Goal: Feedback & Contribution: Contribute content

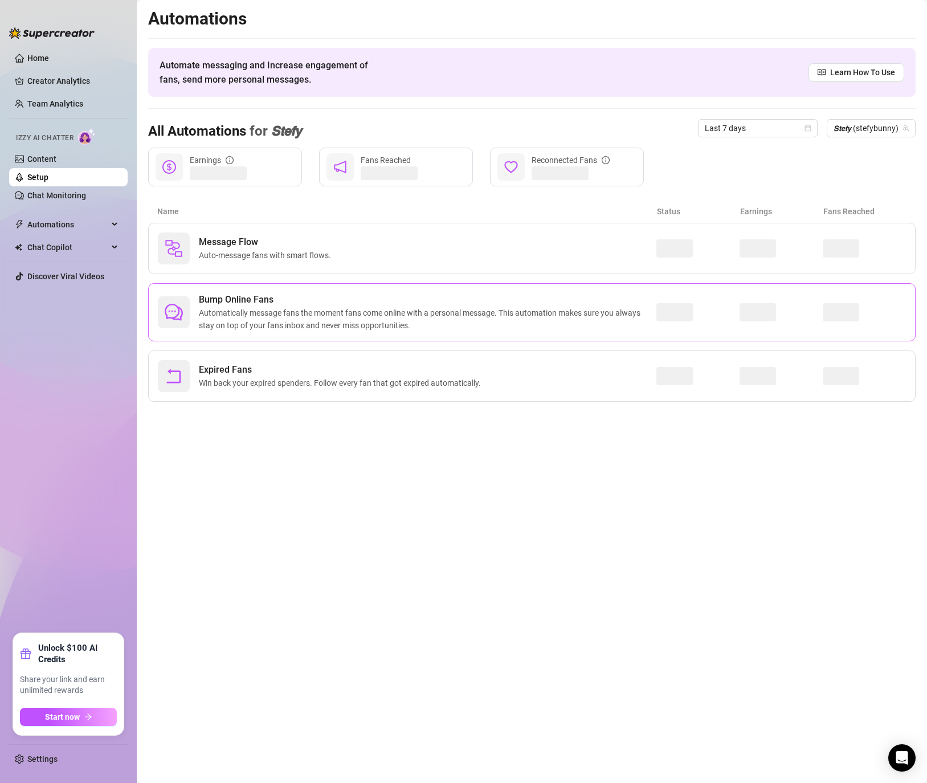
click at [189, 314] on div at bounding box center [174, 312] width 32 height 32
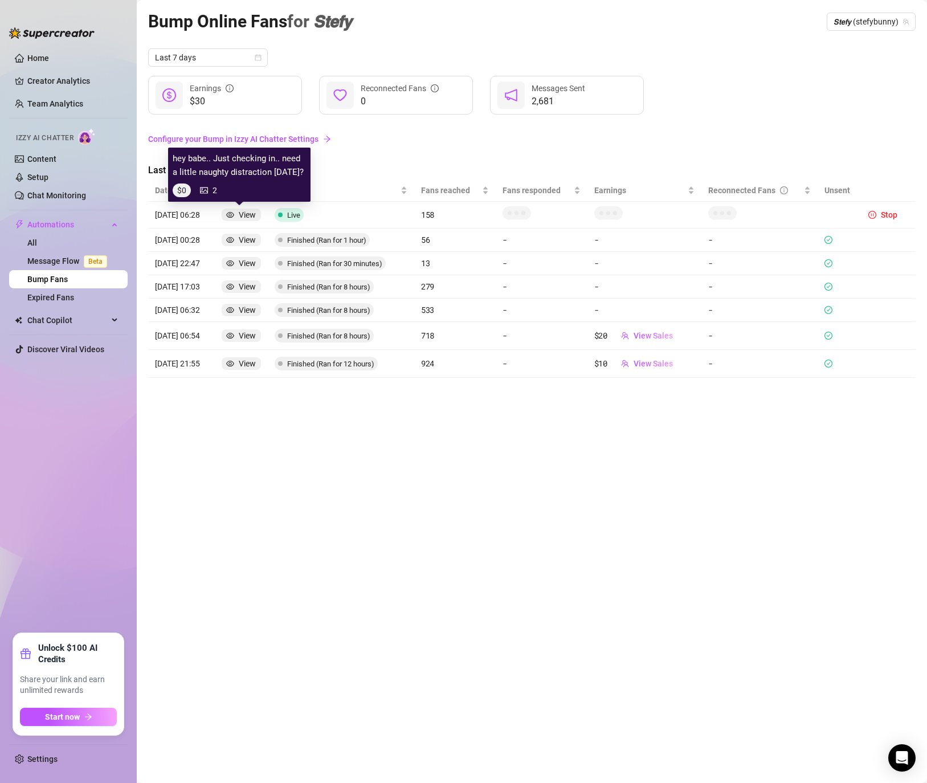
click at [242, 219] on div "View" at bounding box center [247, 215] width 17 height 13
click at [243, 216] on div "View" at bounding box center [247, 215] width 17 height 13
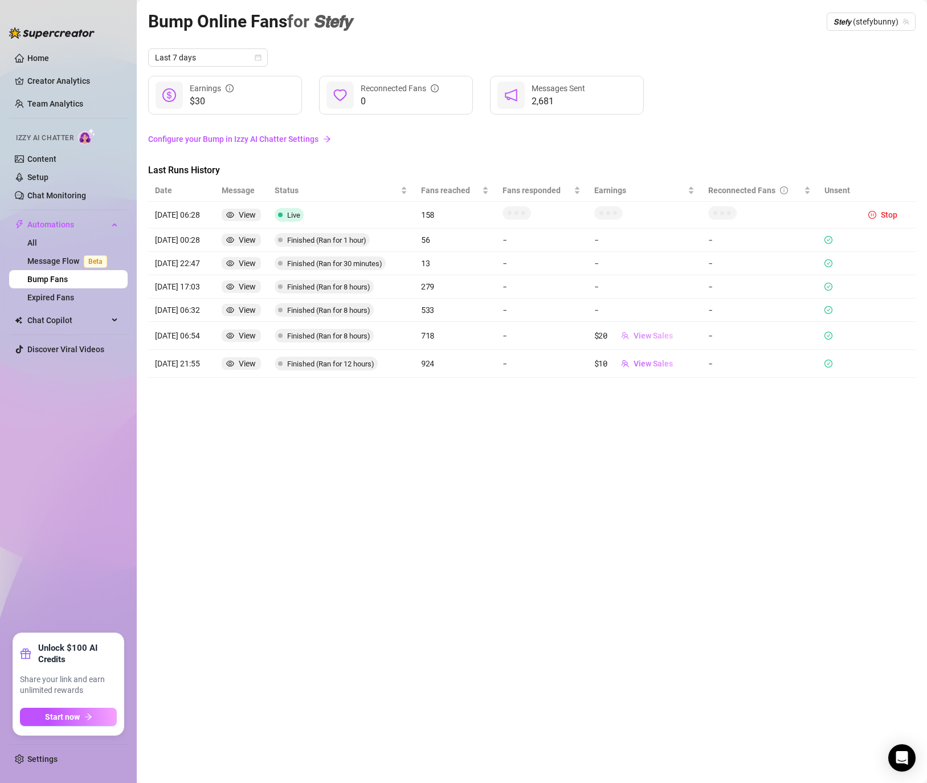
click at [669, 336] on span "View Sales" at bounding box center [653, 335] width 39 height 9
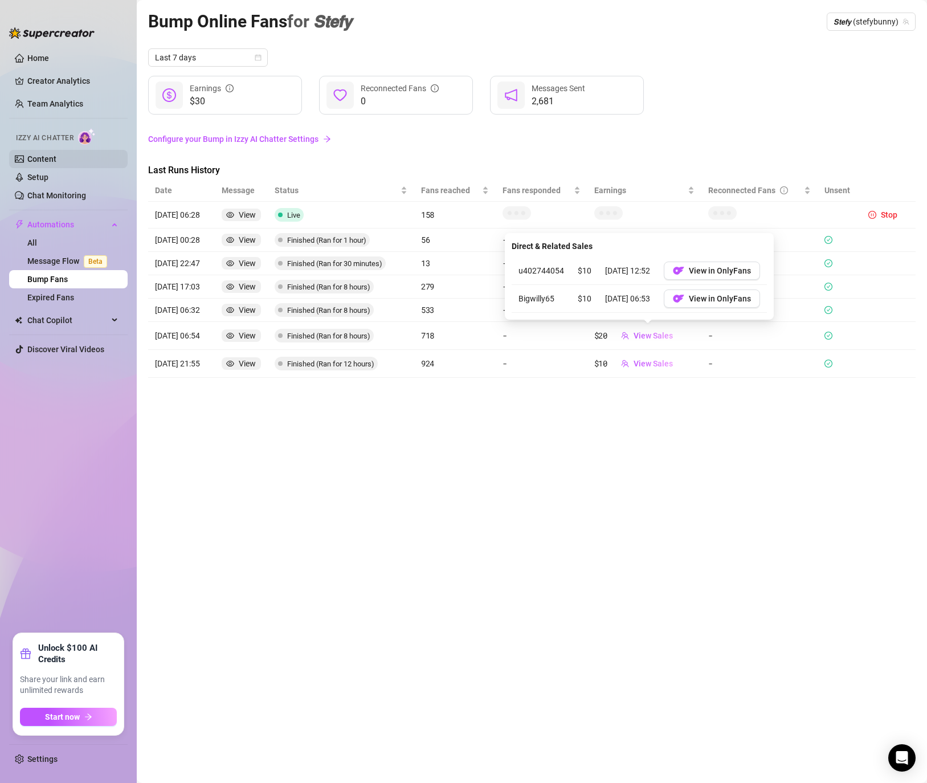
click at [44, 164] on link "Content" at bounding box center [41, 158] width 29 height 9
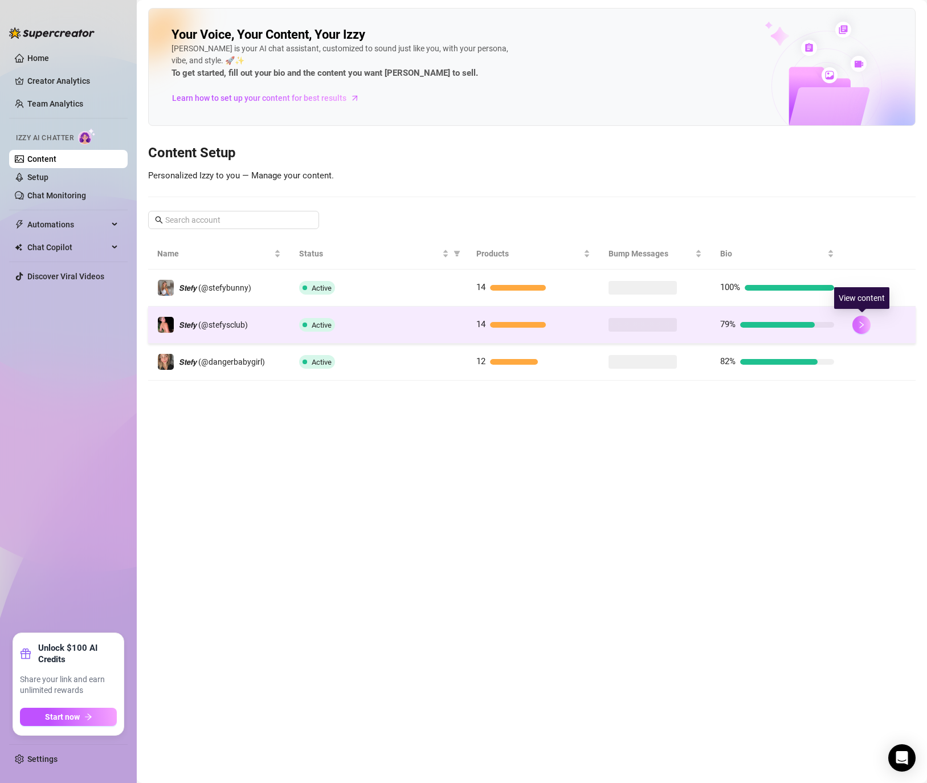
click at [862, 318] on button "button" at bounding box center [861, 325] width 18 height 18
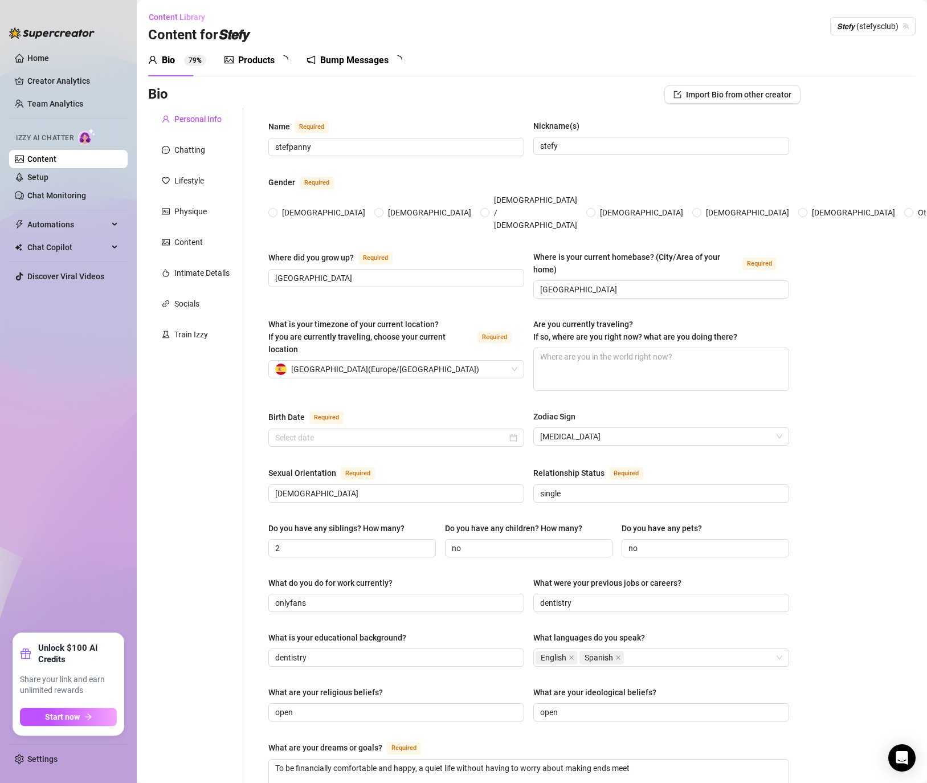
radio input "true"
type input "[DATE]"
click at [861, 24] on span "𝙎𝙩𝙚𝙛𝙮 (stefysclub)" at bounding box center [873, 26] width 72 height 17
click at [855, 88] on span "( dangerbabygirl )" at bounding box center [876, 89] width 59 height 13
type input "[DATE]"
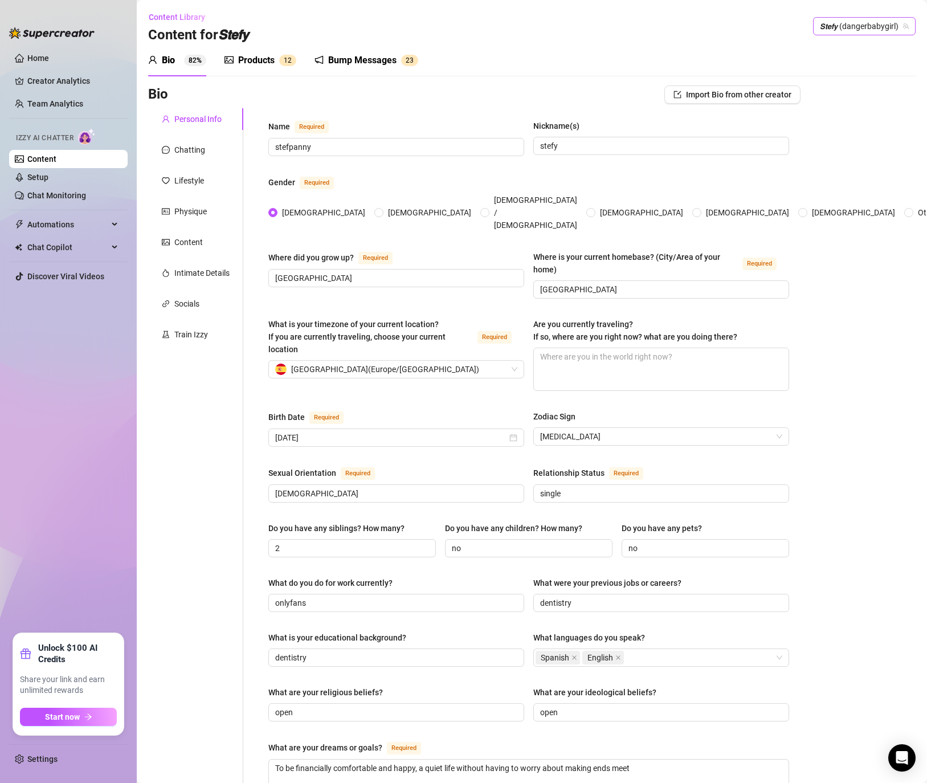
click at [867, 23] on span "𝙎𝙩𝙚𝙛𝙮 (dangerbabygirl)" at bounding box center [864, 26] width 89 height 17
click at [848, 52] on span "( stefybunny )" at bounding box center [870, 49] width 46 height 13
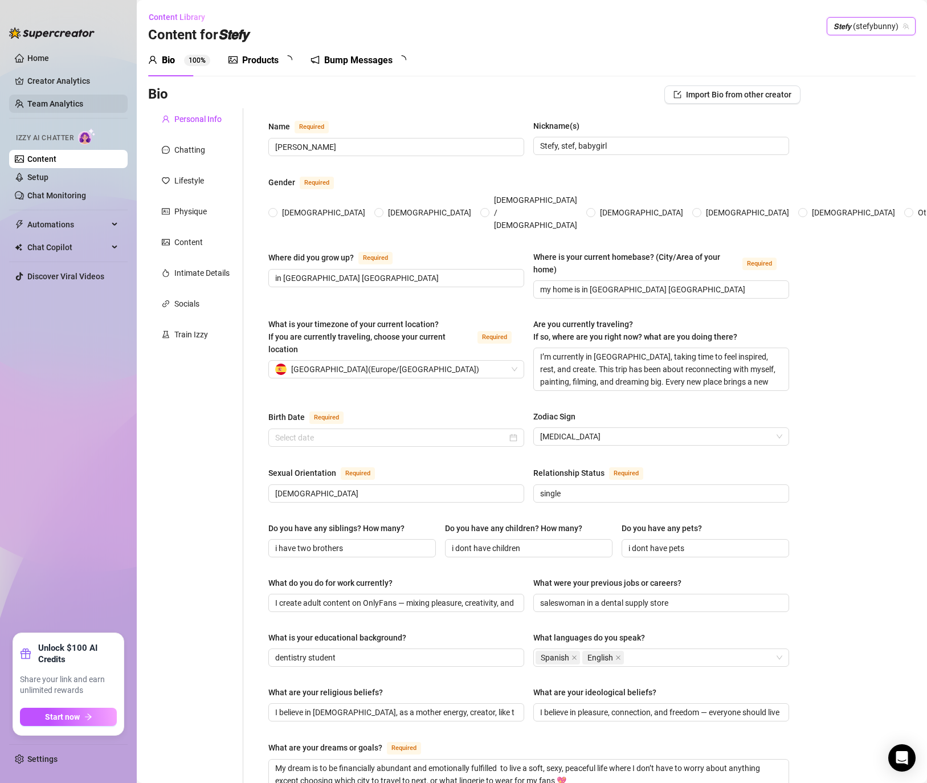
radio input "true"
type input "[DATE]"
click at [379, 60] on div "Bump Messages" at bounding box center [366, 61] width 68 height 14
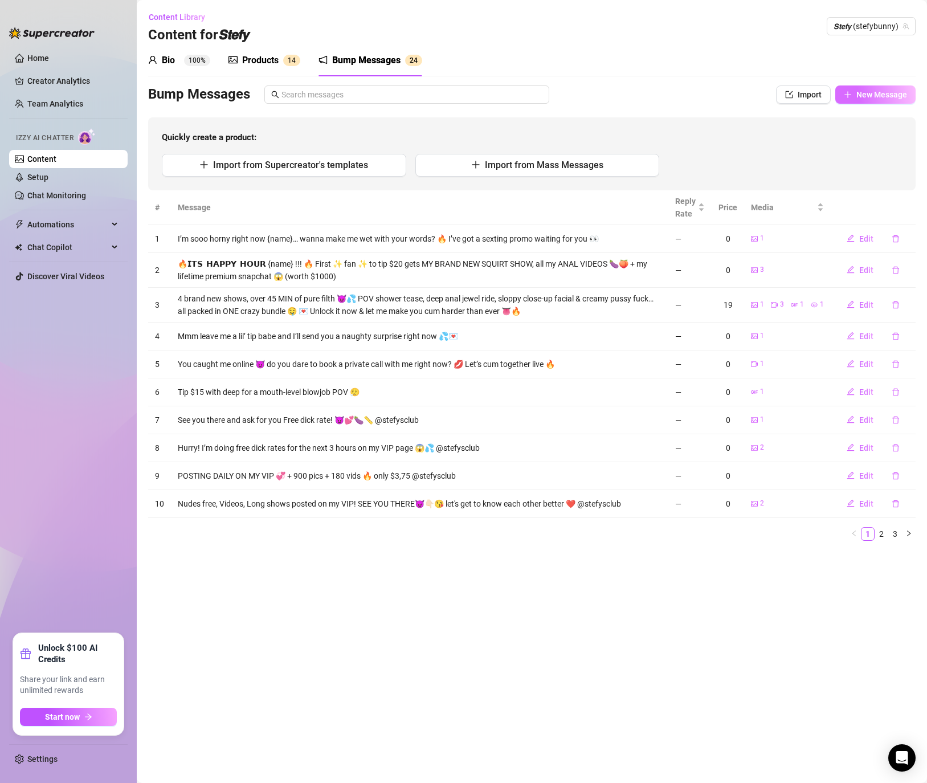
click at [864, 86] on button "New Message" at bounding box center [875, 94] width 80 height 18
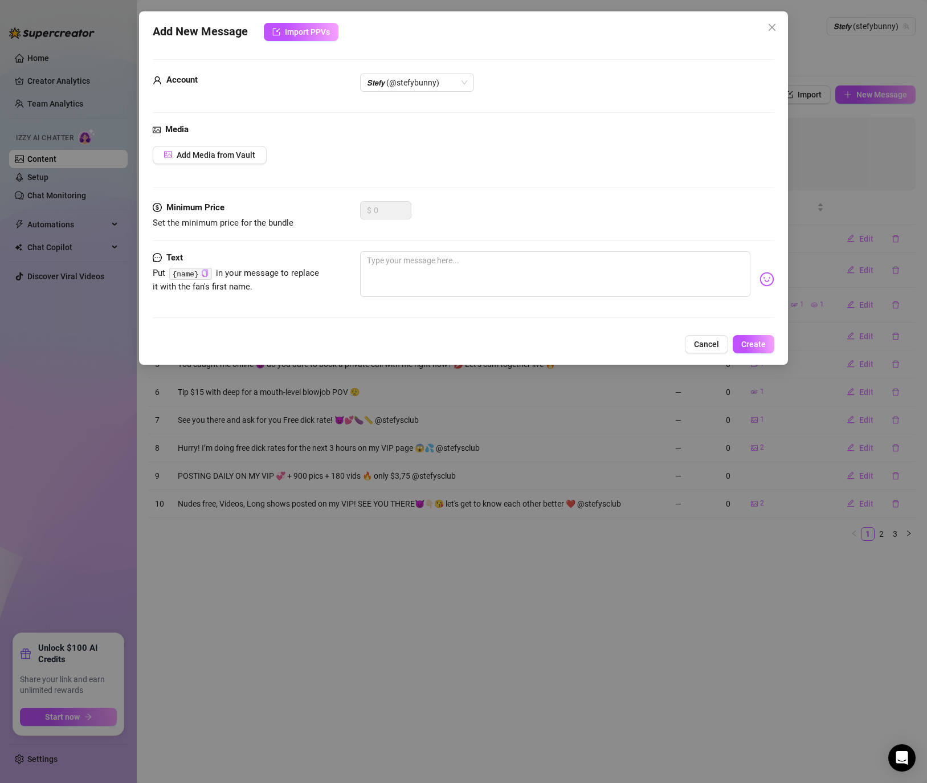
click at [329, 229] on div "Minimum Price Set the minimum price for the bundle $ 0" at bounding box center [464, 215] width 622 height 29
click at [446, 282] on textarea at bounding box center [555, 274] width 390 height 46
paste textarea "Messy blowjob vid… drooling, gagging & spit running down my tits 🤤💦 $6 to watch…"
type textarea "Messy blowjob vid… drooling, gagging & spit running down my tits 🤤💦 $6 to watch…"
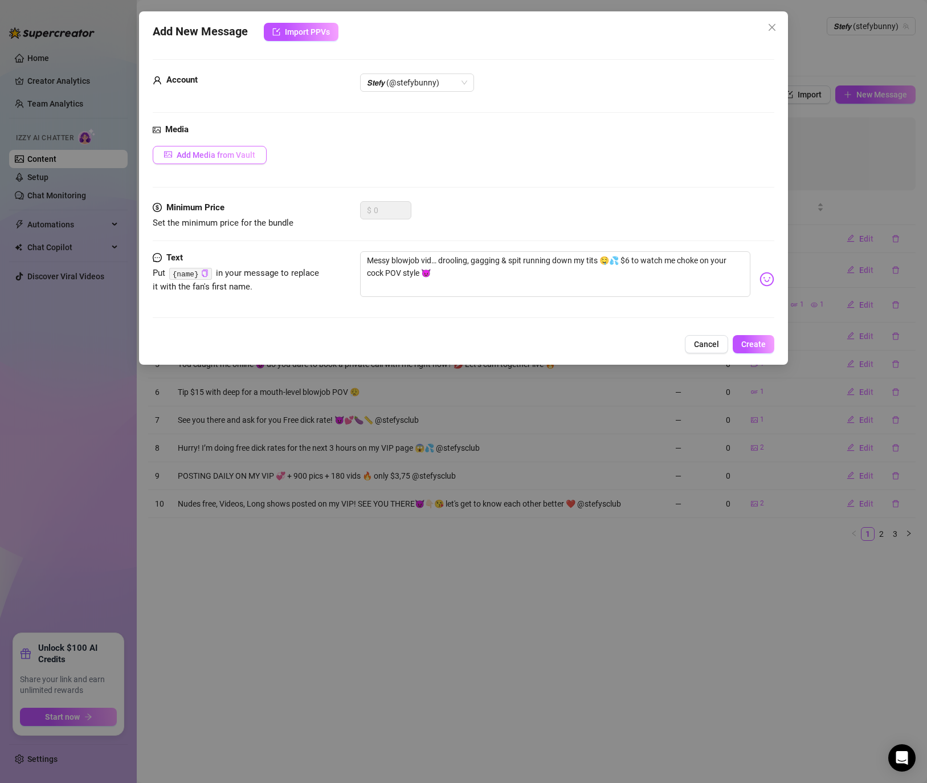
click at [206, 152] on span "Add Media from Vault" at bounding box center [216, 154] width 79 height 9
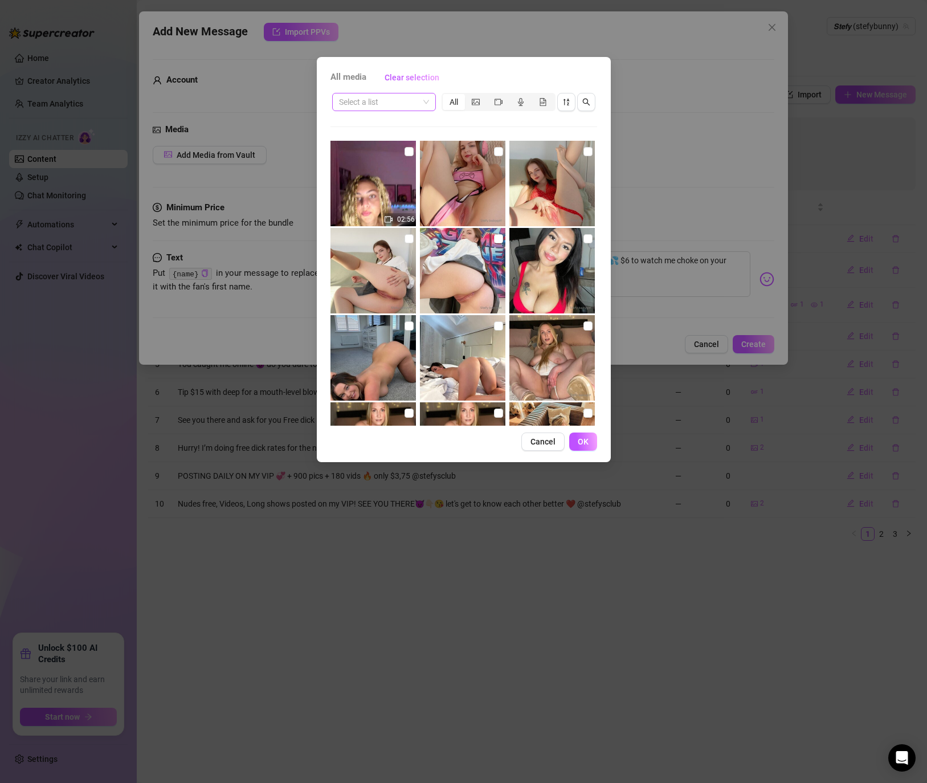
click at [387, 103] on input "search" at bounding box center [379, 101] width 80 height 17
type input "blow"
click at [419, 105] on span at bounding box center [384, 101] width 90 height 17
click at [361, 96] on input "search" at bounding box center [379, 101] width 80 height 17
type input "blow"
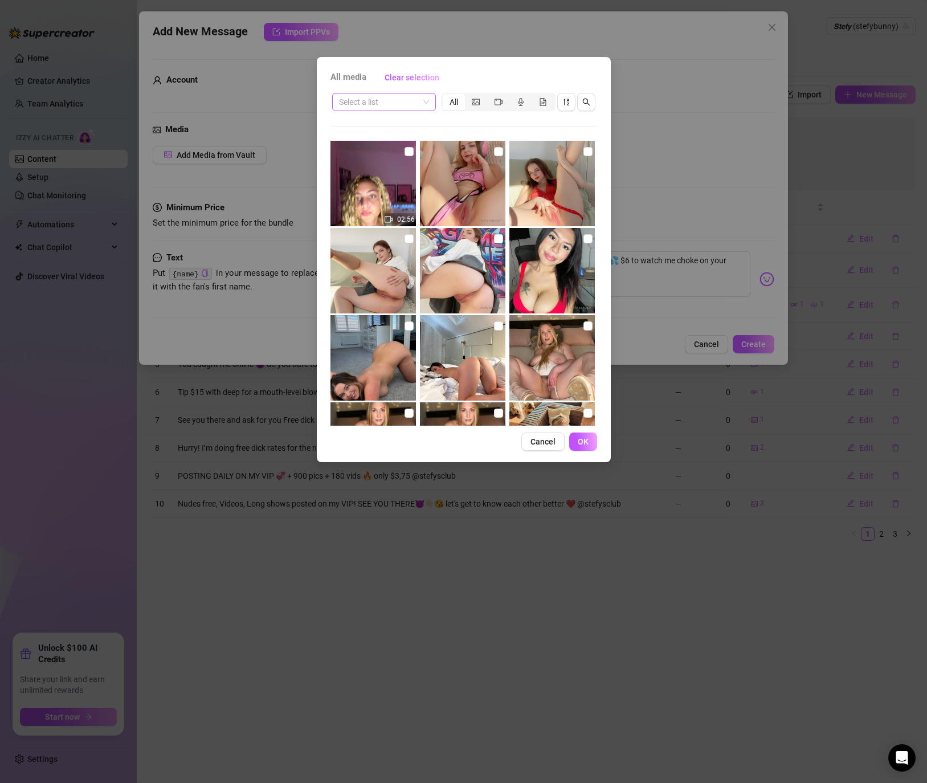
click at [365, 95] on input "search" at bounding box center [379, 101] width 80 height 17
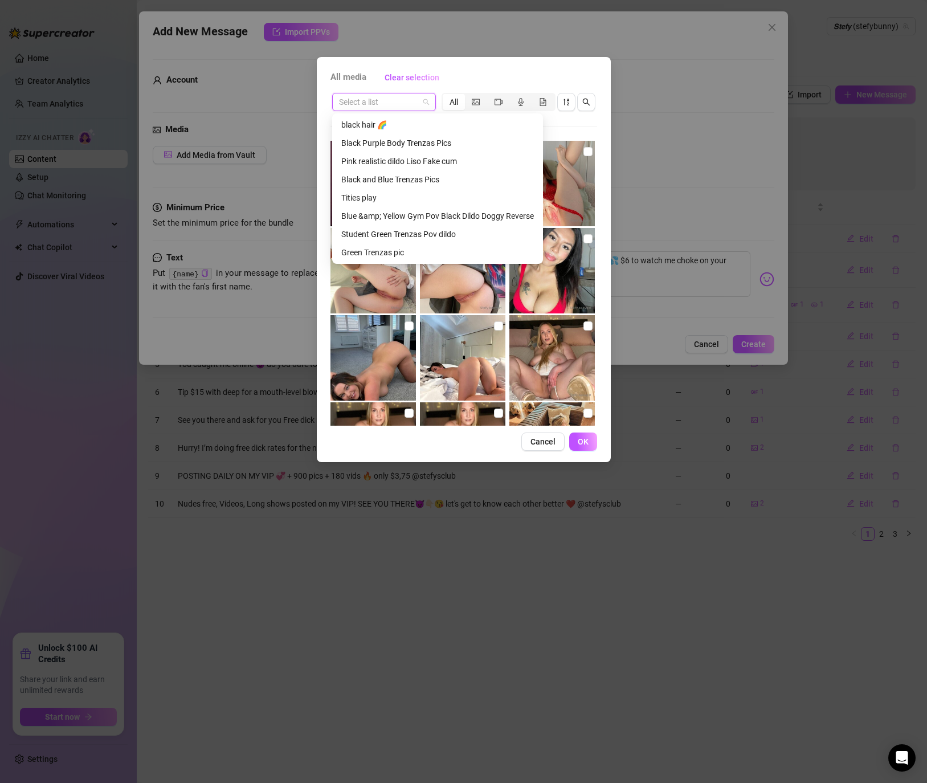
scroll to position [225, 0]
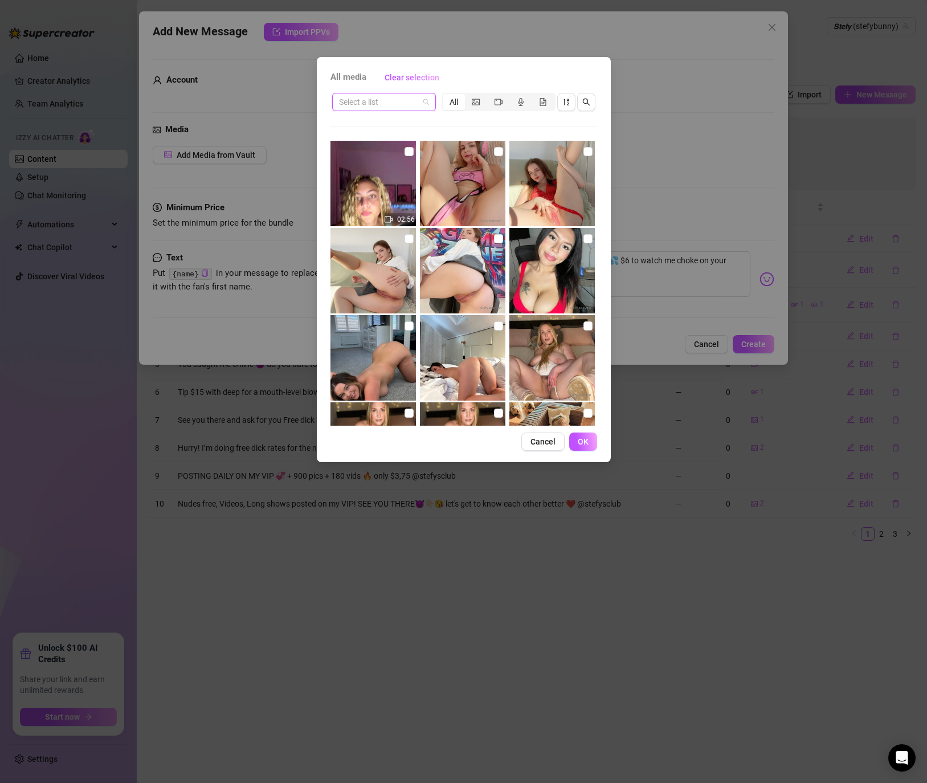
click at [375, 100] on input "search" at bounding box center [379, 101] width 80 height 17
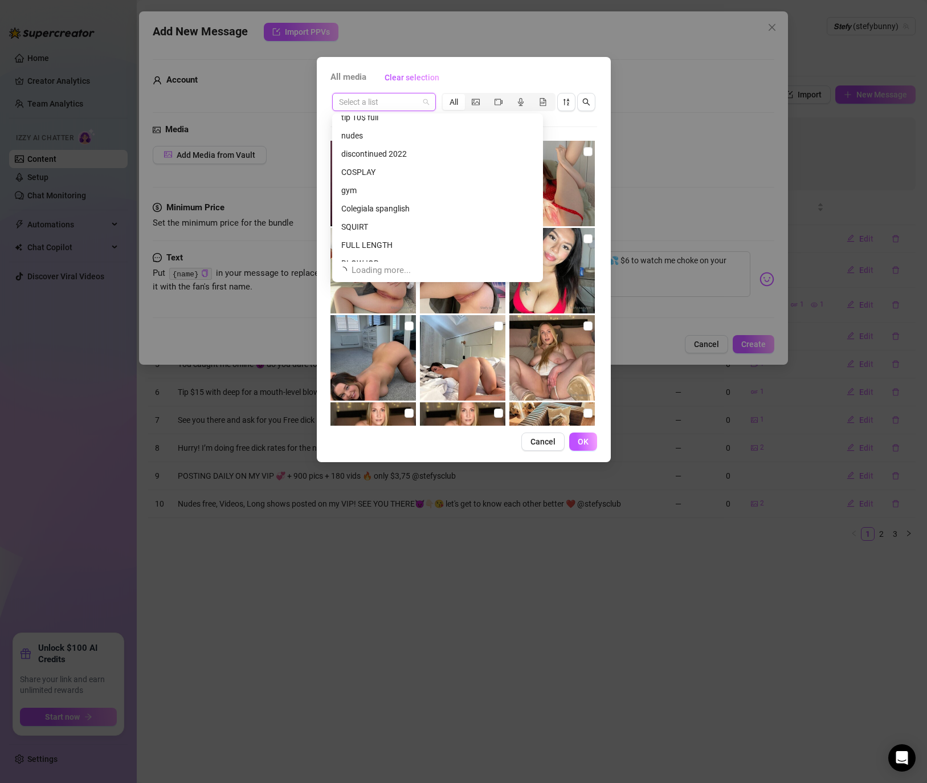
scroll to position [401, 0]
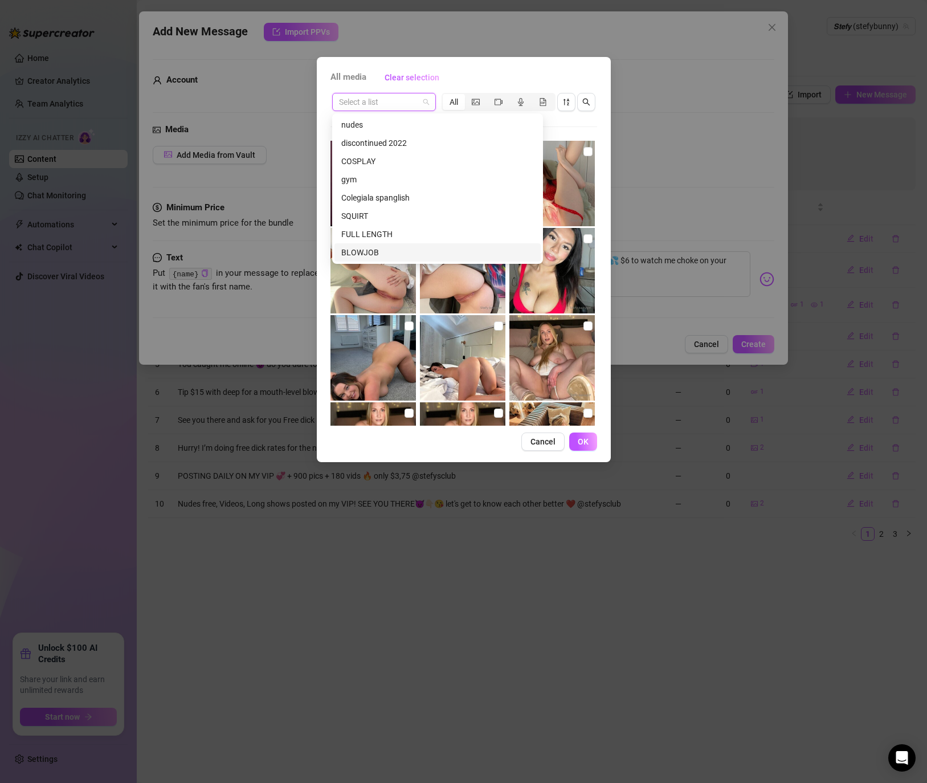
click at [350, 250] on div "BLOWJOB" at bounding box center [437, 252] width 193 height 13
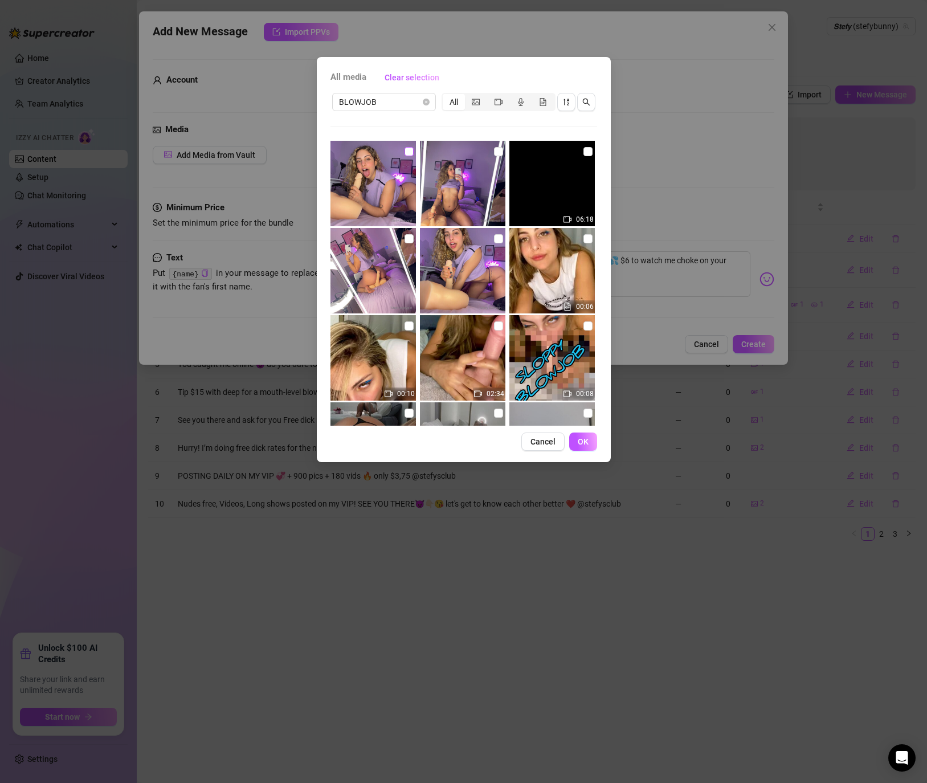
click at [411, 148] on input "checkbox" at bounding box center [409, 151] width 9 height 9
checkbox input "true"
click at [583, 149] on input "checkbox" at bounding box center [587, 151] width 9 height 9
checkbox input "true"
click at [577, 432] on button "OK" at bounding box center [583, 441] width 28 height 18
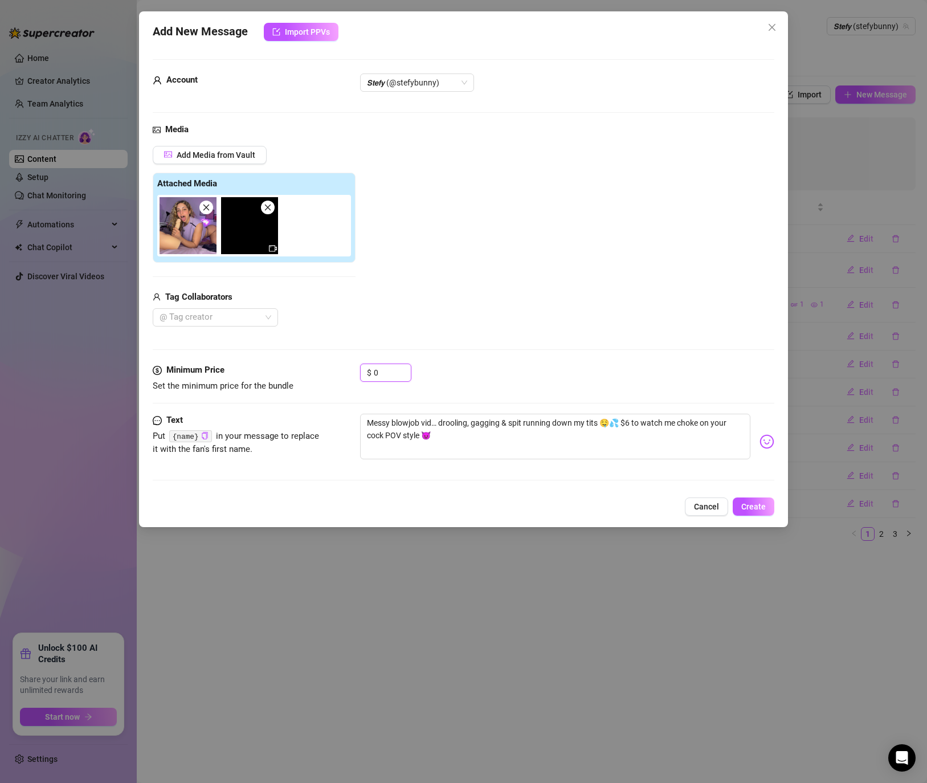
drag, startPoint x: 389, startPoint y: 377, endPoint x: 356, endPoint y: 377, distance: 33.6
click at [356, 377] on div "Minimum Price Set the minimum price for the bundle $ 0" at bounding box center [464, 377] width 622 height 29
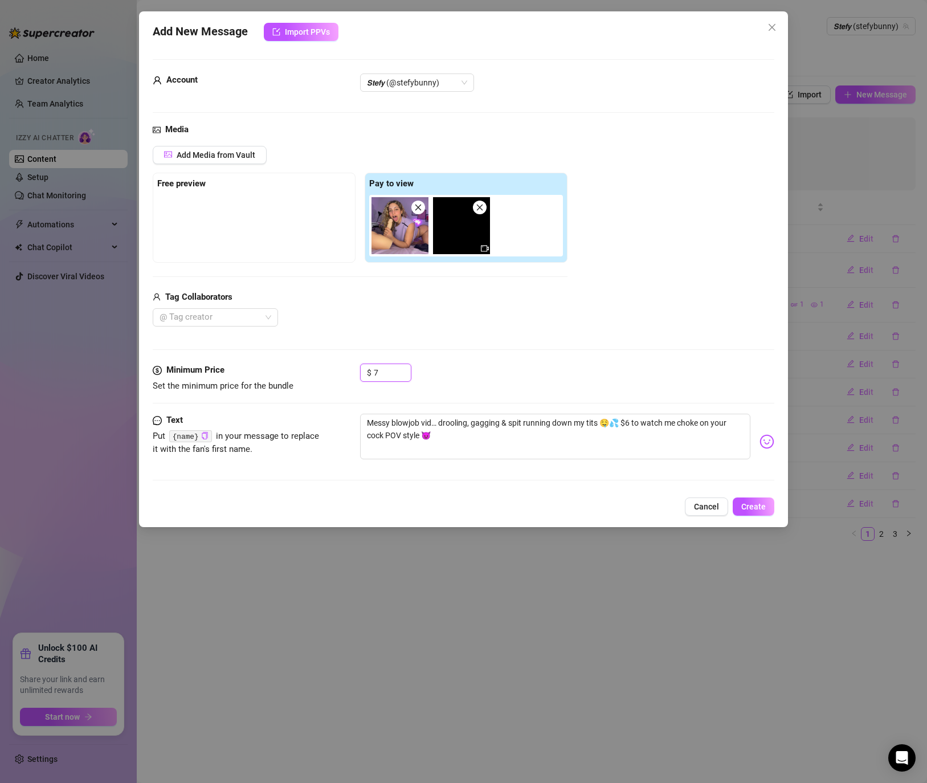
type input "7"
click at [468, 371] on div "$ 7" at bounding box center [567, 377] width 414 height 28
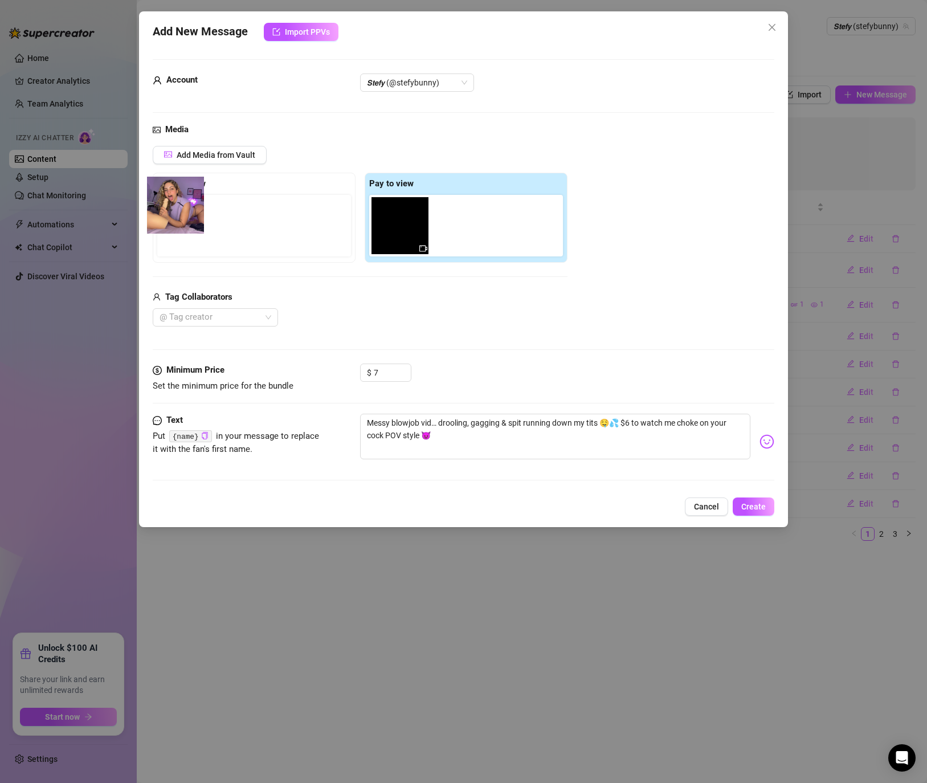
drag, startPoint x: 410, startPoint y: 231, endPoint x: 161, endPoint y: 209, distance: 250.5
click at [161, 209] on div "Free preview Pay to view" at bounding box center [360, 218] width 415 height 90
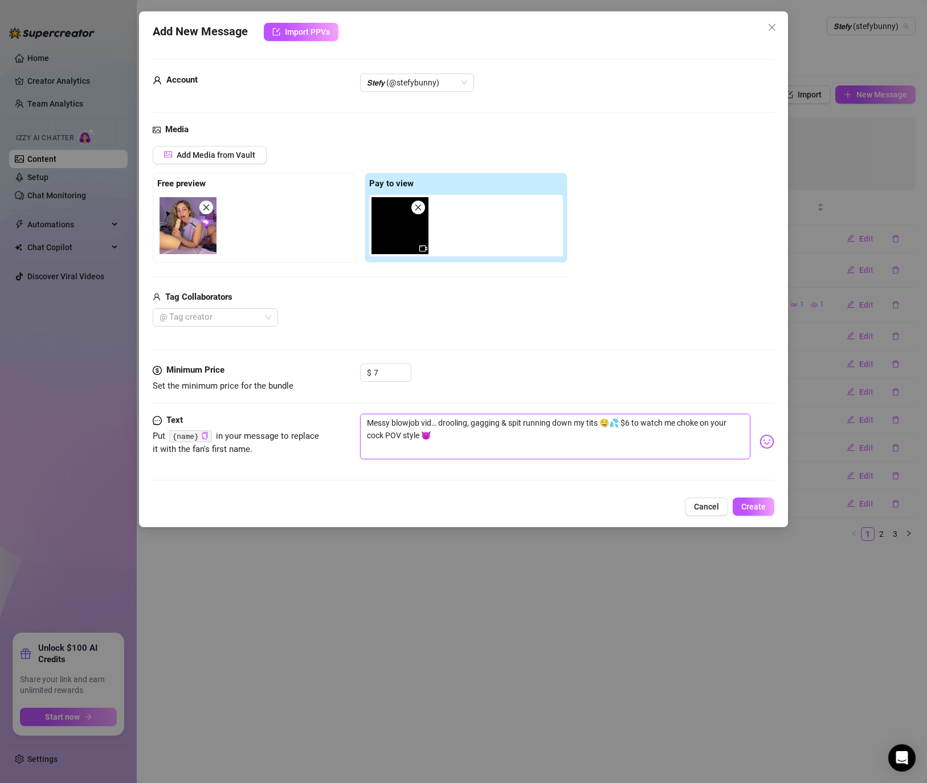
click at [493, 440] on textarea "Messy blowjob vid… drooling, gagging & spit running down my tits 🤤💦 $6 to watch…" at bounding box center [555, 437] width 390 height 46
drag, startPoint x: 382, startPoint y: 376, endPoint x: 354, endPoint y: 370, distance: 29.1
click at [354, 370] on div "Minimum Price Set the minimum price for the bundle $ 7" at bounding box center [464, 377] width 622 height 29
click at [567, 434] on textarea "Messy blowjob vid… drooling, gagging & spit running down my tits 🤤💦 $6 to watch…" at bounding box center [555, 437] width 390 height 46
click at [634, 422] on textarea "Messy blowjob vid… drooling, gagging & spit running down my tits 🤤💦 $6 to watch…" at bounding box center [555, 437] width 390 height 46
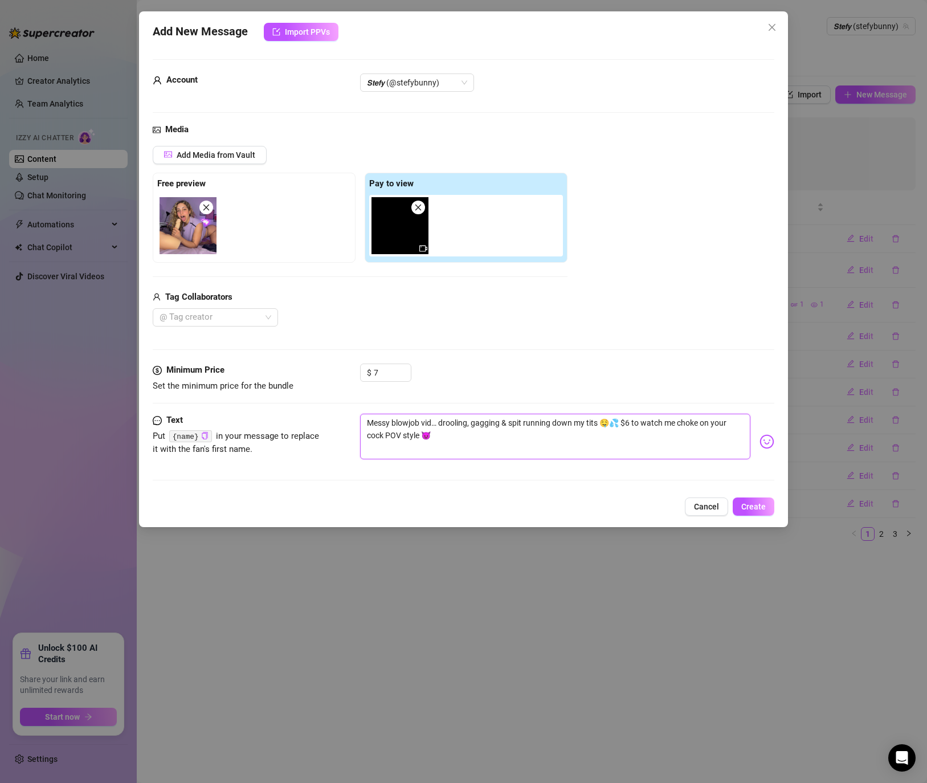
click at [633, 423] on textarea "Messy blowjob vid… drooling, gagging & spit running down my tits 🤤💦 $6 to watch…" at bounding box center [555, 437] width 390 height 46
type textarea "Messy blowjob vid… drooling, gagging & spit running down my tits 🤤💦 $ to watch …"
type textarea "Messy blowjob vid… drooling, gagging & spit running down my tits 🤤💦 to watch me…"
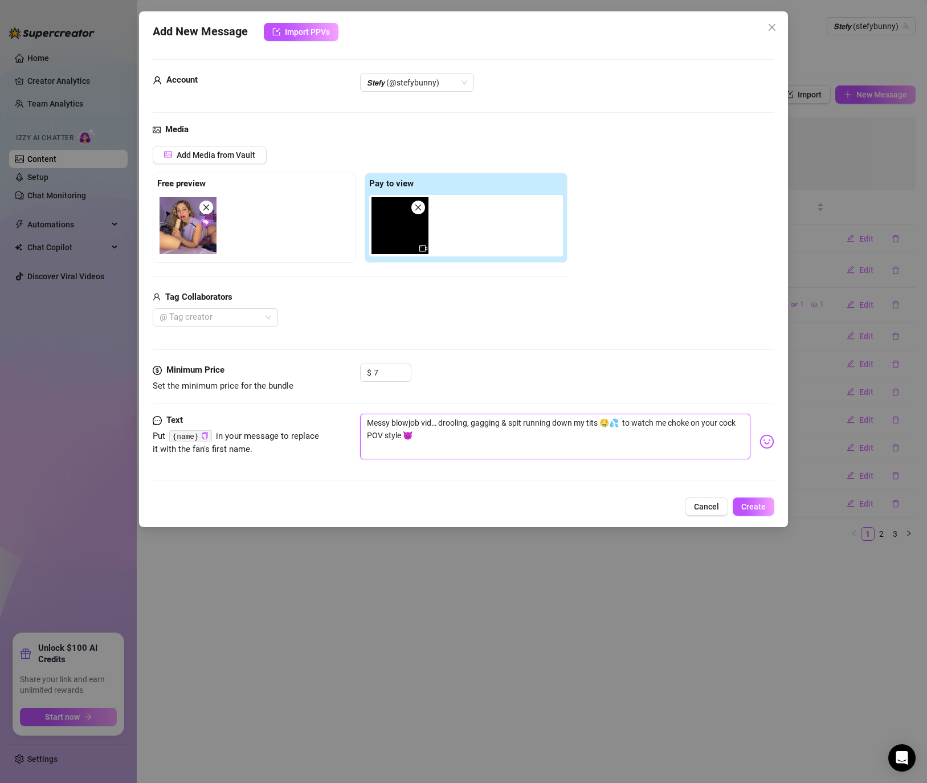
type textarea "Messy blowjob vid… drooling, gagging & spit running down my tits 🤤💦 u to watch …"
type textarea "Messy blowjob vid… drooling, gagging & spit running down my tits 🤤💦 un to watch…"
type textarea "Messy blowjob vid… drooling, gagging & spit running down my tits 🤤💦 unl to watc…"
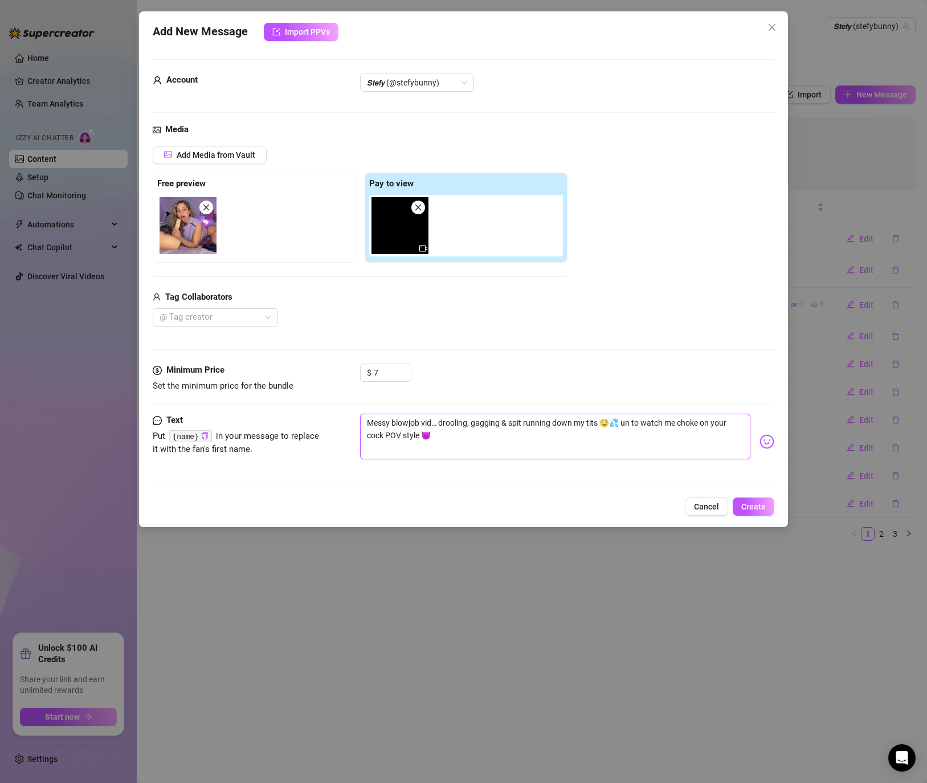
type textarea "Messy blowjob vid… drooling, gagging & spit running down my tits 🤤💦 unl to watc…"
type textarea "Messy blowjob vid… drooling, gagging & spit running down my tits 🤤💦 unlo to wat…"
type textarea "Messy blowjob vid… drooling, gagging & spit running down my tits 🤤💦 unloc to wa…"
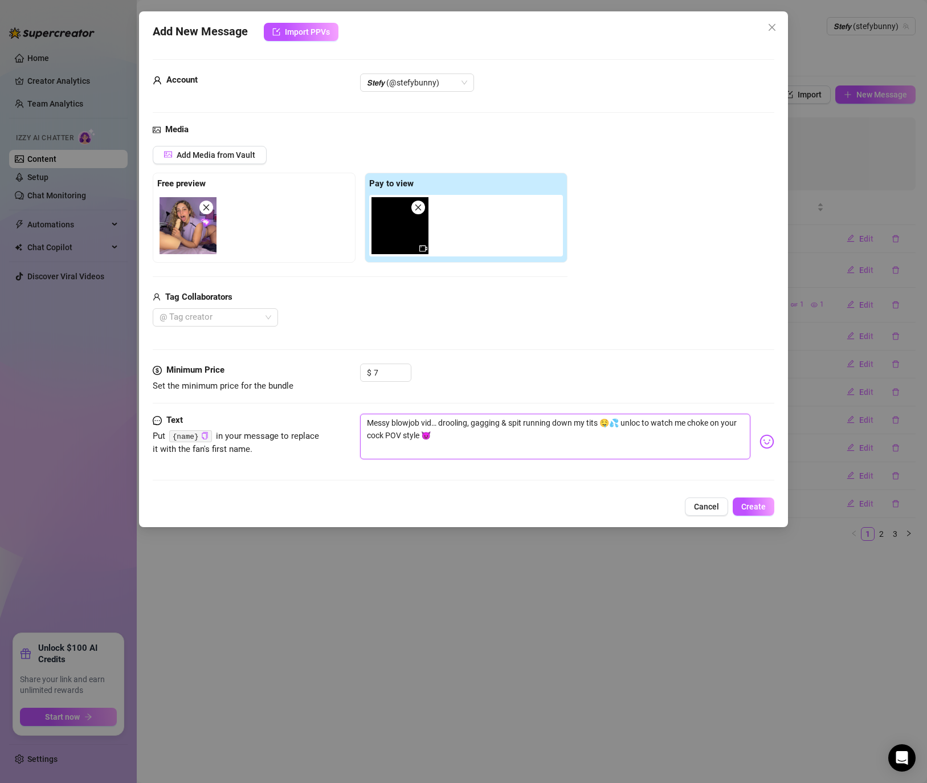
type textarea "Messy blowjob vid… drooling, gagging & spit running down my tits 🤤💦 unlock to w…"
drag, startPoint x: 573, startPoint y: 446, endPoint x: 333, endPoint y: 420, distance: 241.9
click at [333, 420] on div "Text Put {name} in your message to replace it with the fan's first name. Messy …" at bounding box center [464, 442] width 622 height 56
type textarea "Messy blowjob vid… drooling, gagging & spit running down my tits 🤤💦 unlock to w…"
click at [741, 506] on button "Create" at bounding box center [754, 506] width 42 height 18
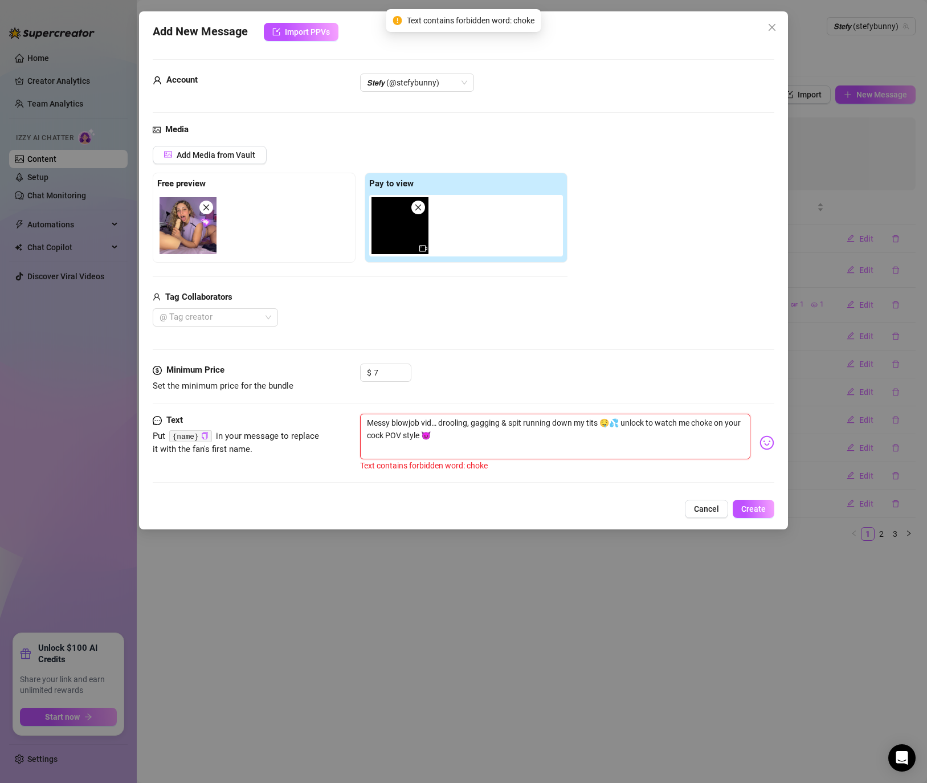
click at [625, 450] on textarea "Messy blowjob vid… drooling, gagging & spit running down my tits 🤤💦 unlock to w…" at bounding box center [555, 437] width 390 height 46
drag, startPoint x: 487, startPoint y: 439, endPoint x: 346, endPoint y: 412, distance: 143.4
click at [346, 412] on form "Account 𝙎𝙩𝙚𝙛𝙮 (@stefybunny) Media Add Media from Vault Free preview Pay to view…" at bounding box center [464, 276] width 622 height 434
paste textarea "$6 to watch me deepthroat"
type textarea "Messy blowjob vid… drooling, gagging & spit running down my tits 🤤💦 $6 to watch…"
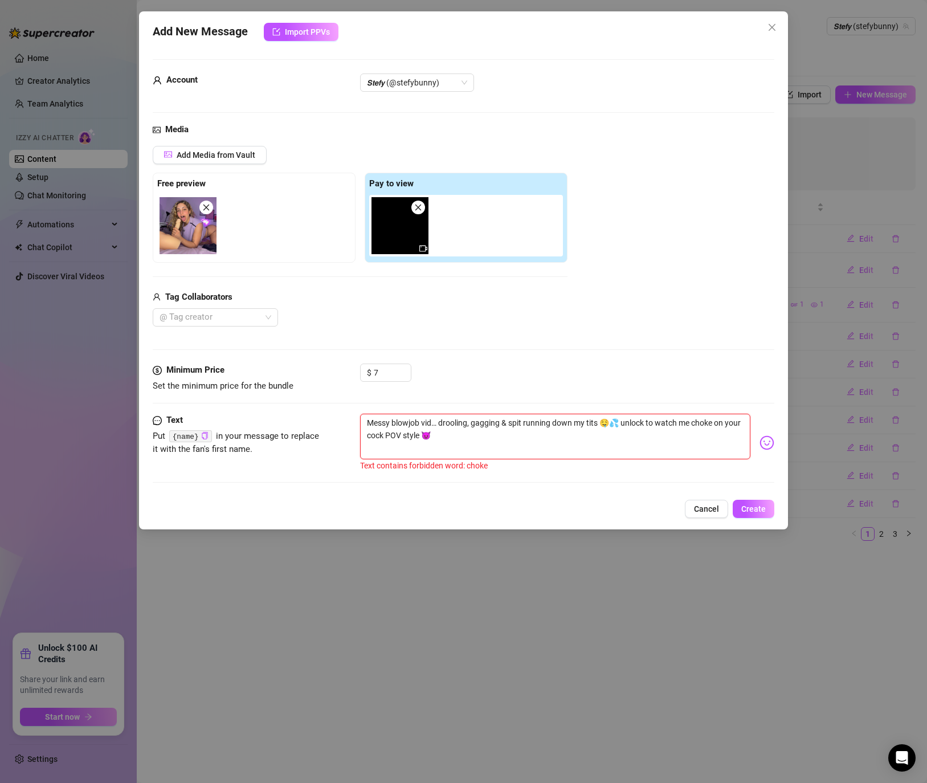
type textarea "Messy blowjob vid… drooling, gagging & spit running down my tits 🤤💦 $6 to watch…"
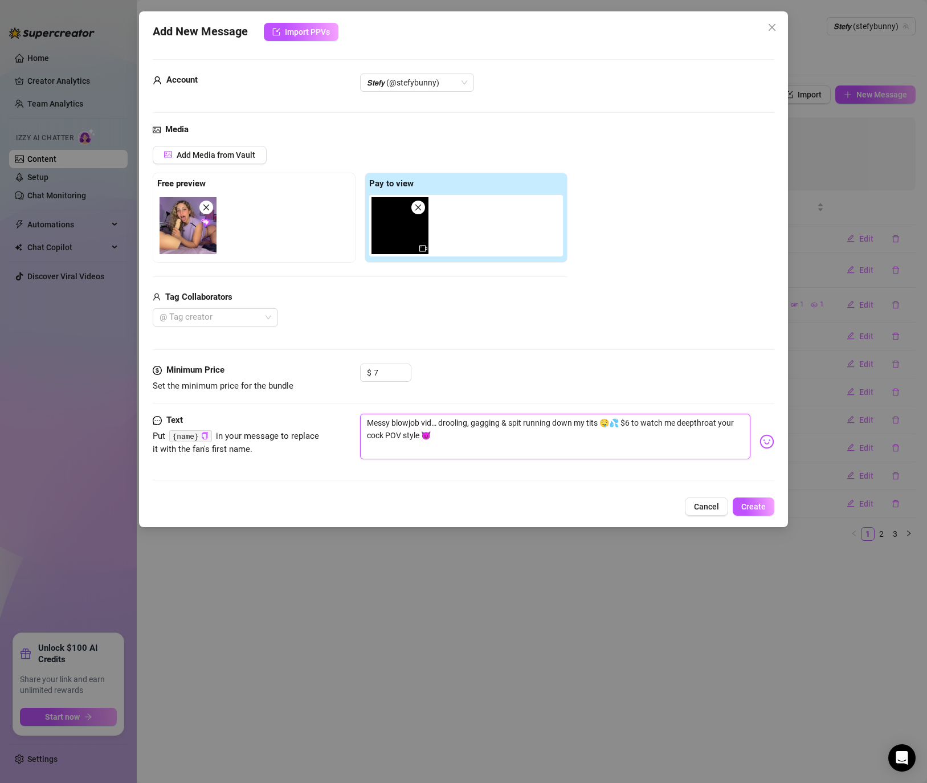
click at [624, 416] on textarea "Messy blowjob vid… drooling, gagging & spit running down my tits 🤤💦 $6 to watch…" at bounding box center [555, 437] width 390 height 46
drag, startPoint x: 623, startPoint y: 426, endPoint x: 632, endPoint y: 419, distance: 10.9
click at [632, 419] on textarea "Messy blowjob vid… drooling, gagging & spit running down my tits 🤤💦 $6 to watch…" at bounding box center [555, 437] width 390 height 46
drag, startPoint x: 633, startPoint y: 424, endPoint x: 625, endPoint y: 423, distance: 8.2
click at [625, 423] on textarea "Messy blowjob vid… drooling, gagging & spit running down my tits 🤤💦 $6 to watch…" at bounding box center [555, 437] width 390 height 46
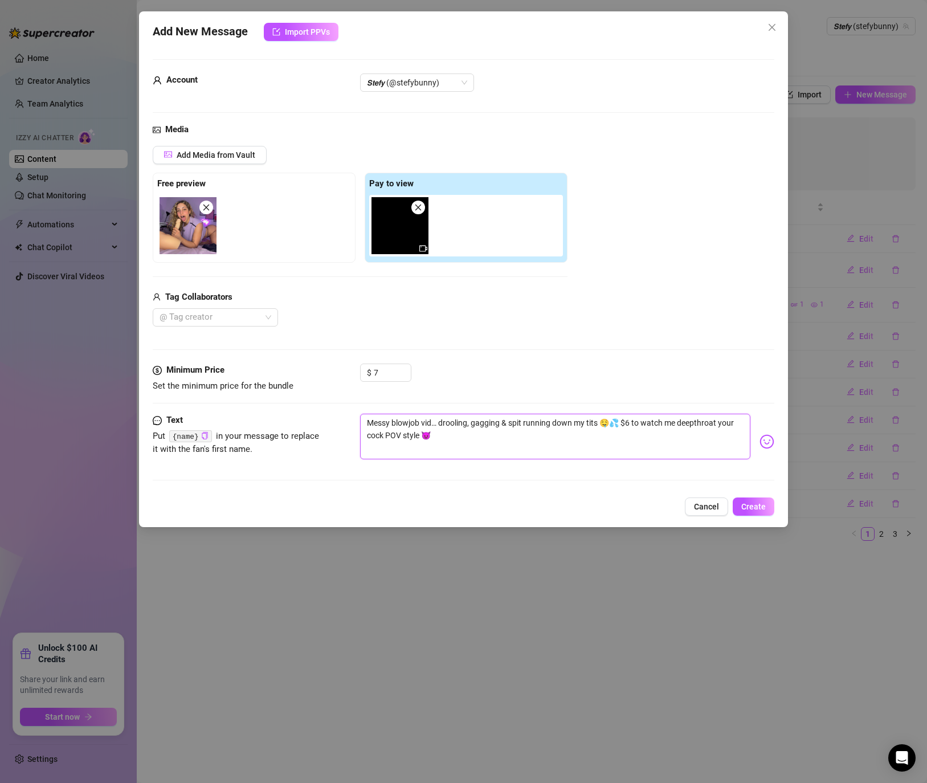
type textarea "Messy blowjob vid… drooling, gagging & spit running down my tits 🤤💦 to watch me…"
type textarea "Messy blowjob vid… drooling, gagging & spit running down my tits 🤤💦 u to watch …"
type textarea "Messy blowjob vid… drooling, gagging & spit running down my tits 🤤💦 un to watch…"
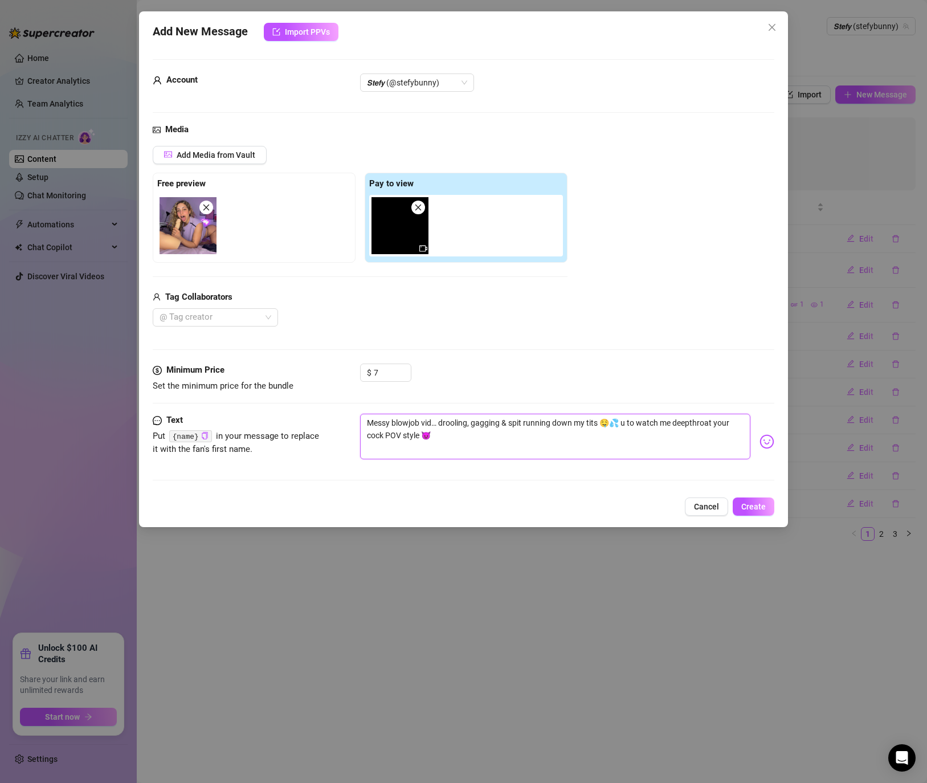
type textarea "Messy blowjob vid… drooling, gagging & spit running down my tits 🤤💦 un to watch…"
type textarea "Messy blowjob vid… drooling, gagging & spit running down my tits 🤤💦 unl to watc…"
type textarea "Messy blowjob vid… drooling, gagging & spit running down my tits 🤤💦 unlc to wat…"
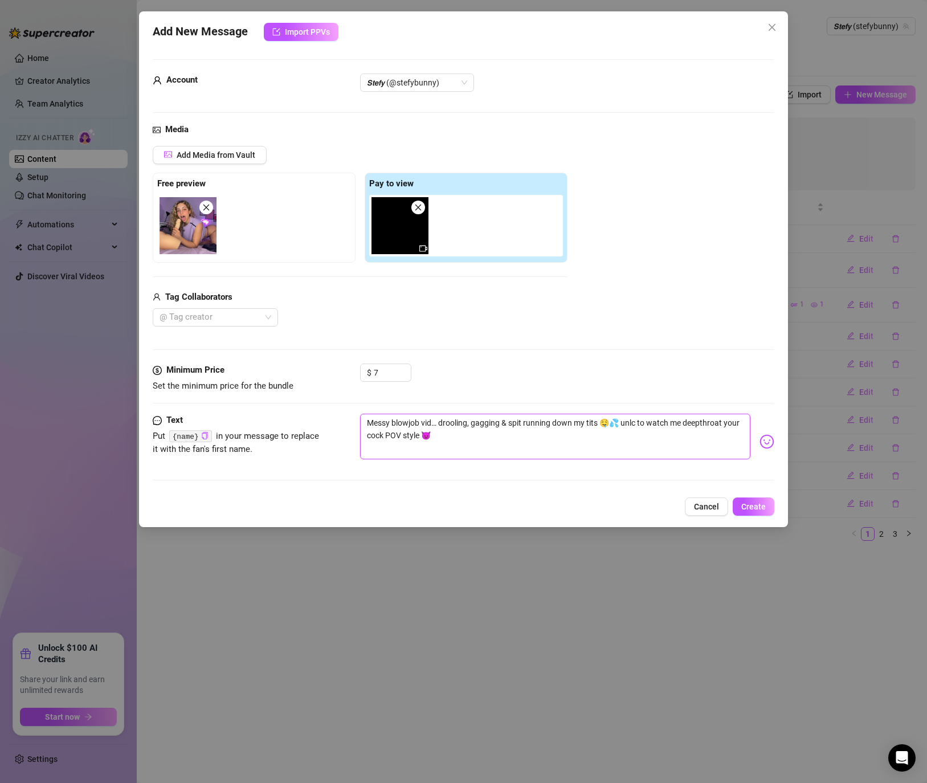
type textarea "Messy blowjob vid… drooling, gagging & spit running down my tits 🤤💦 unl to watc…"
type textarea "Messy blowjob vid… drooling, gagging & spit running down my tits 🤤💦 unlo to wat…"
type textarea "Messy blowjob vid… drooling, gagging & spit running down my tits 🤤💦 unloc to wa…"
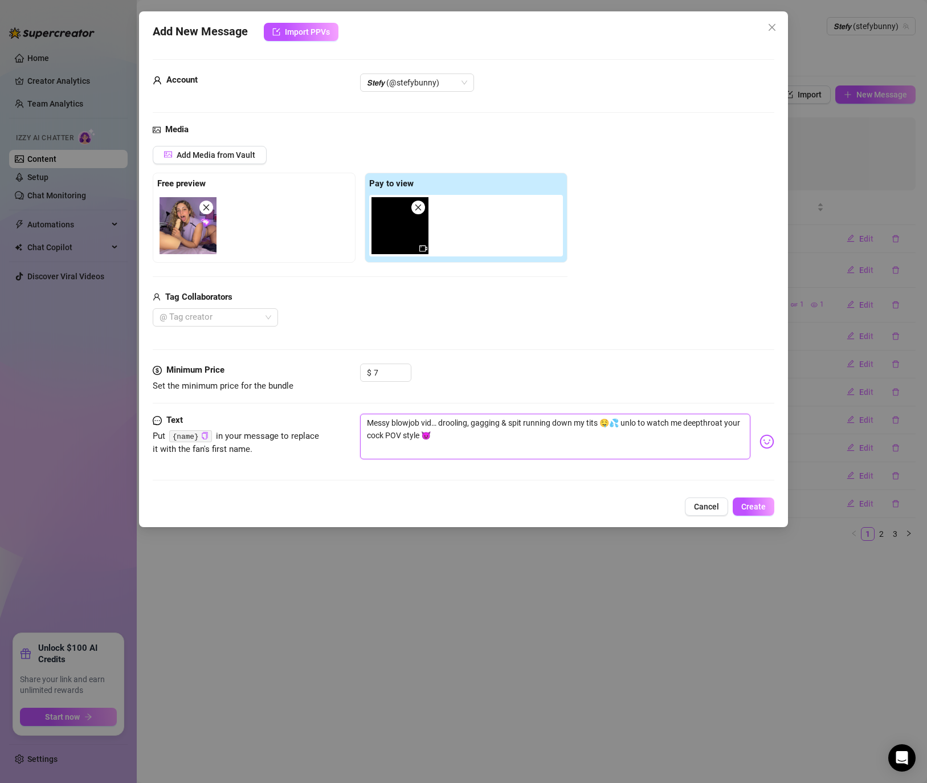
type textarea "Messy blowjob vid… drooling, gagging & spit running down my tits 🤤💦 unloc to wa…"
type textarea "Messy blowjob vid… drooling, gagging & spit running down my tits 🤤💦 unlock to w…"
drag, startPoint x: 583, startPoint y: 438, endPoint x: 356, endPoint y: 423, distance: 227.8
click at [356, 423] on div "Text Put {name} in your message to replace it with the fan's first name. Messy …" at bounding box center [464, 442] width 622 height 56
type textarea "Messy blowjob vid… drooling, gagging & spit running down my tits 🤤💦 unlock to w…"
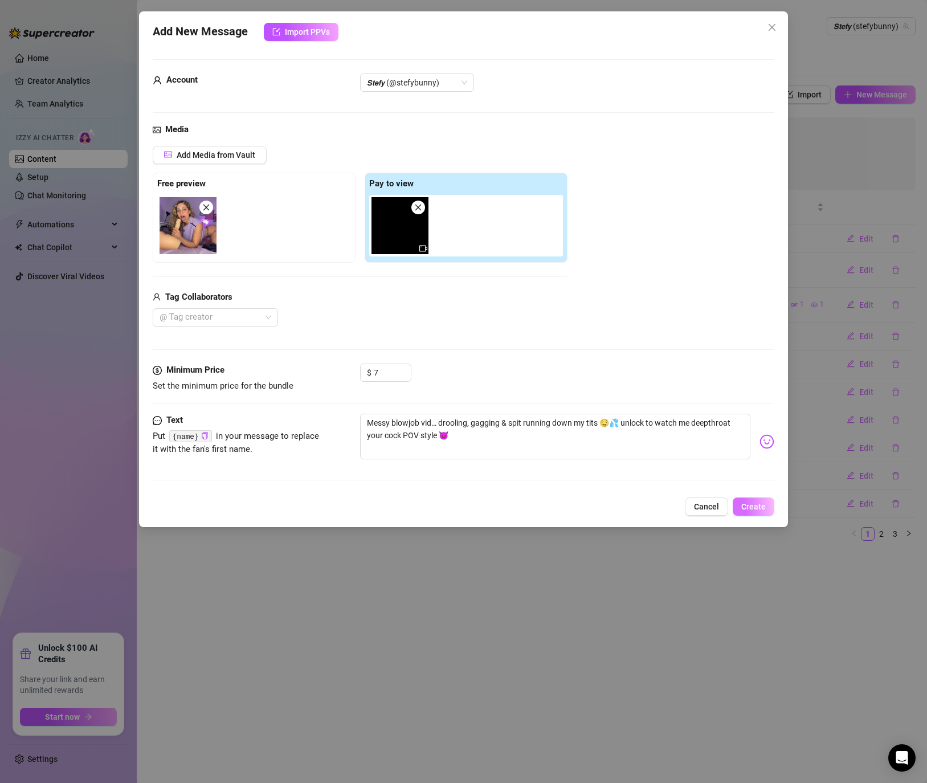
click at [750, 504] on span "Create" at bounding box center [753, 506] width 24 height 9
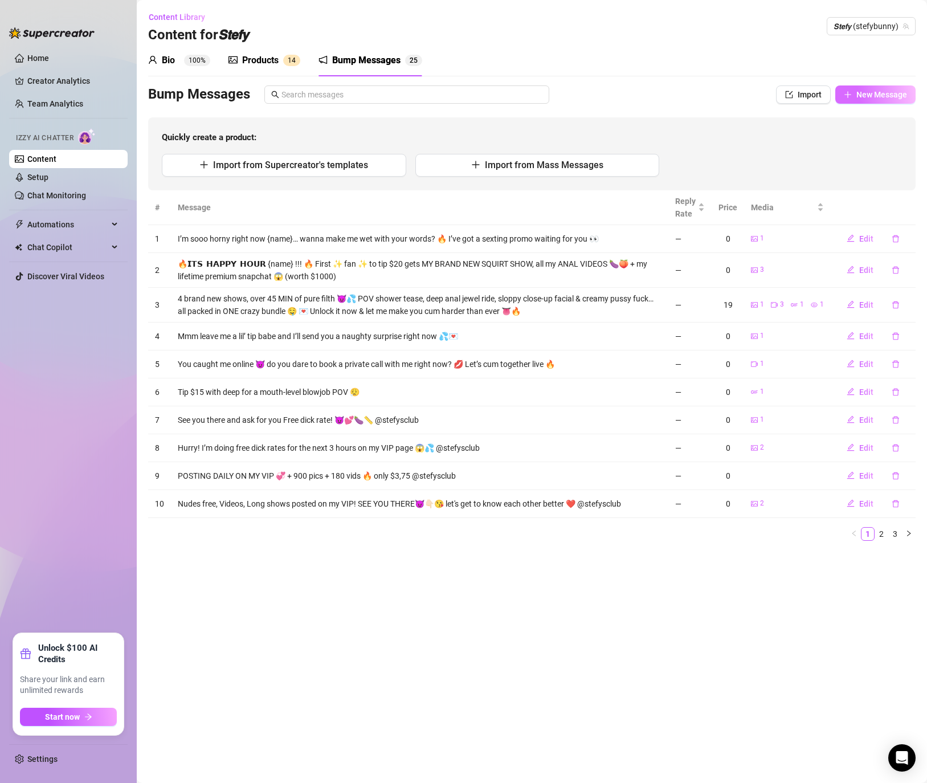
click at [898, 85] on button "New Message" at bounding box center [875, 94] width 80 height 18
type textarea "Type your message here..."
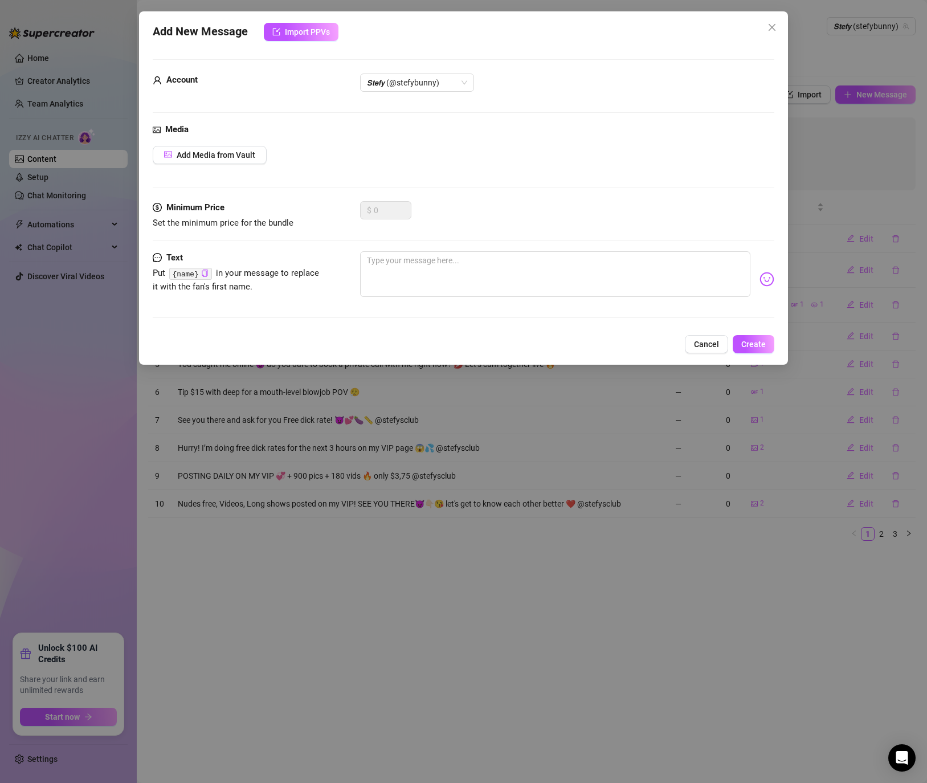
click at [891, 89] on div "Add New Message Import PPVs Account 𝙎𝙩𝙚𝙛𝙮 (@stefybunny) Media Add Media from Va…" at bounding box center [463, 391] width 927 height 783
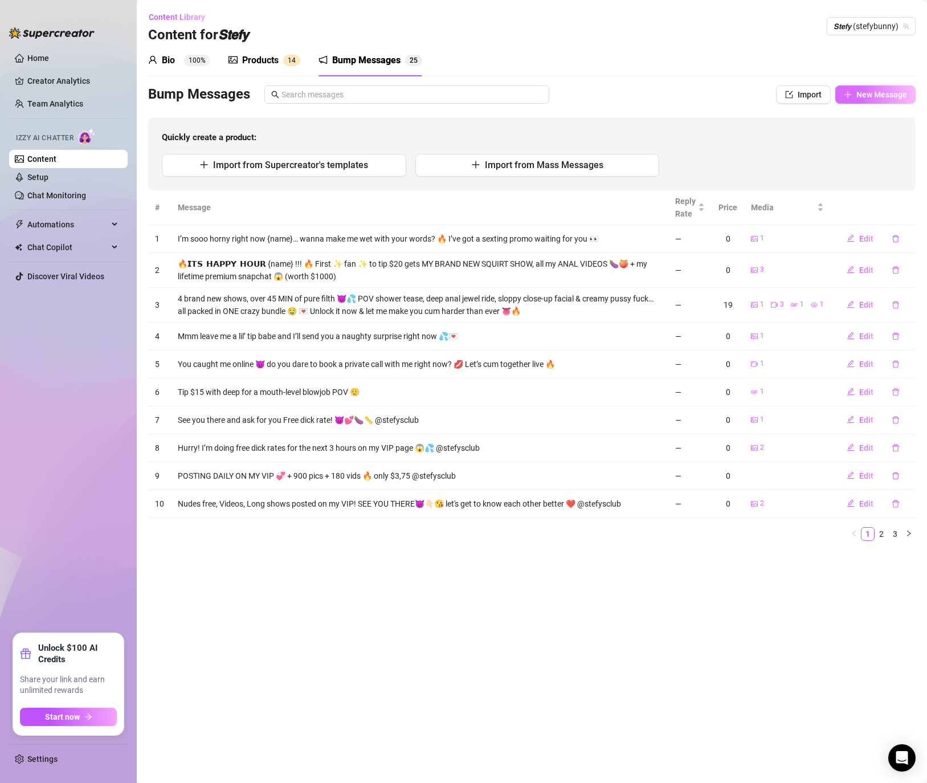
click at [857, 93] on span "New Message" at bounding box center [881, 94] width 51 height 9
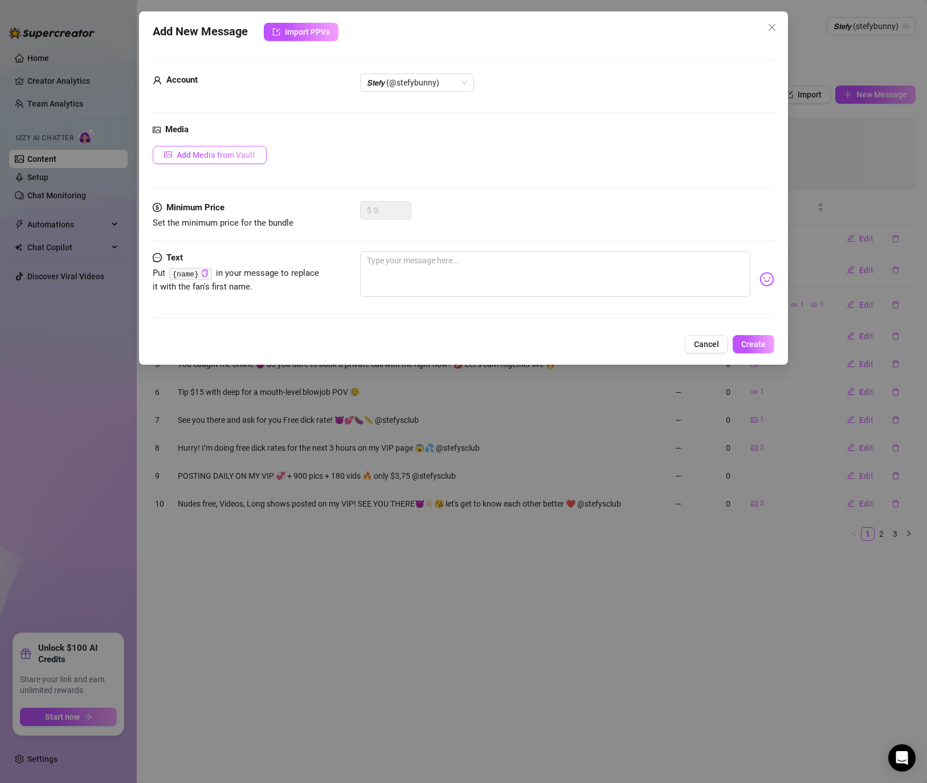
click at [214, 163] on button "Add Media from Vault" at bounding box center [210, 155] width 114 height 18
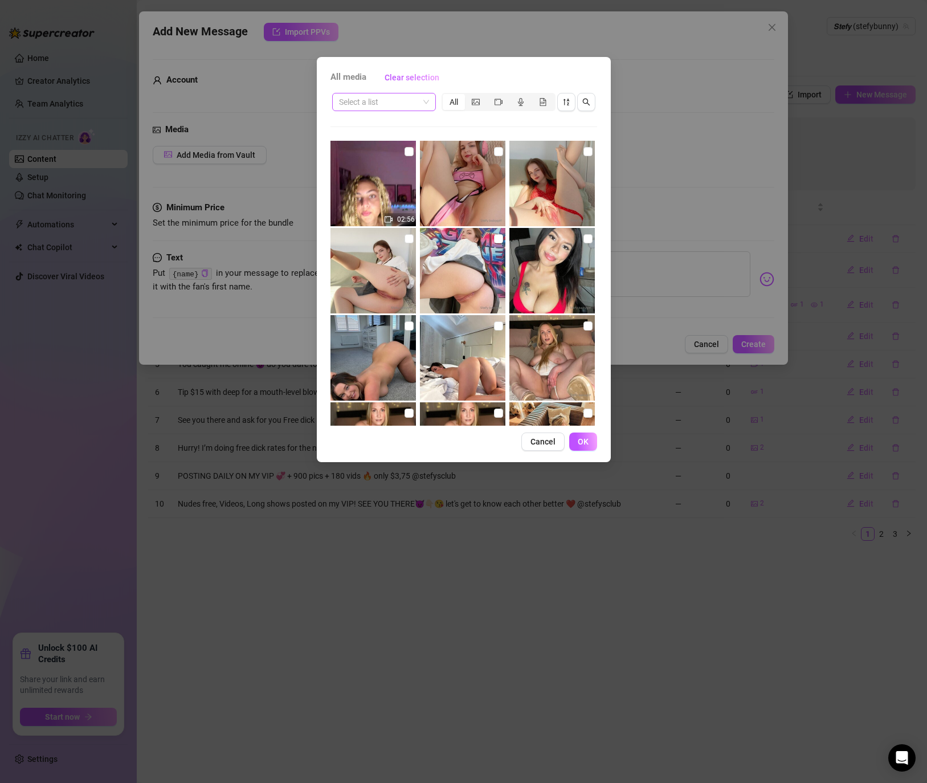
click at [383, 110] on input "search" at bounding box center [379, 101] width 80 height 17
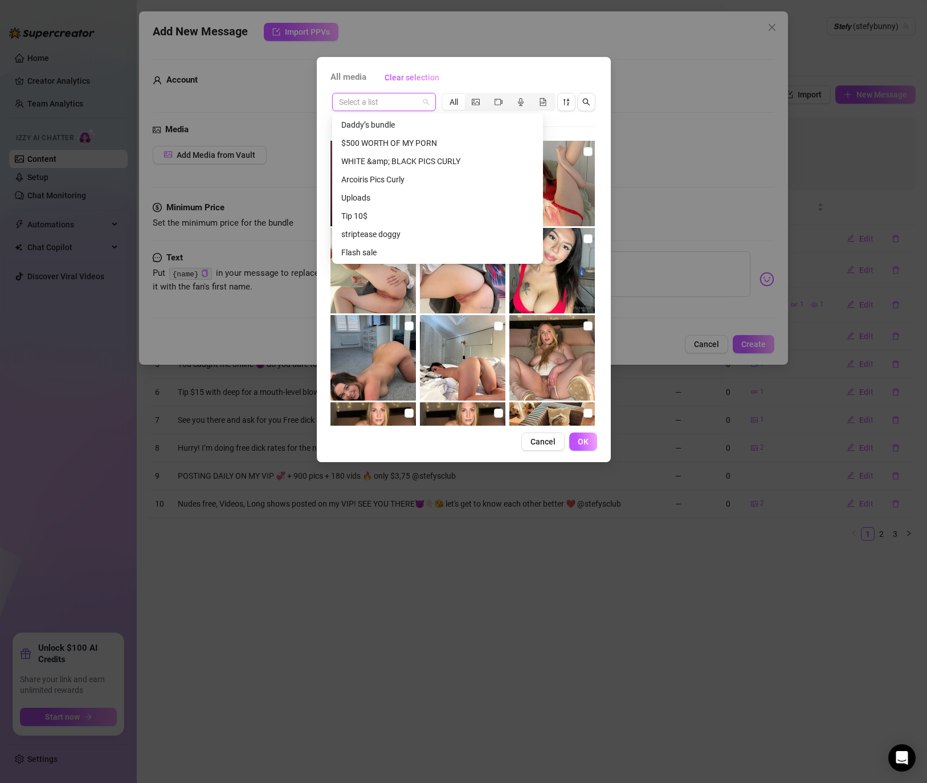
scroll to position [586, 0]
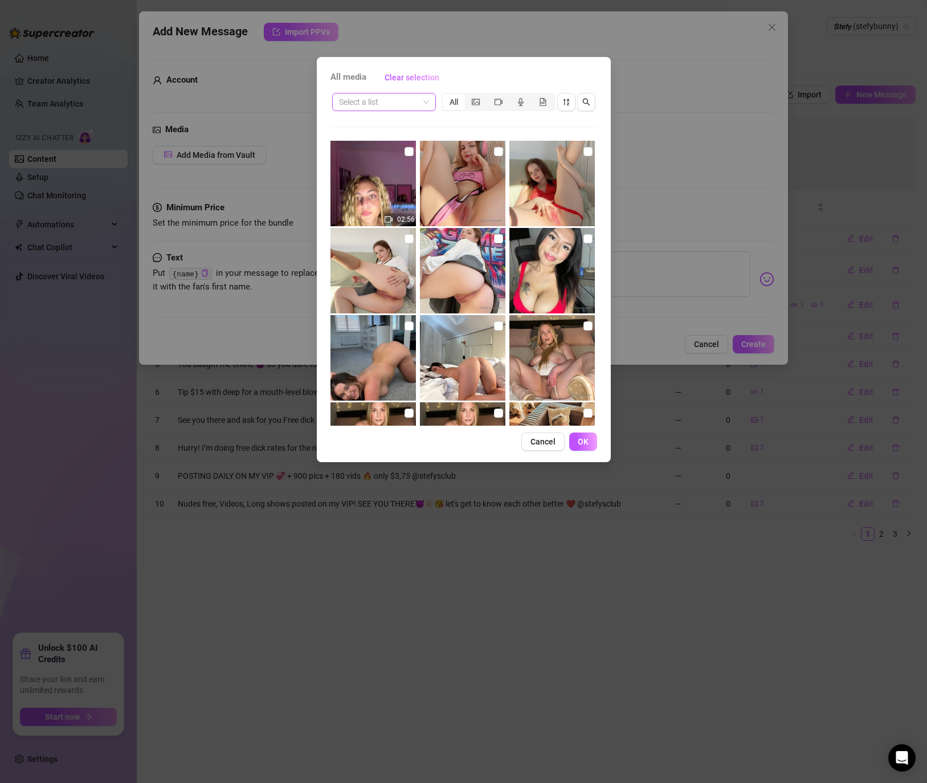
click at [412, 101] on input "search" at bounding box center [379, 101] width 80 height 17
click at [376, 99] on input "search" at bounding box center [379, 101] width 80 height 17
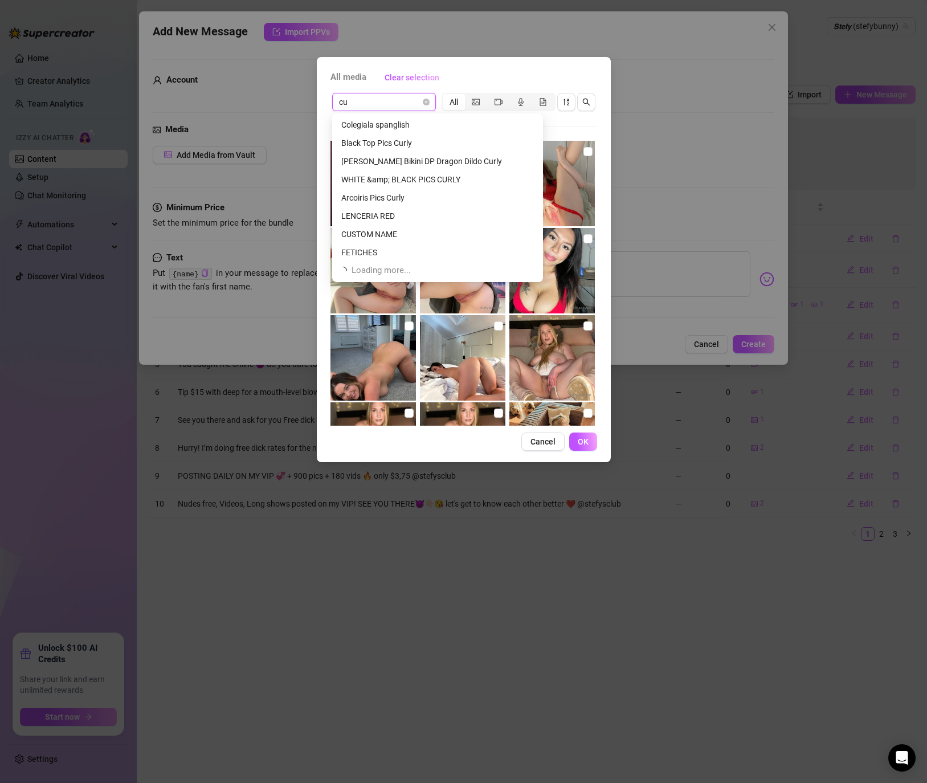
scroll to position [0, 0]
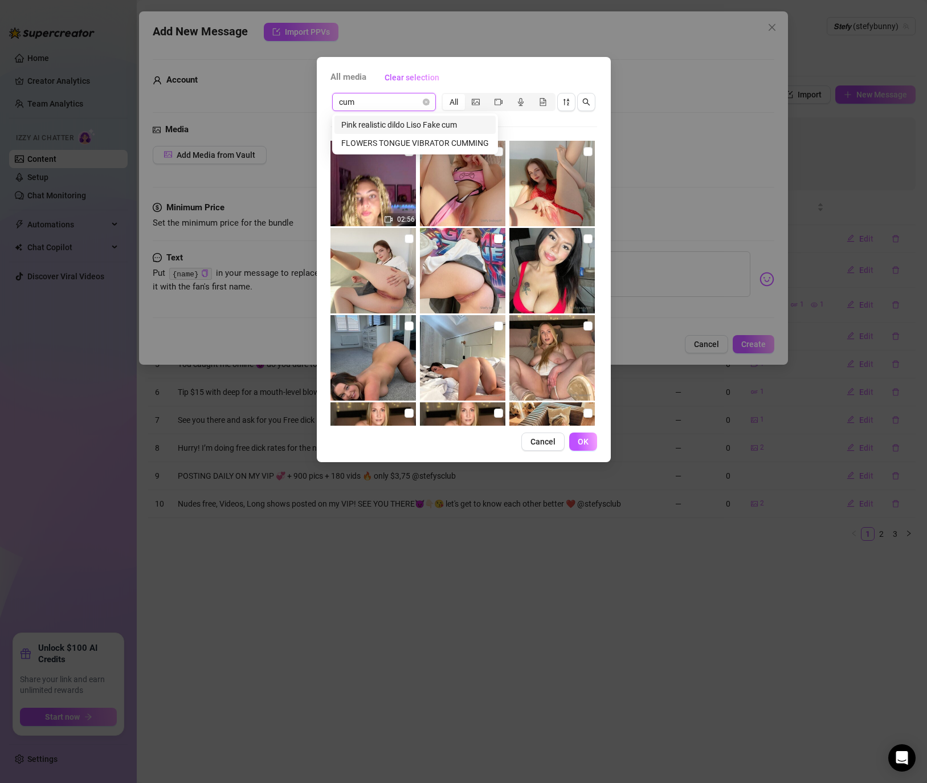
click at [369, 104] on input "cum" at bounding box center [379, 101] width 80 height 17
click at [396, 107] on input "cum" at bounding box center [379, 101] width 80 height 17
drag, startPoint x: 396, startPoint y: 107, endPoint x: 283, endPoint y: 97, distance: 113.2
click at [283, 97] on div "All media Clear selection cum Select a list All 02:56 00:04 00:05 00:03 00:19 0…" at bounding box center [463, 391] width 927 height 783
type input "cum"
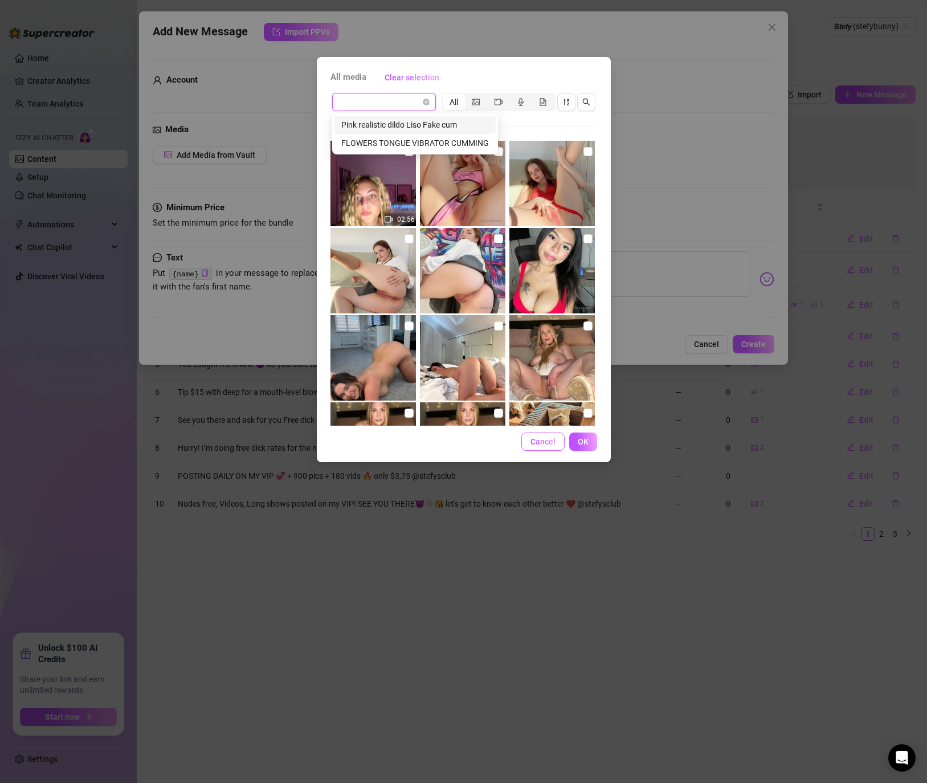
click at [529, 436] on button "Cancel" at bounding box center [542, 441] width 43 height 18
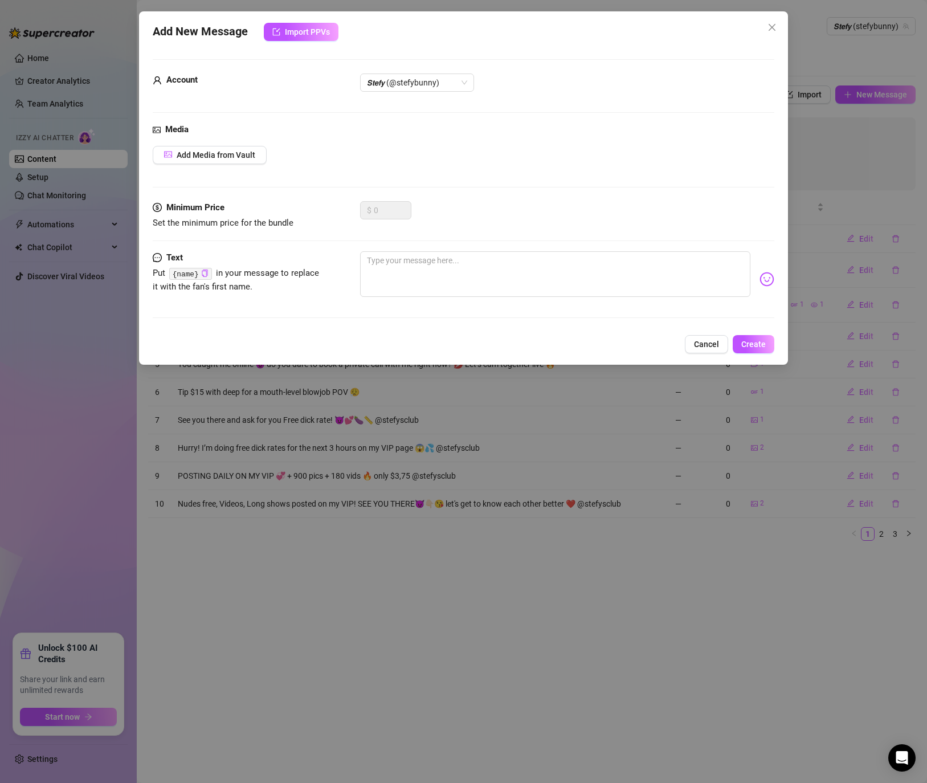
click at [310, 169] on div "Media Add Media from Vault" at bounding box center [464, 162] width 622 height 78
click at [233, 164] on button "Add Media from Vault" at bounding box center [210, 155] width 114 height 18
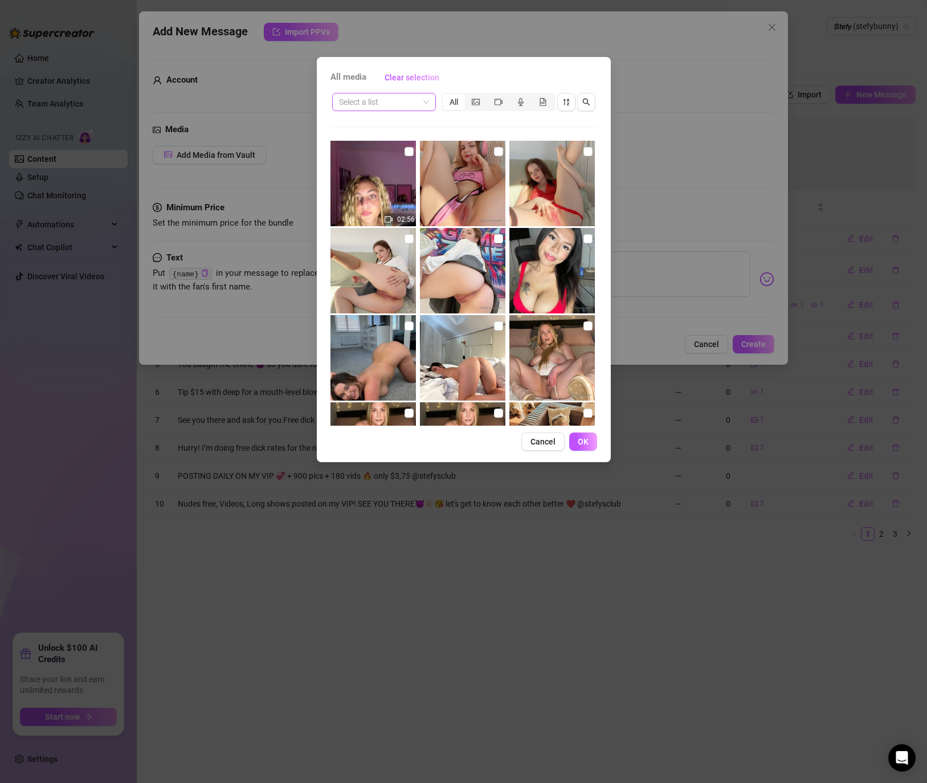
click at [387, 105] on input "search" at bounding box center [379, 101] width 80 height 17
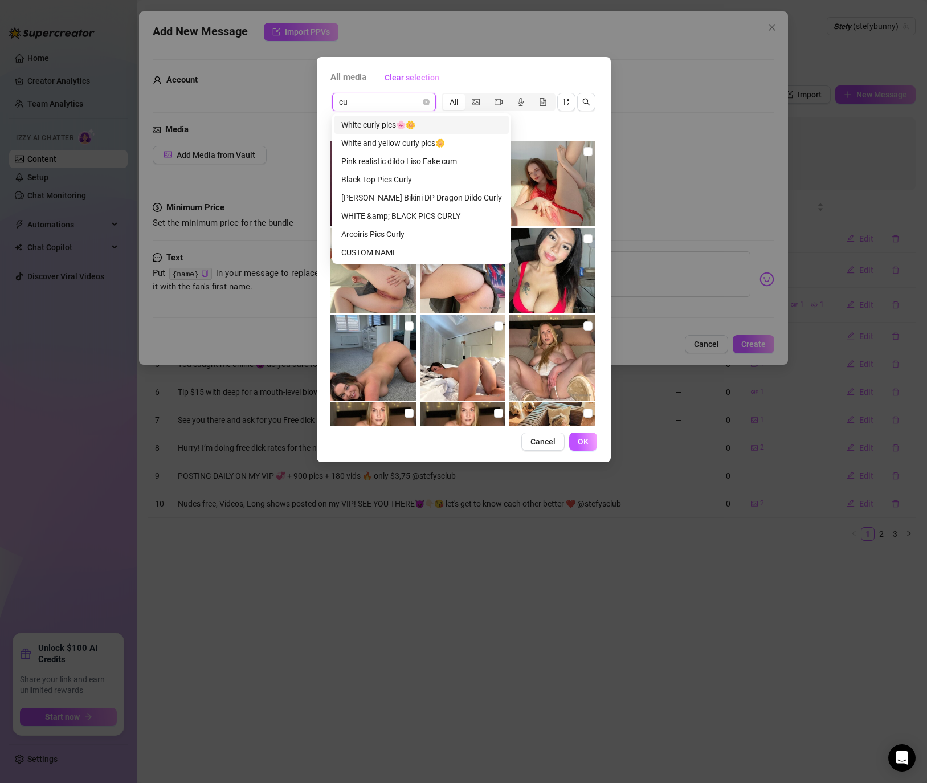
type input "cum"
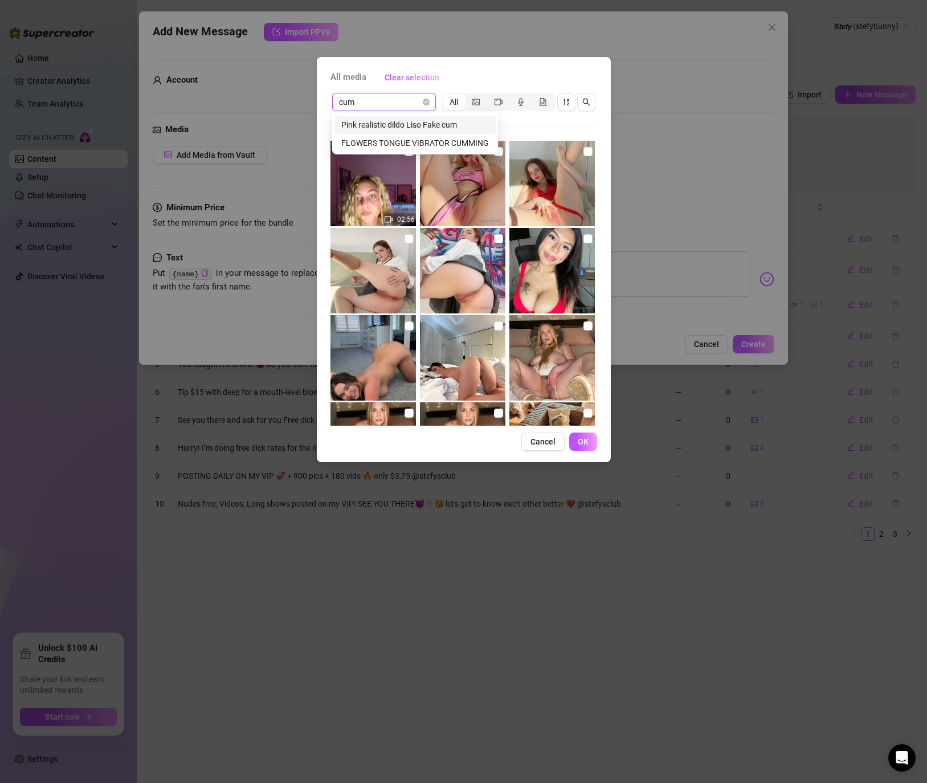
drag, startPoint x: 400, startPoint y: 107, endPoint x: 248, endPoint y: 103, distance: 151.6
click at [248, 103] on div "All media Clear selection cum Select a list All 02:56 00:04 00:05 00:03 00:19 0…" at bounding box center [463, 391] width 927 height 783
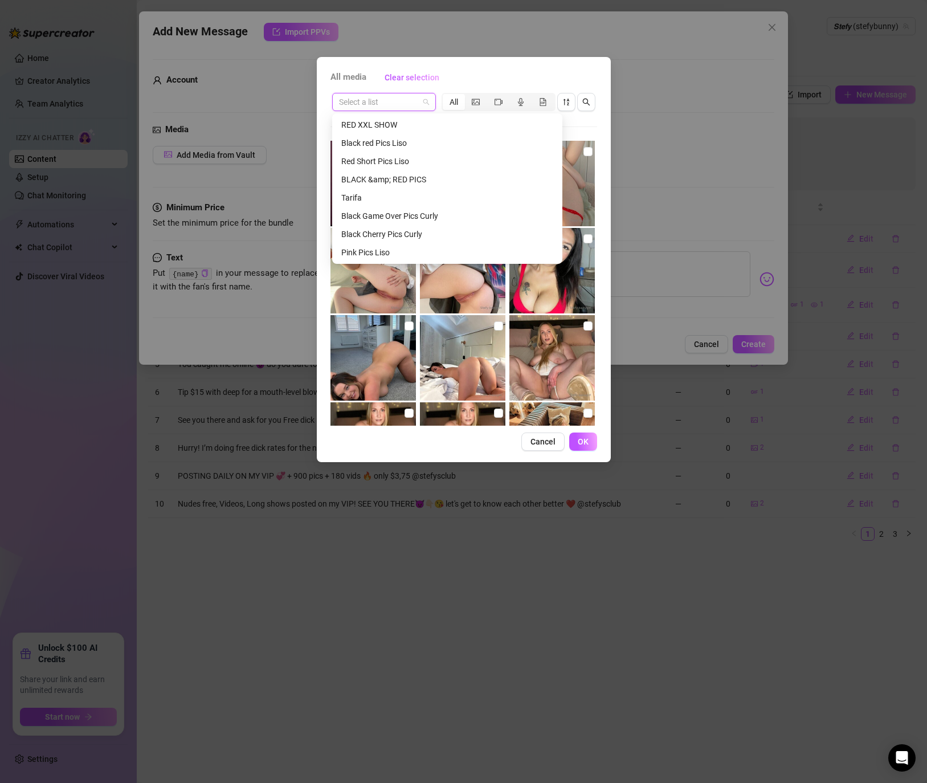
scroll to position [1167, 0]
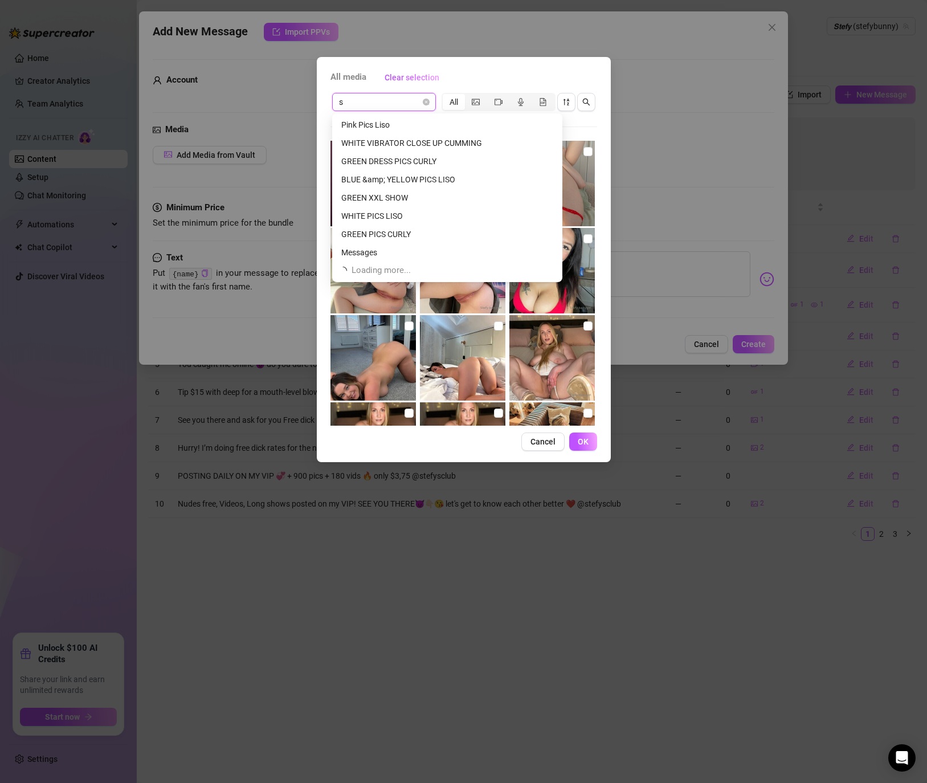
type input "sq"
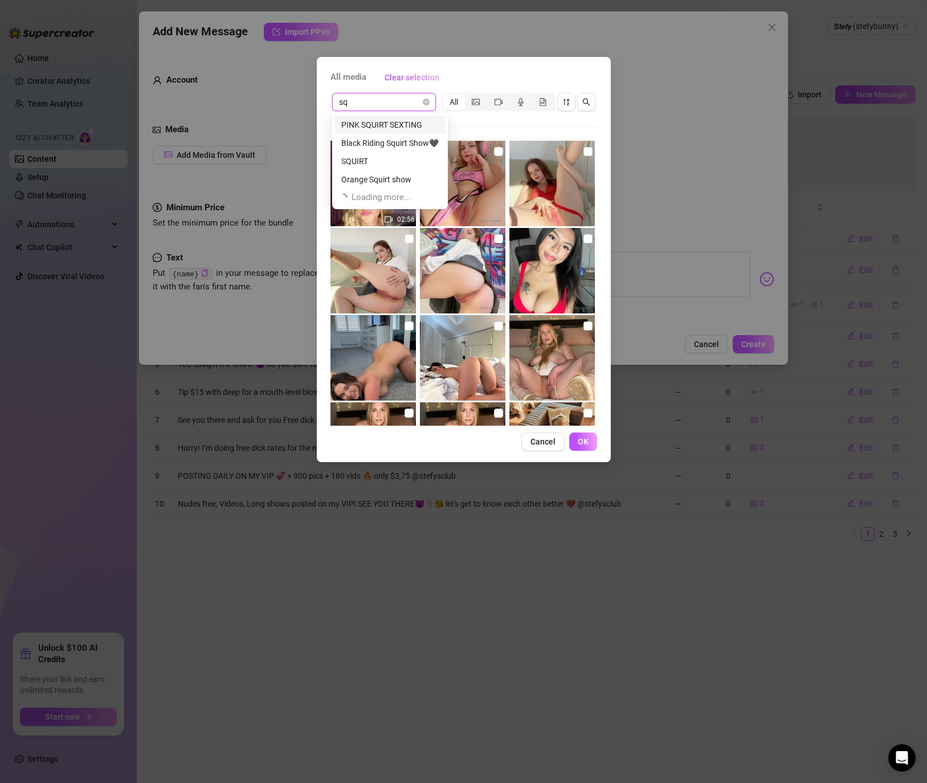
scroll to position [0, 0]
click at [395, 159] on div "SQUIRT" at bounding box center [389, 161] width 97 height 13
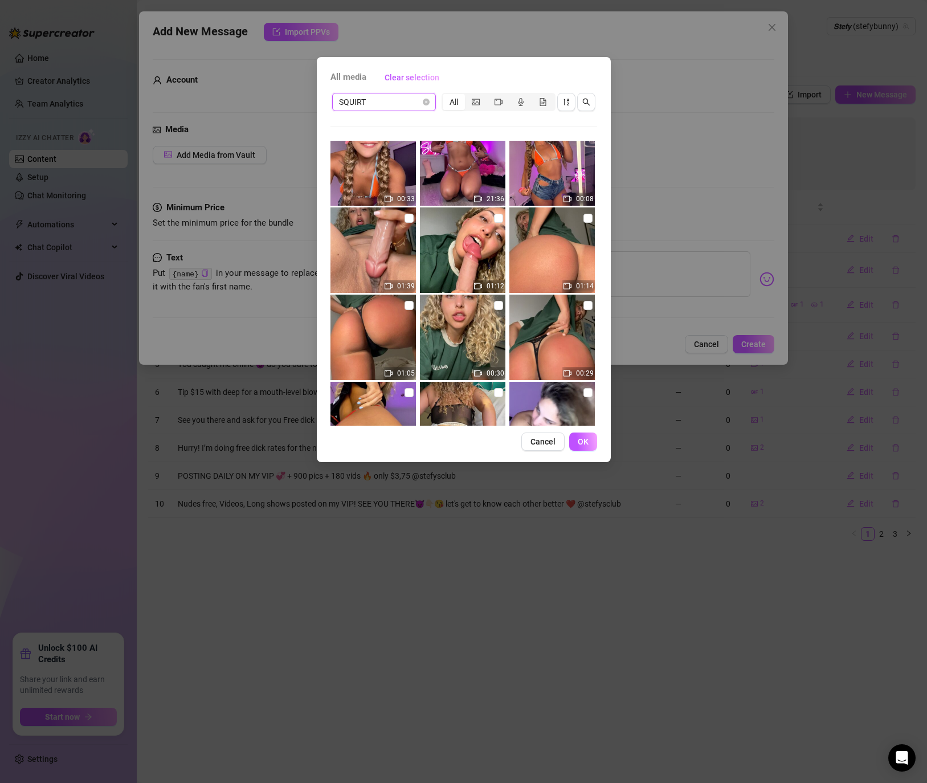
scroll to position [33, 0]
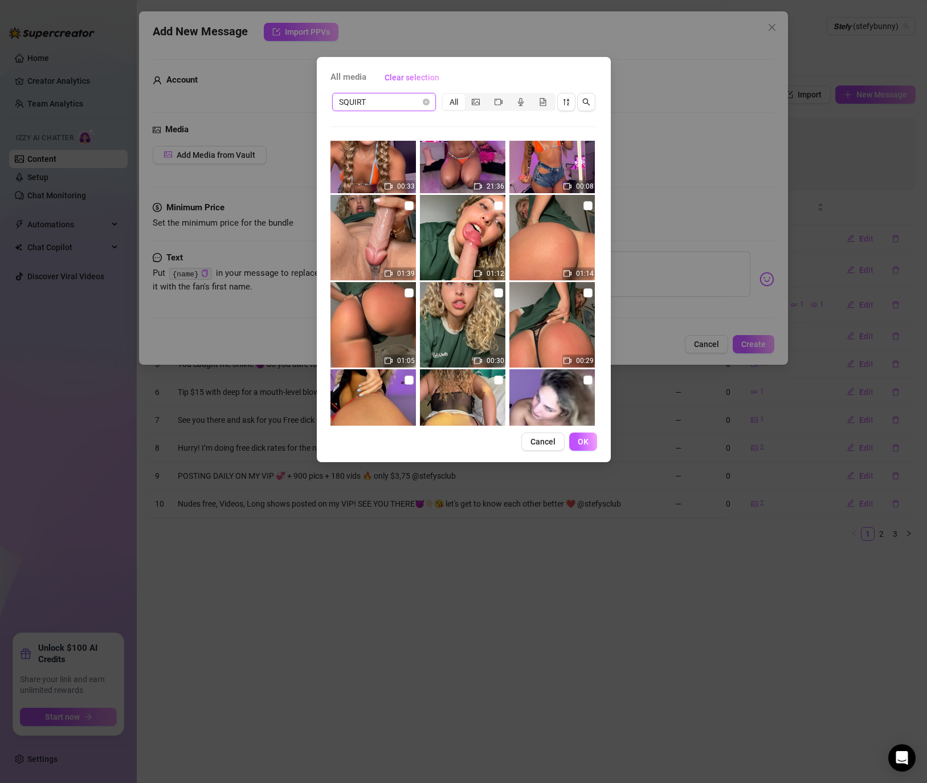
click at [492, 382] on img at bounding box center [462, 411] width 85 height 85
click at [496, 382] on input "checkbox" at bounding box center [498, 379] width 9 height 9
checkbox input "true"
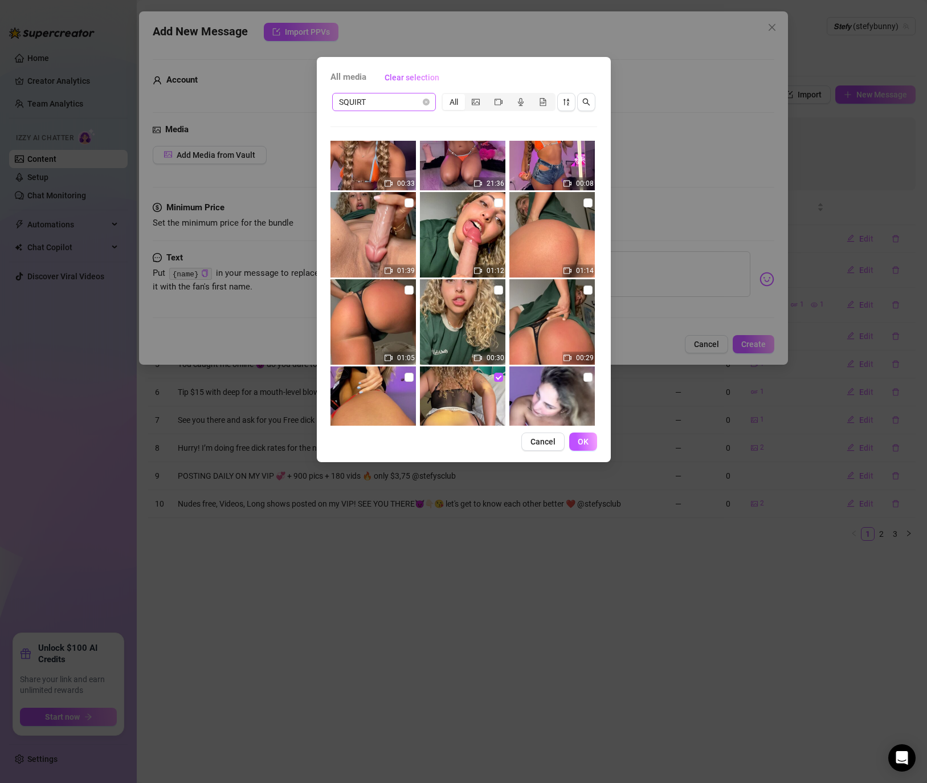
click at [385, 99] on span "SQUIRT" at bounding box center [384, 101] width 90 height 17
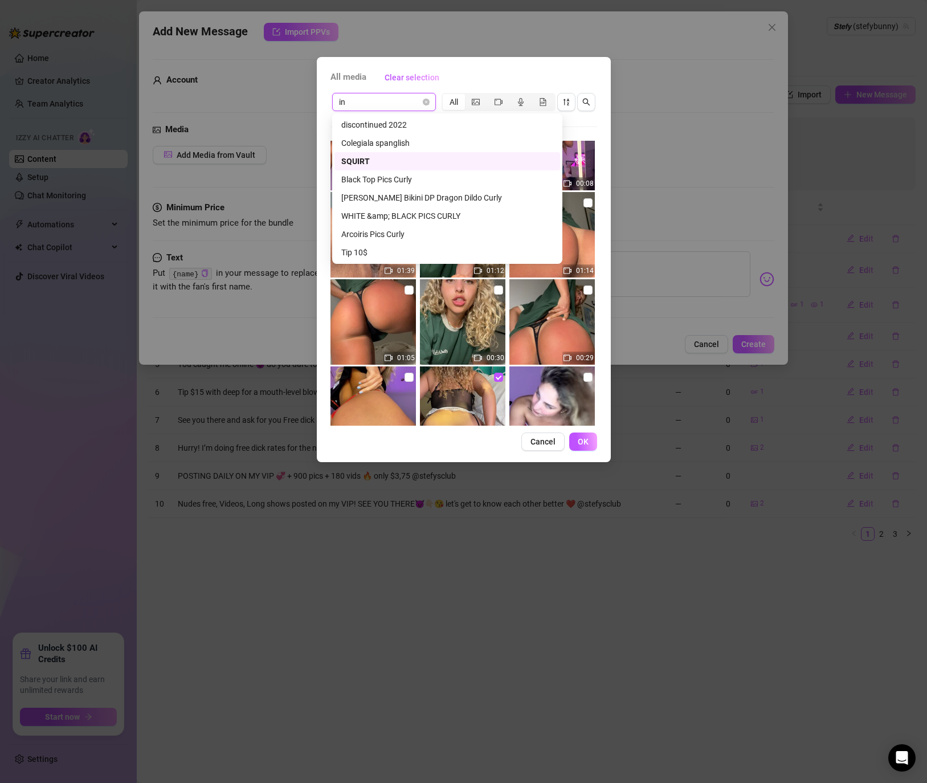
scroll to position [237, 0]
type input "inv"
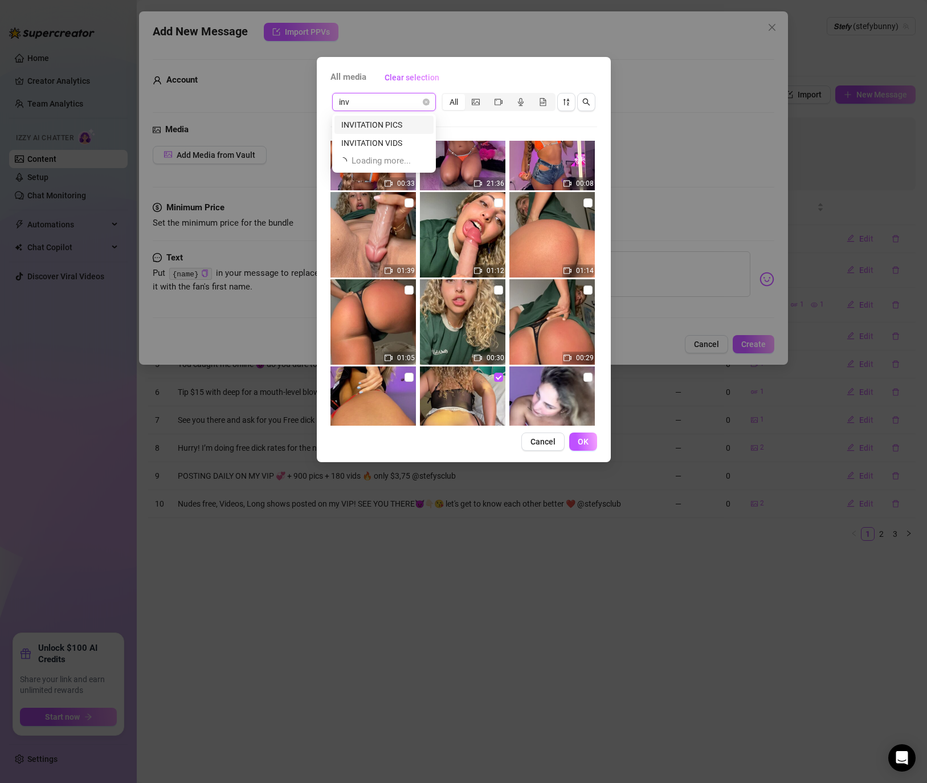
scroll to position [0, 0]
click at [379, 122] on div "INVITATION PICS" at bounding box center [383, 125] width 85 height 13
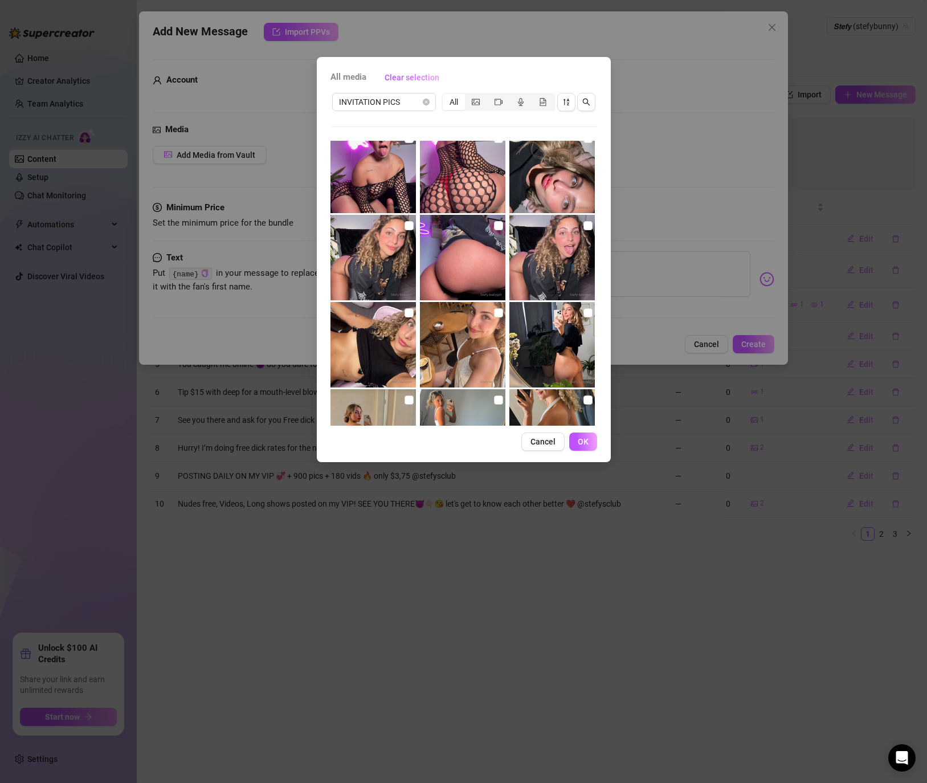
scroll to position [799, 0]
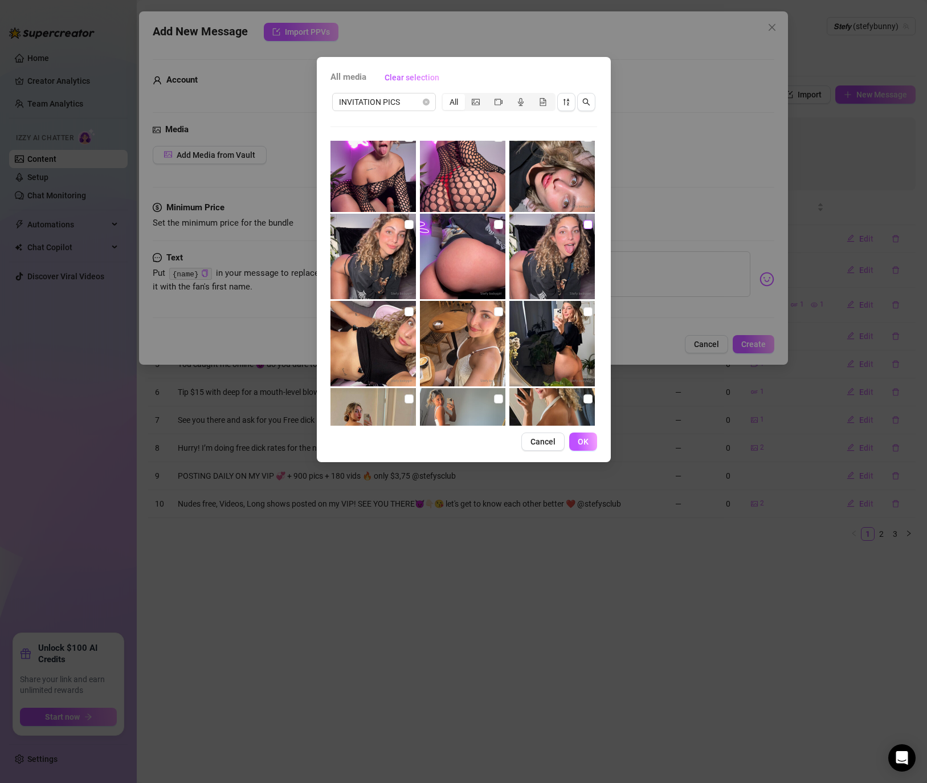
click at [583, 227] on input "checkbox" at bounding box center [587, 224] width 9 height 9
checkbox input "true"
click at [575, 438] on button "OK" at bounding box center [583, 441] width 28 height 18
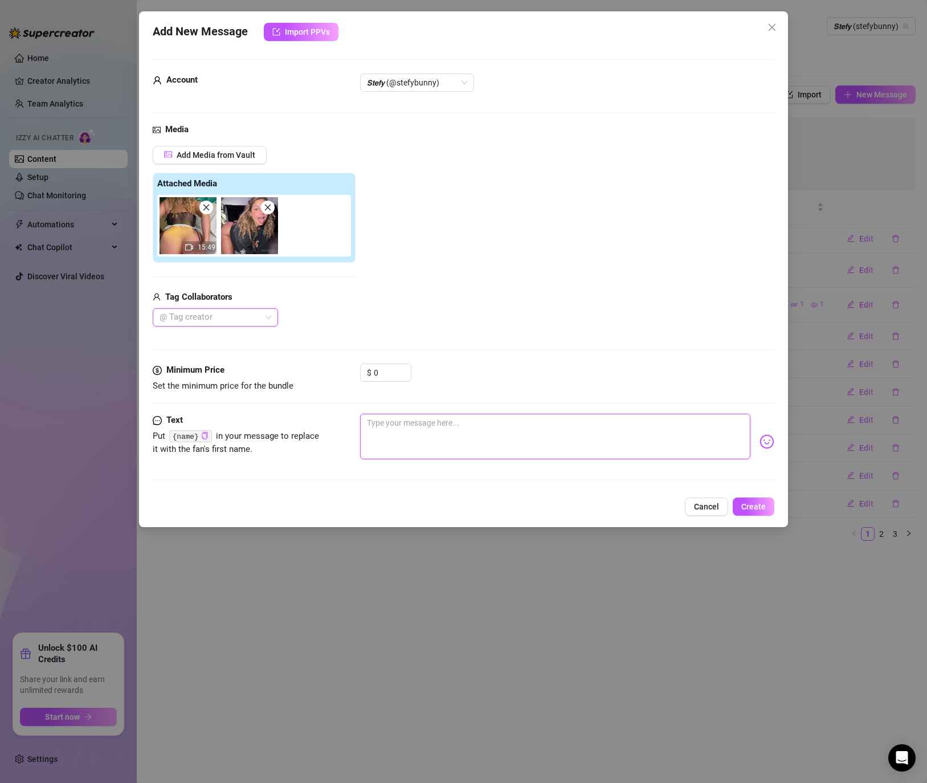
click at [410, 419] on textarea at bounding box center [555, 437] width 390 height 46
paste textarea "Couldn’t resist my HUGE toy tonight… bouncing until I squirt all over the camer…"
type textarea "Couldn’t resist my HUGE toy tonight… bouncing until I squirt all over the camer…"
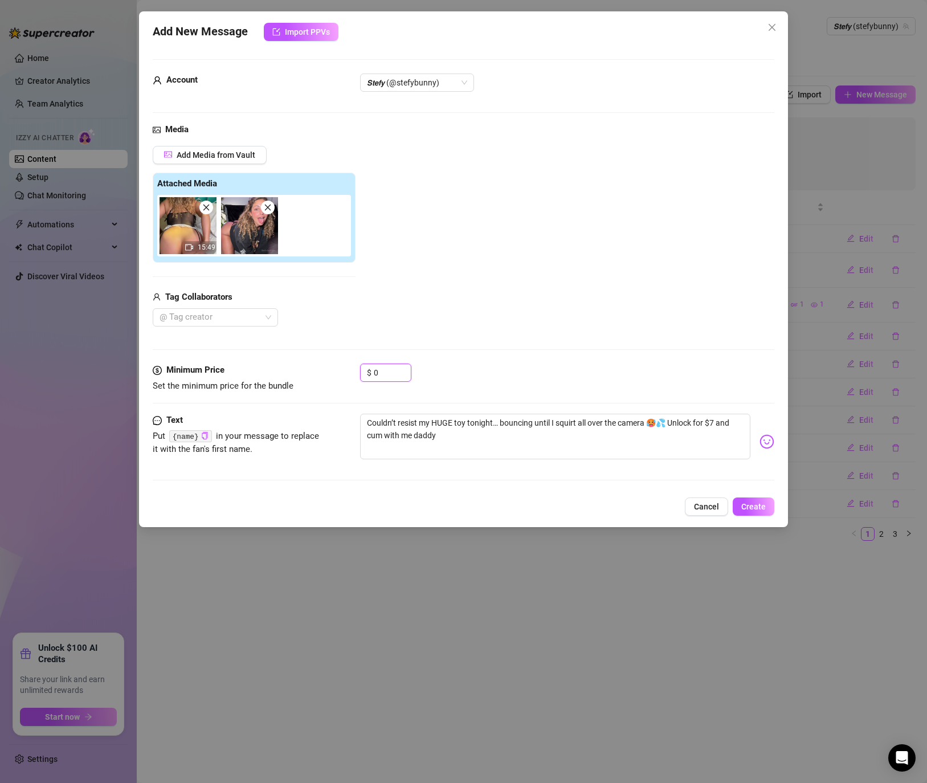
drag, startPoint x: 388, startPoint y: 371, endPoint x: 346, endPoint y: 369, distance: 42.2
click at [346, 369] on div "Minimum Price Set the minimum price for the bundle $ 0" at bounding box center [464, 377] width 622 height 29
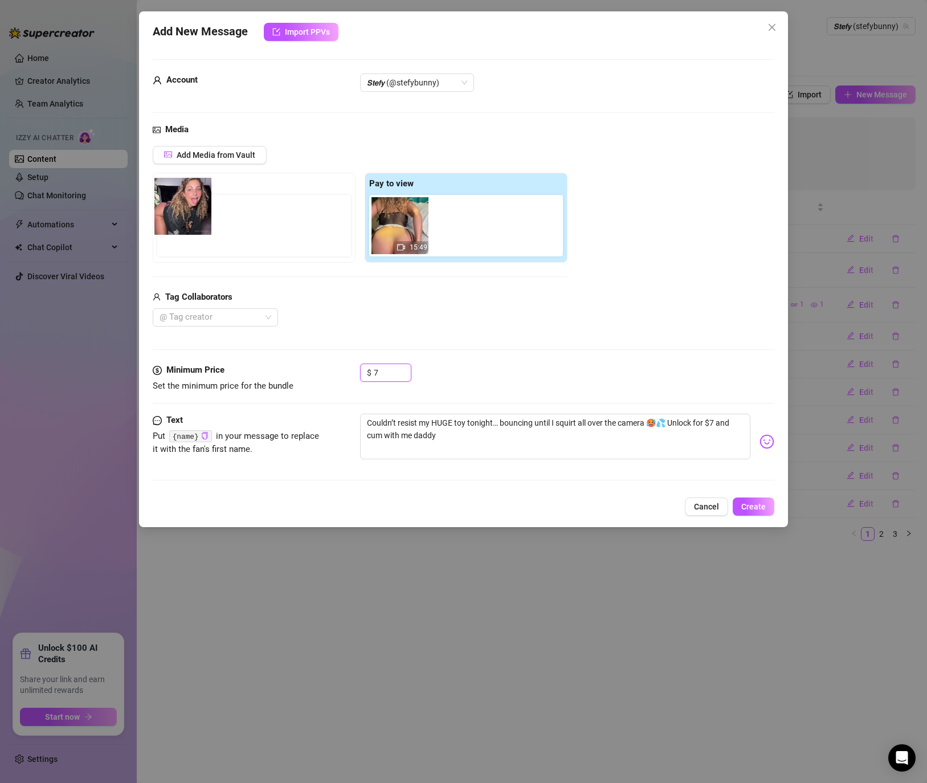
drag, startPoint x: 464, startPoint y: 233, endPoint x: 178, endPoint y: 213, distance: 287.3
click at [178, 213] on div "Free preview Pay to view 15:49" at bounding box center [360, 218] width 415 height 90
type input "7"
click at [759, 507] on span "Create" at bounding box center [753, 506] width 24 height 9
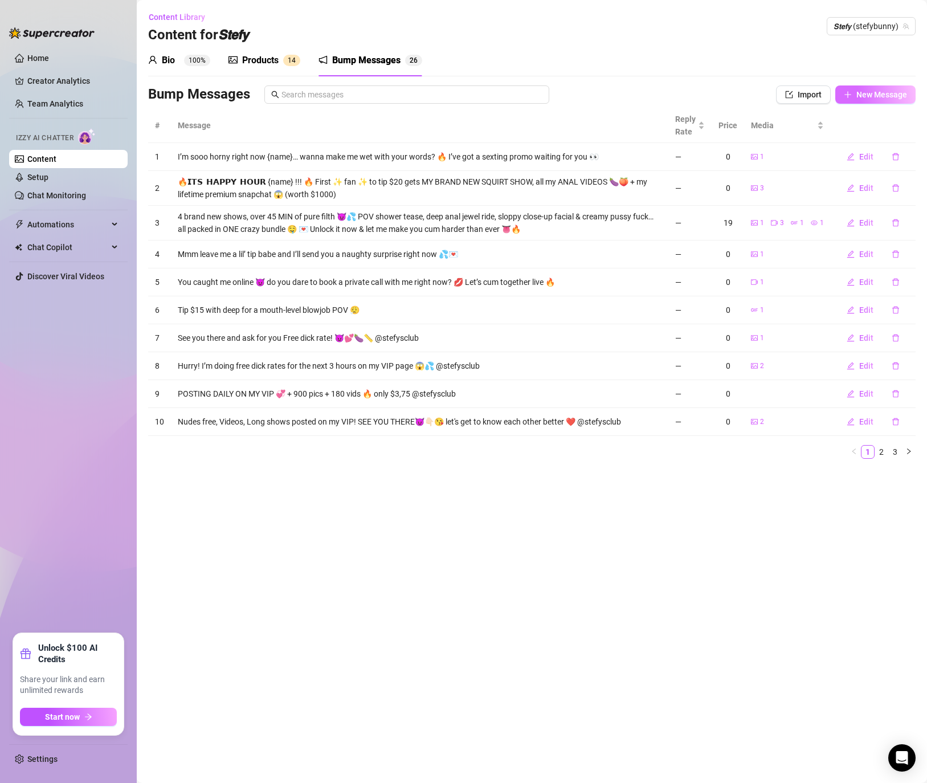
click at [882, 93] on span "New Message" at bounding box center [881, 94] width 51 height 9
type textarea "Type your message here..."
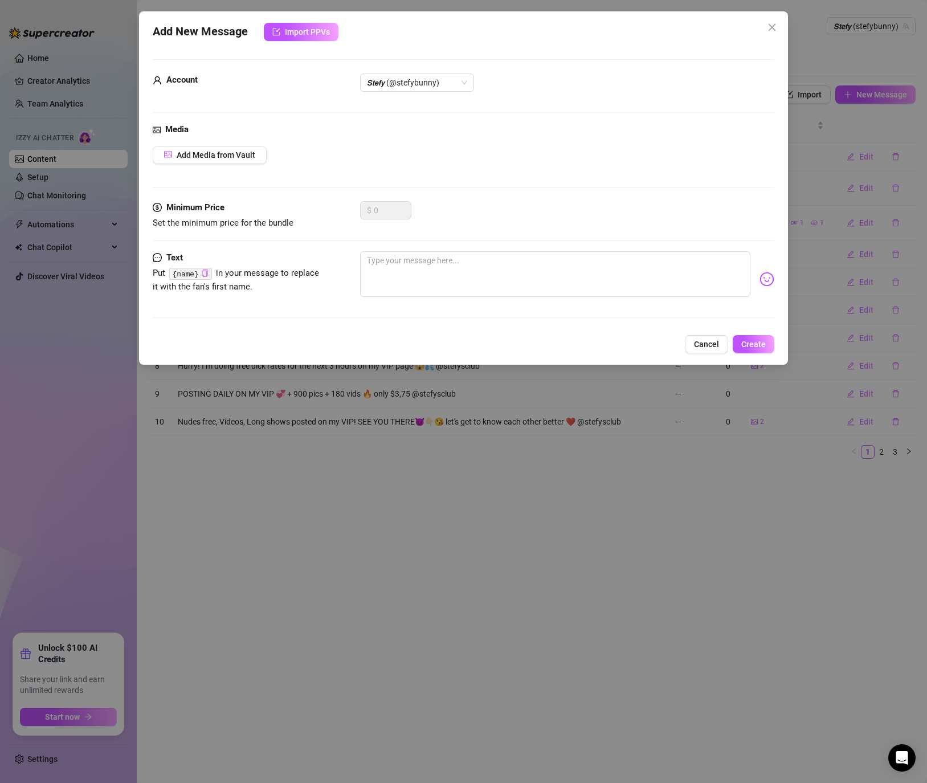
click at [267, 150] on div "Add Media from Vault" at bounding box center [464, 155] width 622 height 18
click at [260, 155] on button "Add Media from Vault" at bounding box center [210, 155] width 114 height 18
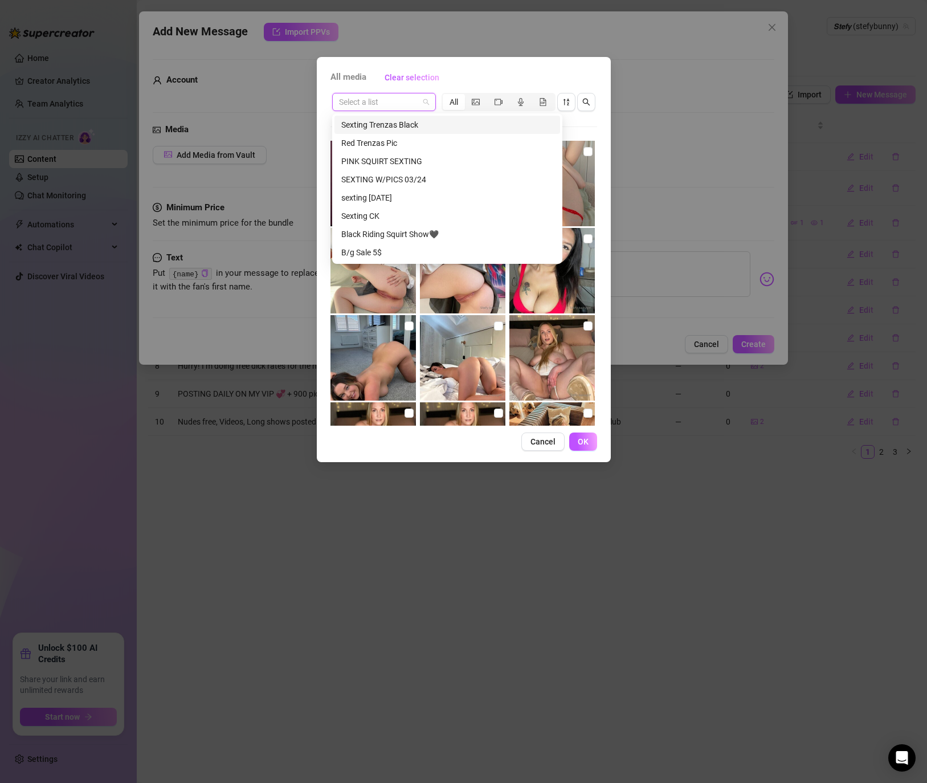
click at [410, 101] on input "search" at bounding box center [379, 101] width 80 height 17
type input "an"
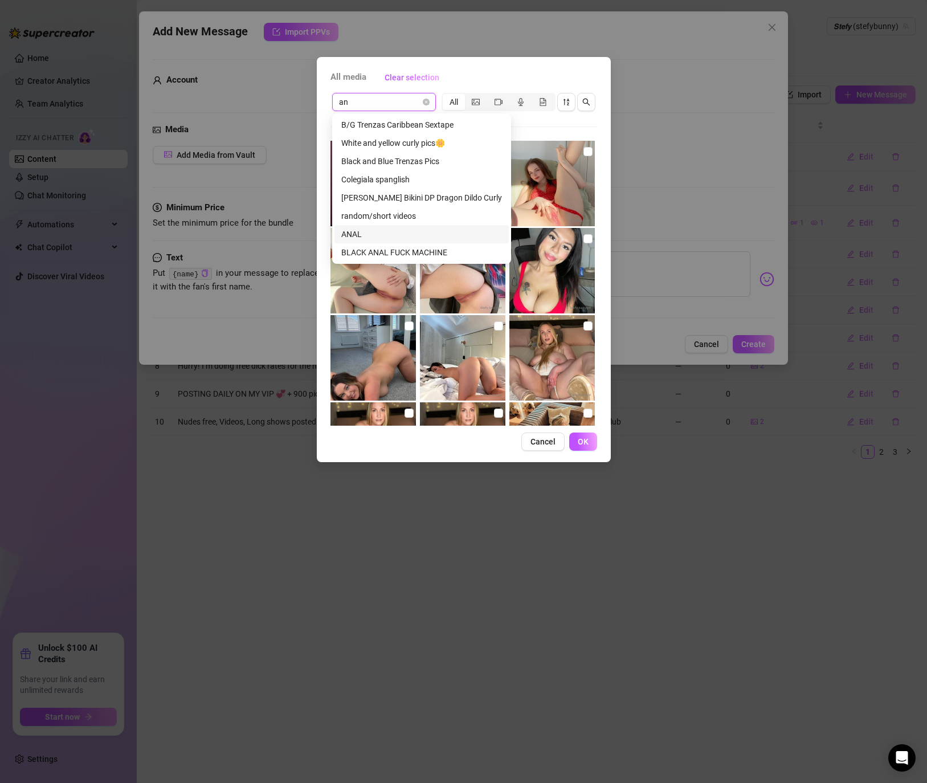
click at [353, 230] on div "ANAL" at bounding box center [421, 234] width 161 height 13
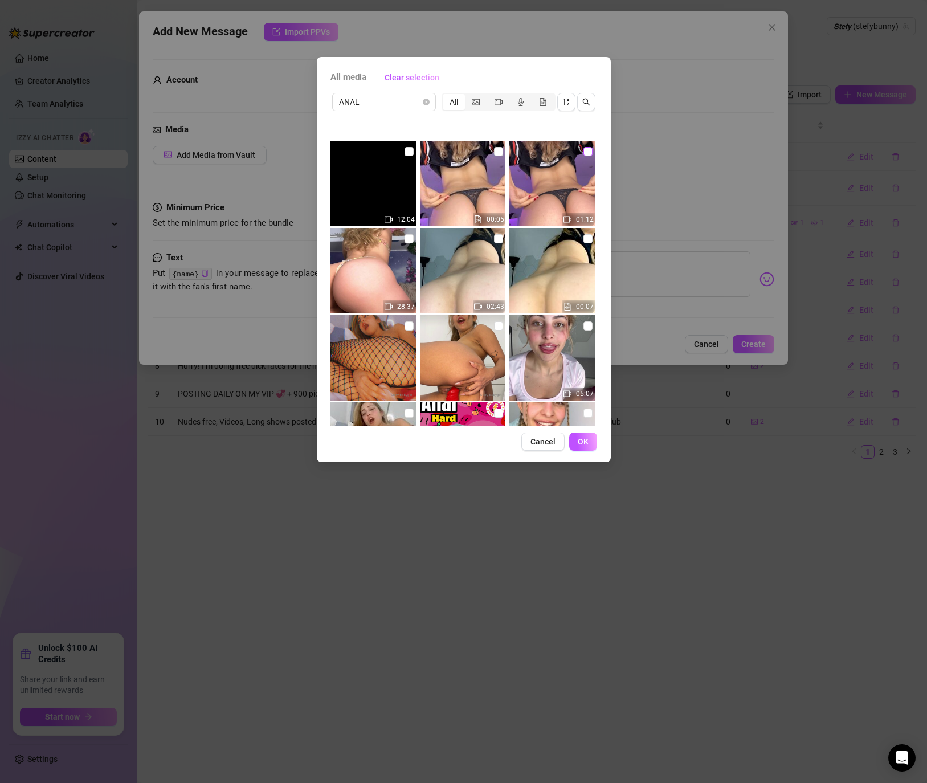
click at [591, 150] on input "checkbox" at bounding box center [587, 151] width 9 height 9
checkbox input "true"
click at [503, 240] on input "checkbox" at bounding box center [498, 238] width 9 height 9
click at [496, 240] on input "checkbox" at bounding box center [498, 238] width 9 height 9
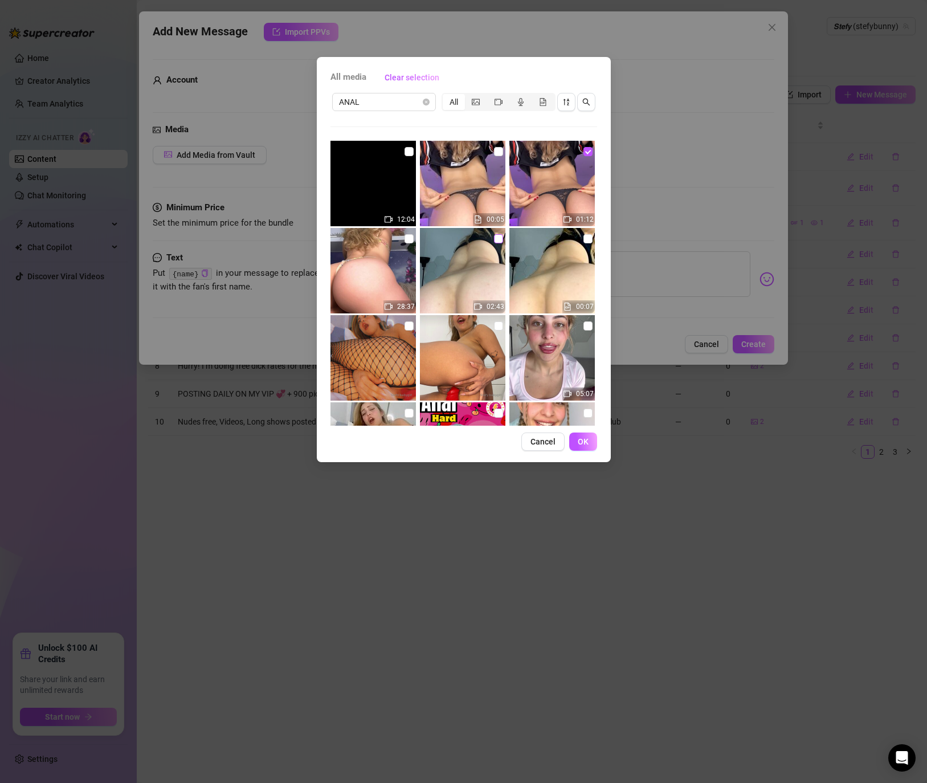
checkbox input "true"
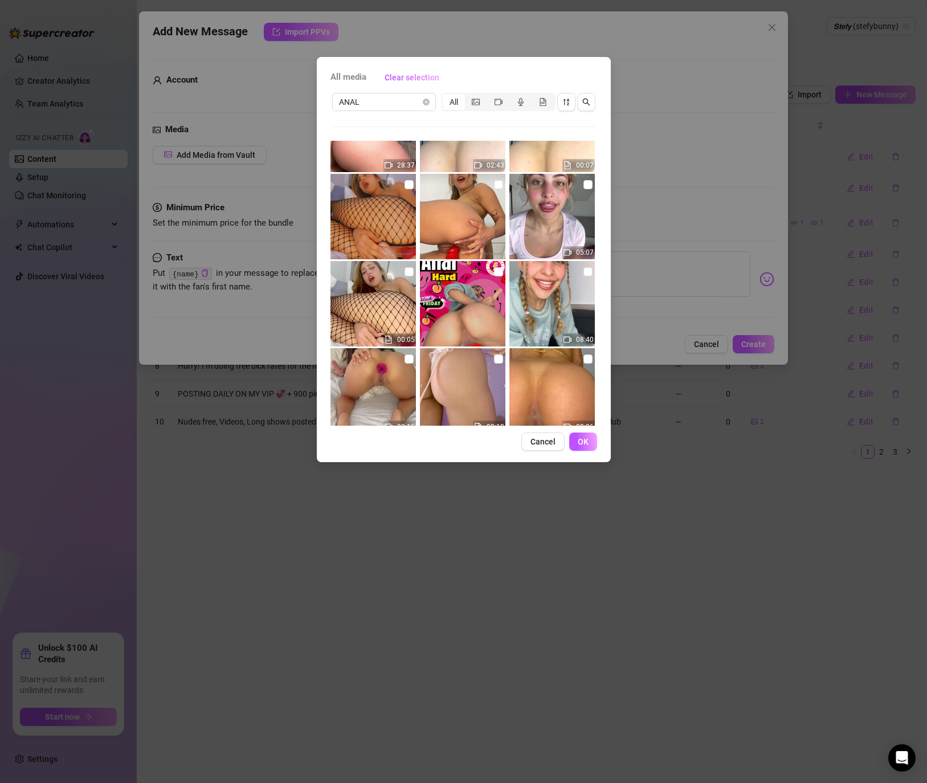
scroll to position [143, 0]
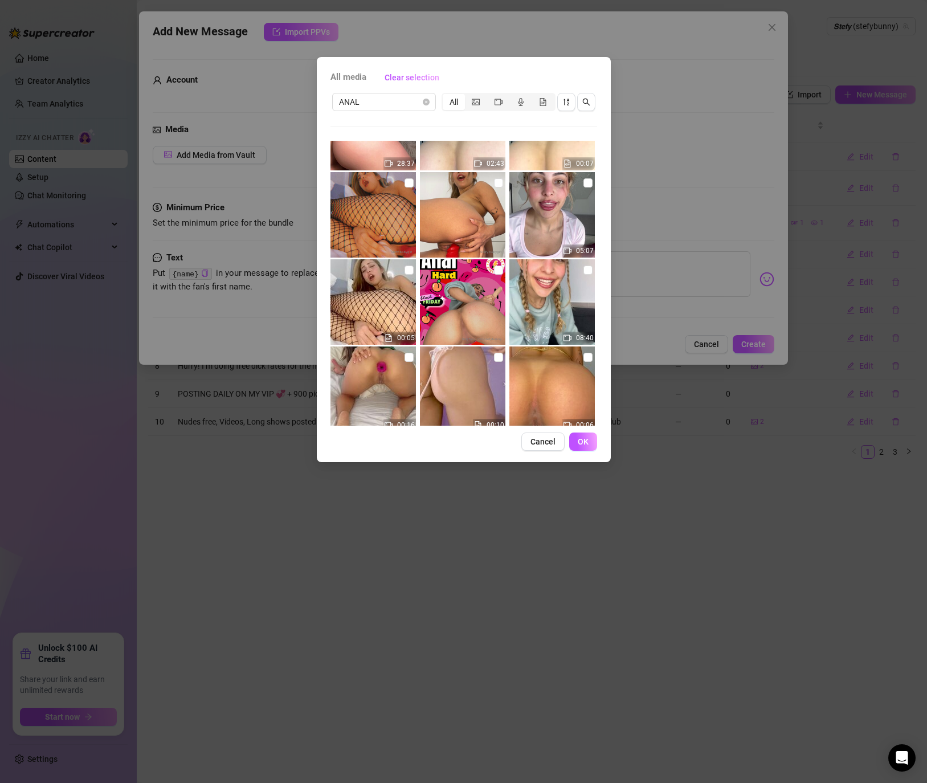
click at [578, 452] on div "All media Clear selection ANAL All 12:04 00:05 01:12 28:37 02:43 00:07 05:07 00…" at bounding box center [464, 259] width 294 height 405
click at [584, 444] on span "OK" at bounding box center [583, 441] width 11 height 9
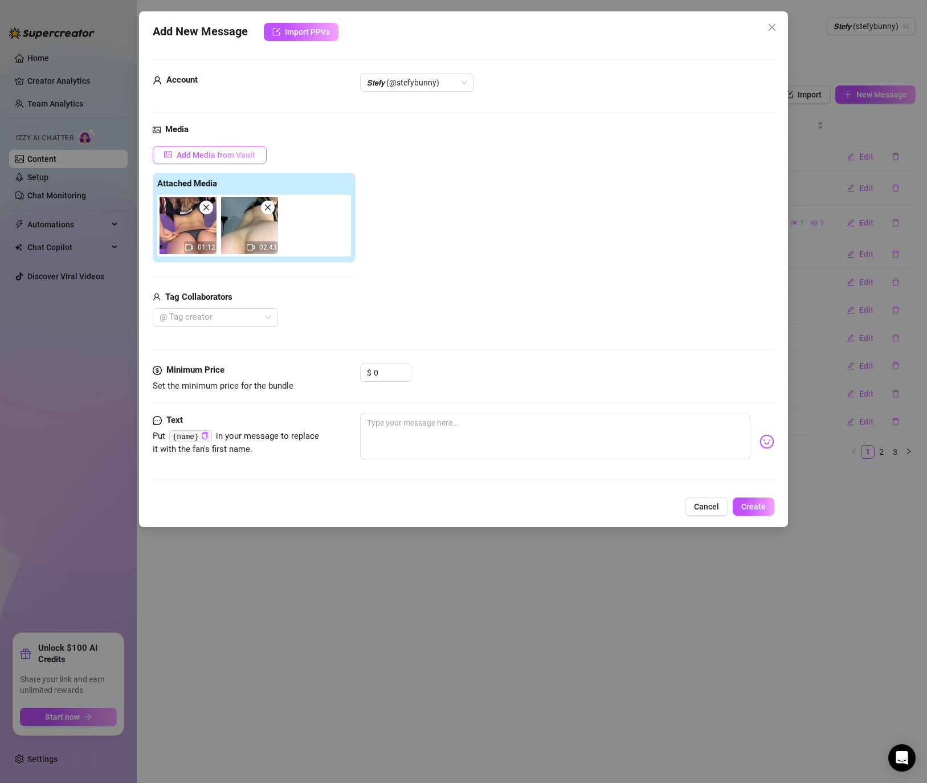
click at [199, 150] on span "Add Media from Vault" at bounding box center [216, 154] width 79 height 9
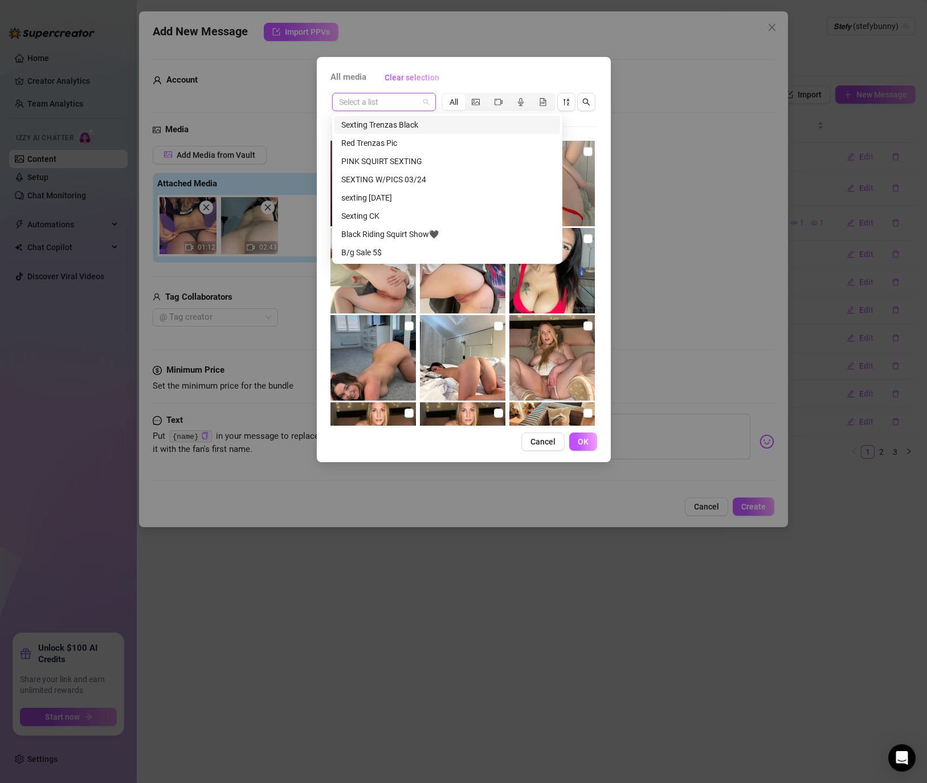
click at [392, 109] on input "search" at bounding box center [379, 101] width 80 height 17
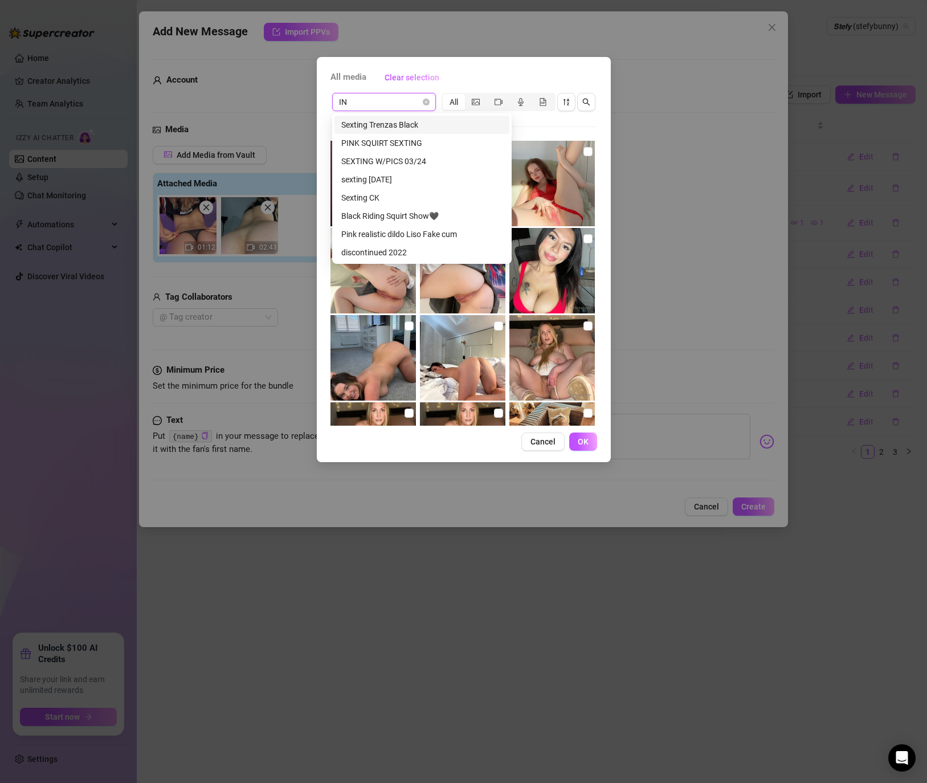
type input "INV"
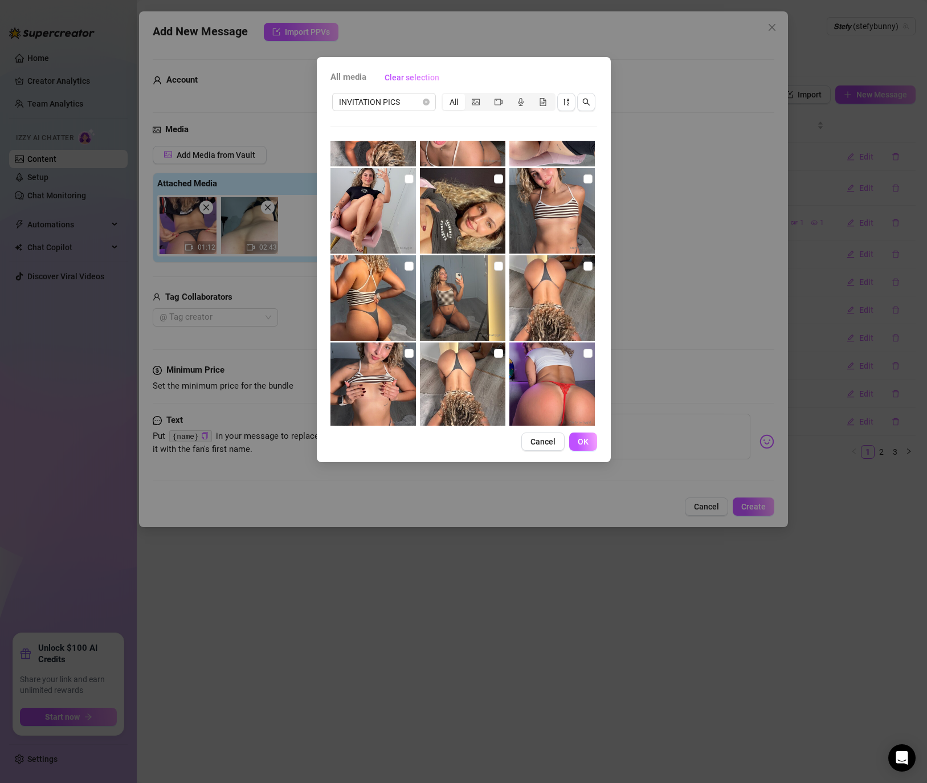
scroll to position [3271, 0]
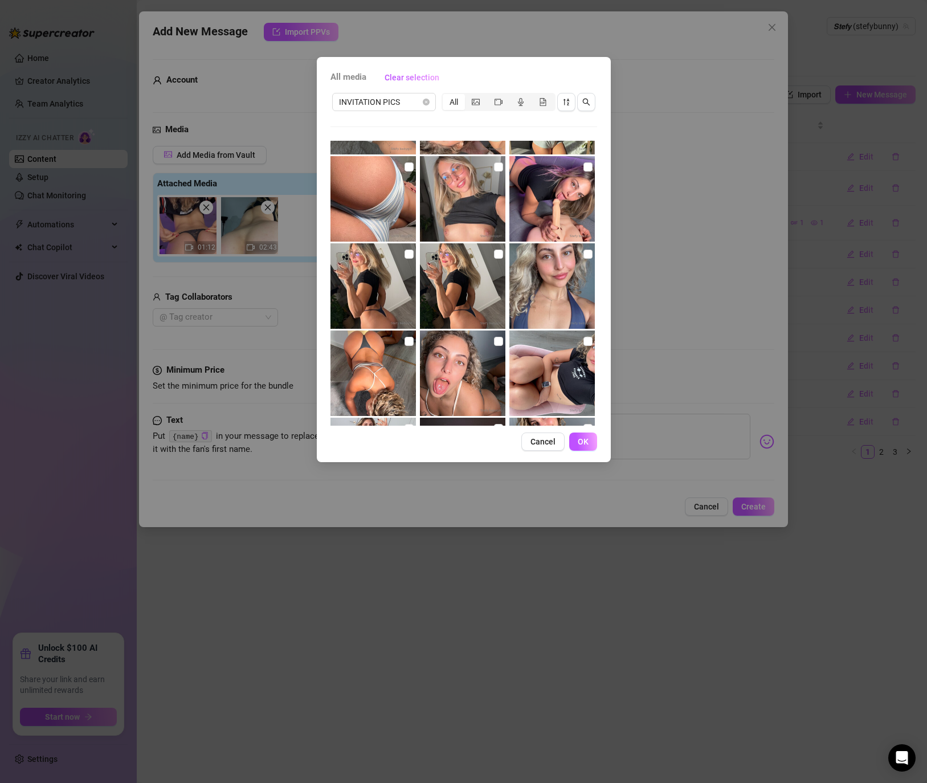
click at [501, 260] on img at bounding box center [462, 285] width 85 height 85
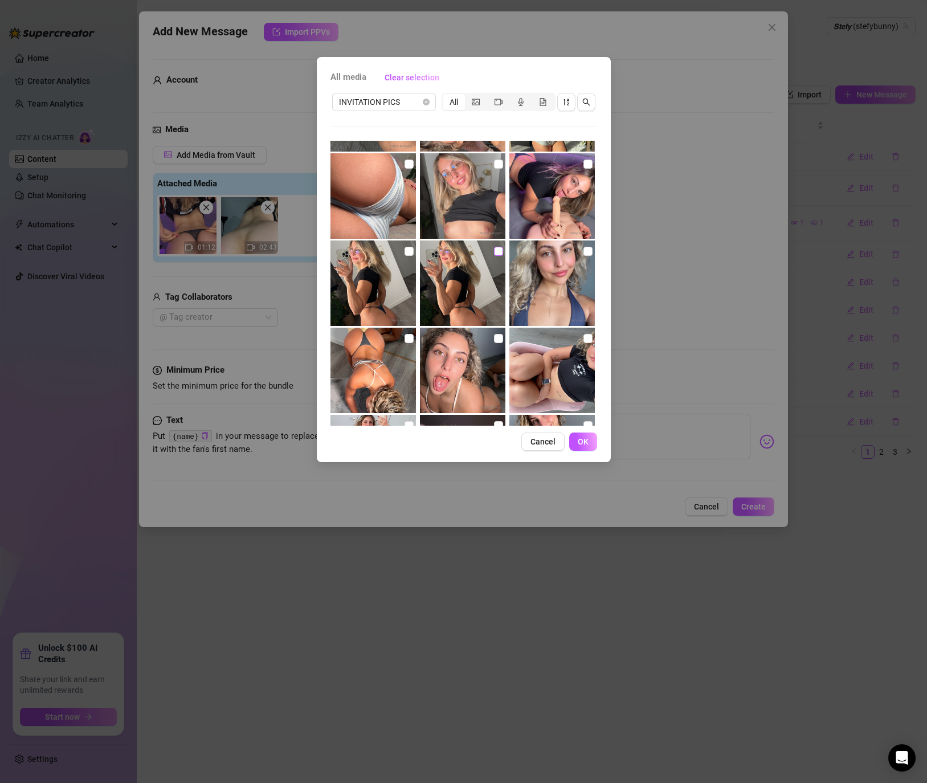
click at [500, 255] on label at bounding box center [498, 251] width 9 height 13
click at [500, 255] on input "checkbox" at bounding box center [498, 251] width 9 height 9
checkbox input "true"
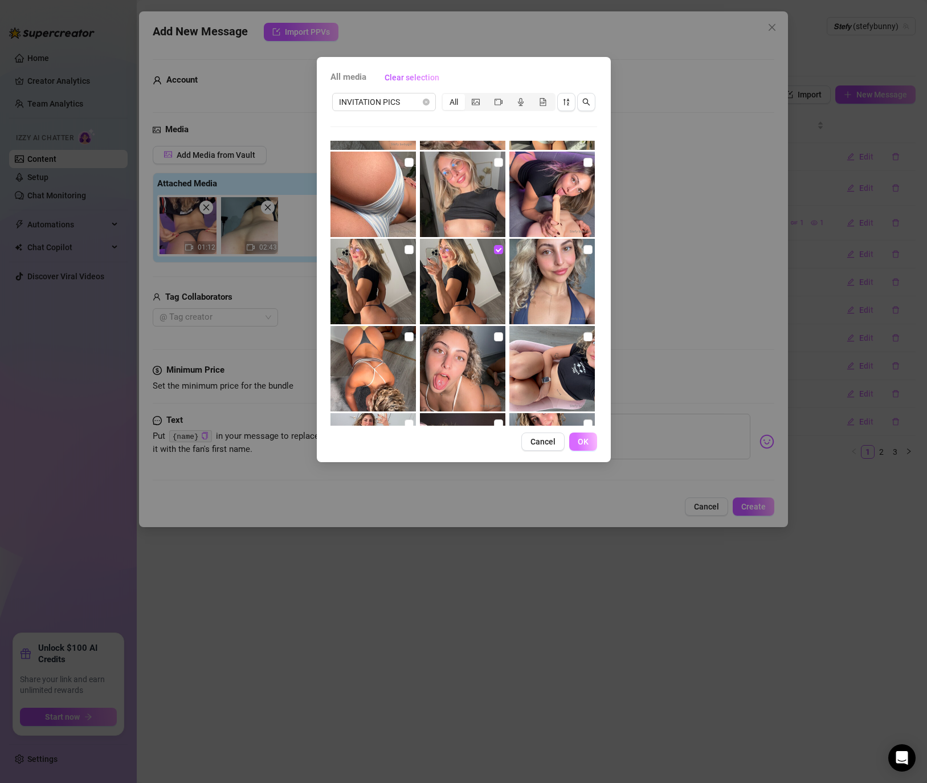
click at [572, 439] on button "OK" at bounding box center [583, 441] width 28 height 18
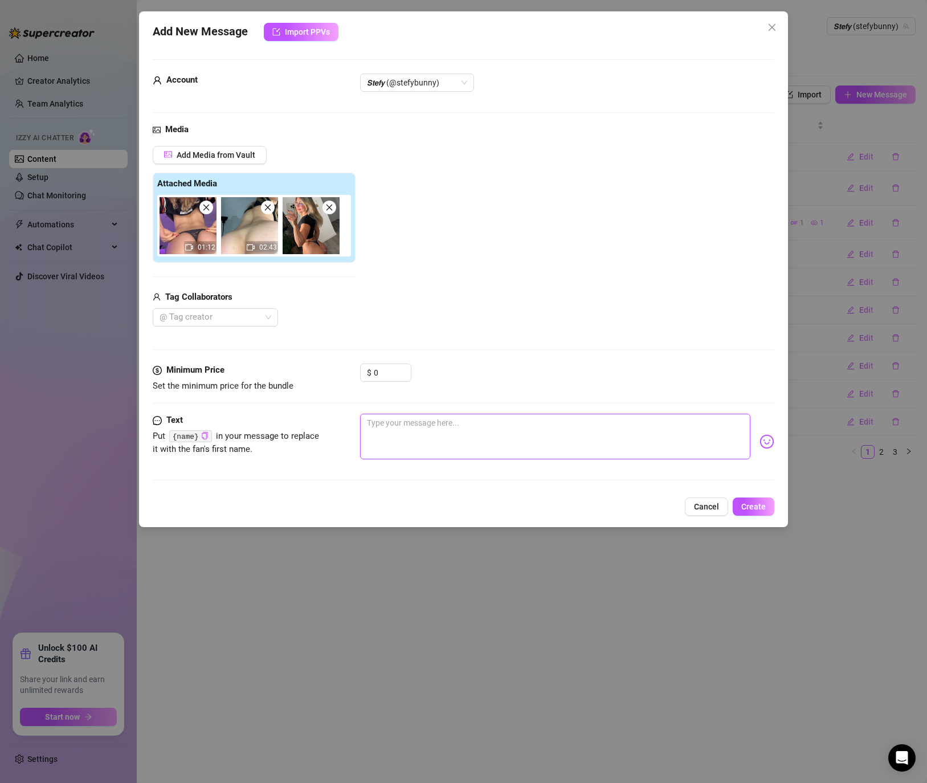
click at [452, 434] on textarea at bounding box center [555, 437] width 390 height 46
paste textarea "Tight ass spreading + teasing with my fingers… begging for you to fuck me 😏 Onl…"
type textarea "Tight ass spreading + teasing with my fingers… begging for you to fuck me 😏 Onl…"
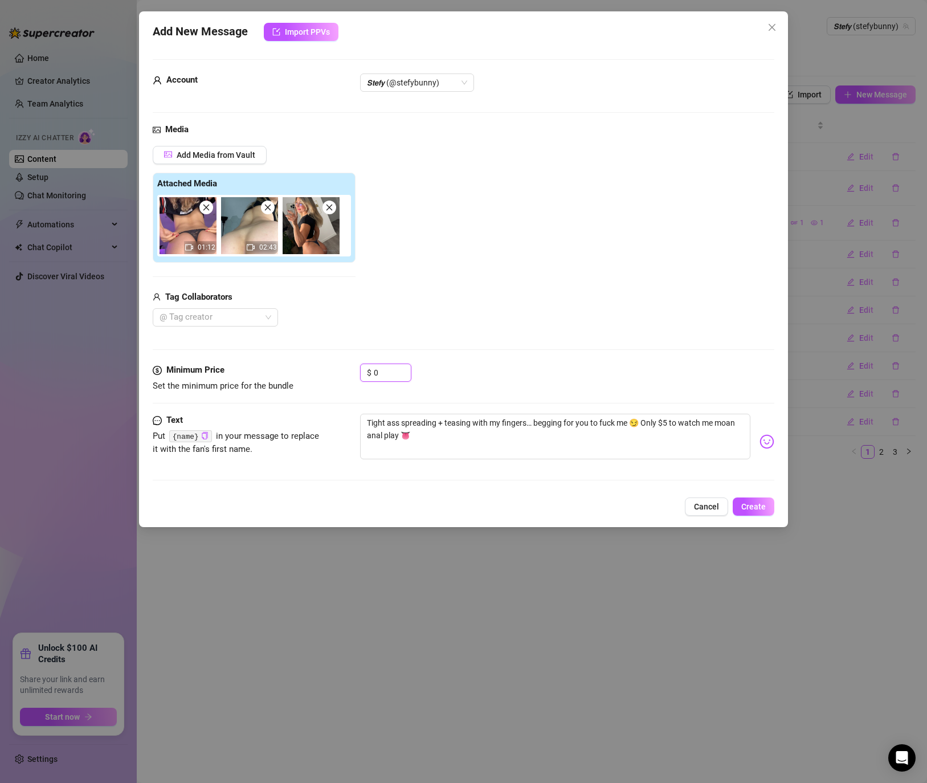
drag, startPoint x: 350, startPoint y: 368, endPoint x: 315, endPoint y: 364, distance: 35.0
click at [315, 364] on div "Minimum Price Set the minimum price for the bundle $ 0" at bounding box center [464, 377] width 622 height 29
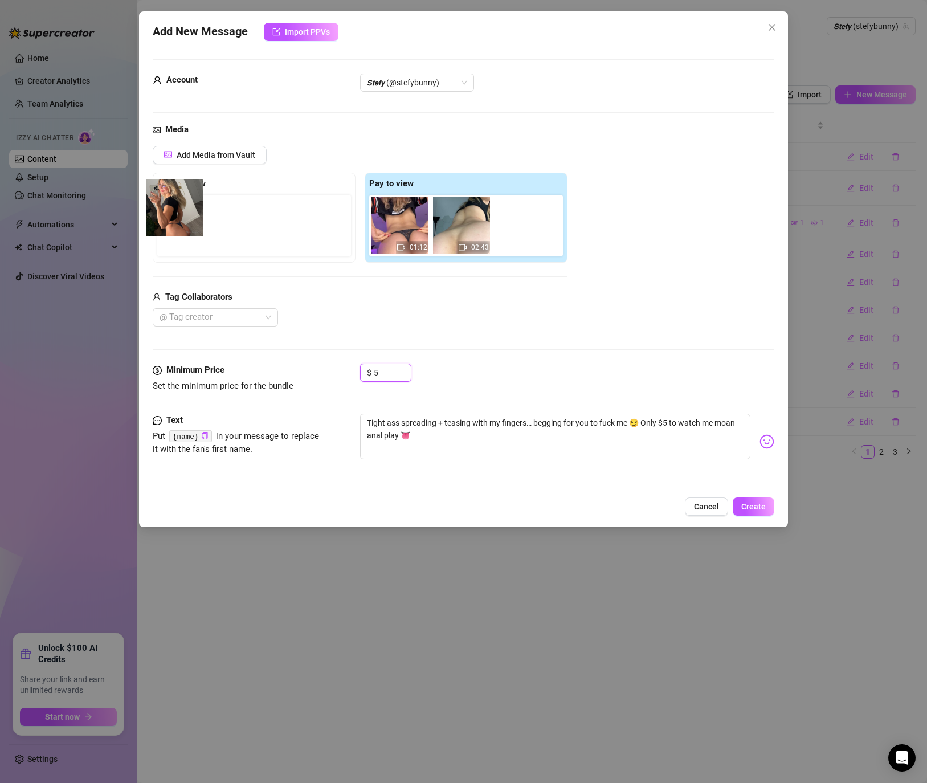
drag, startPoint x: 524, startPoint y: 233, endPoint x: 153, endPoint y: 212, distance: 371.5
click at [153, 212] on div "Free preview Pay to view 01:12 02:43" at bounding box center [360, 218] width 415 height 90
type input "5"
click at [742, 504] on span "Create" at bounding box center [753, 506] width 24 height 9
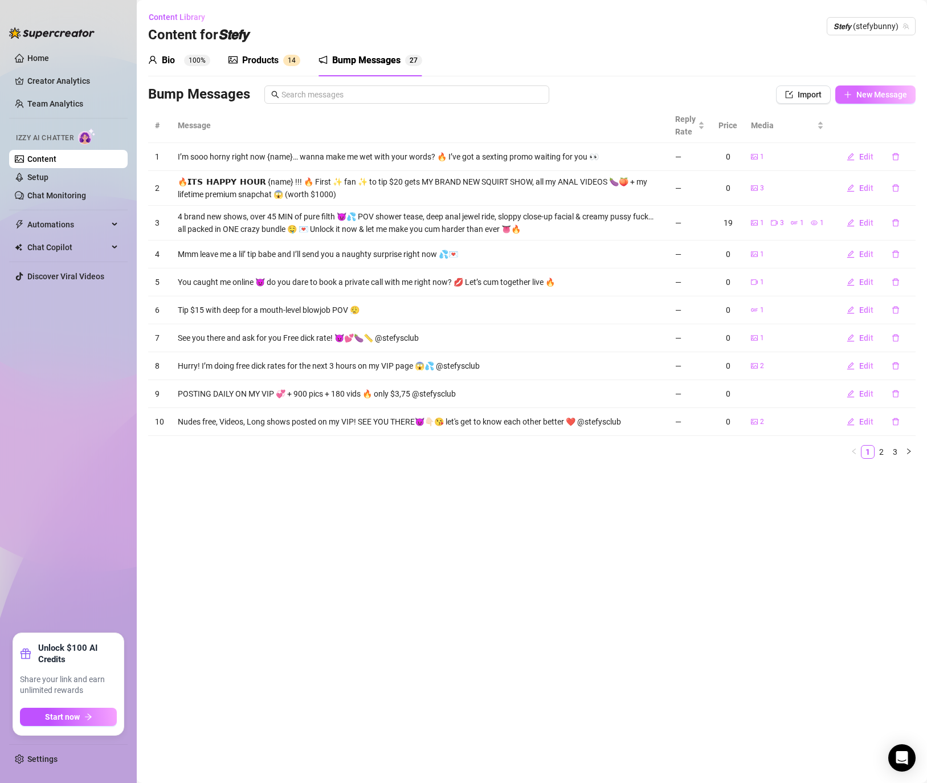
click at [896, 96] on span "New Message" at bounding box center [881, 94] width 51 height 9
type textarea "Type your message here..."
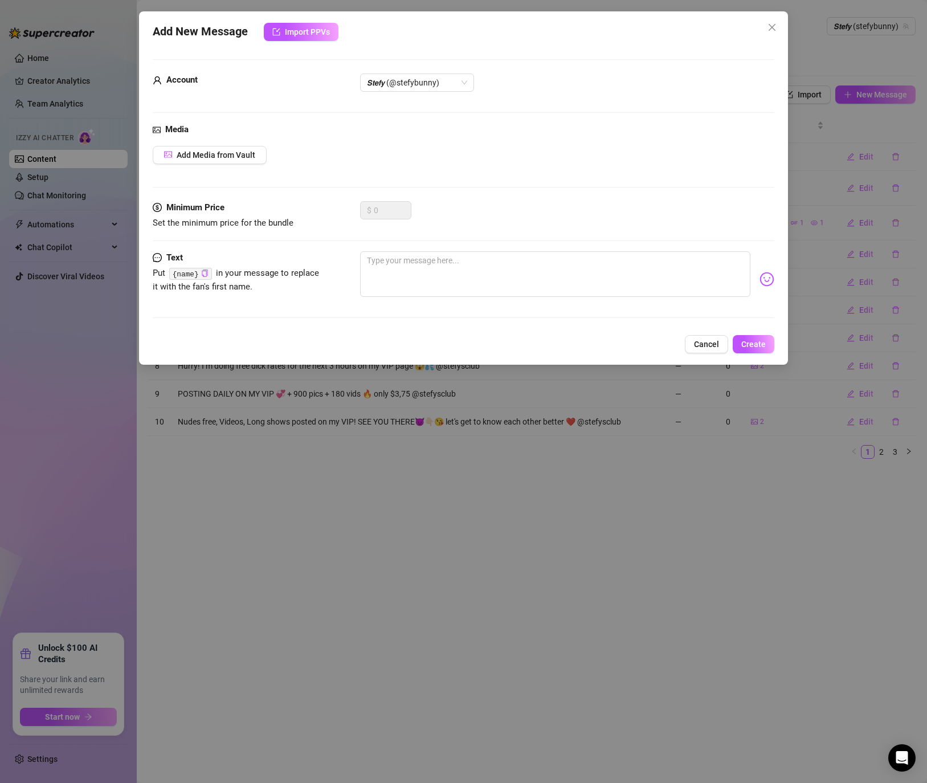
click at [191, 169] on div "Media Add Media from Vault" at bounding box center [464, 162] width 622 height 78
click at [197, 160] on button "Add Media from Vault" at bounding box center [210, 155] width 114 height 18
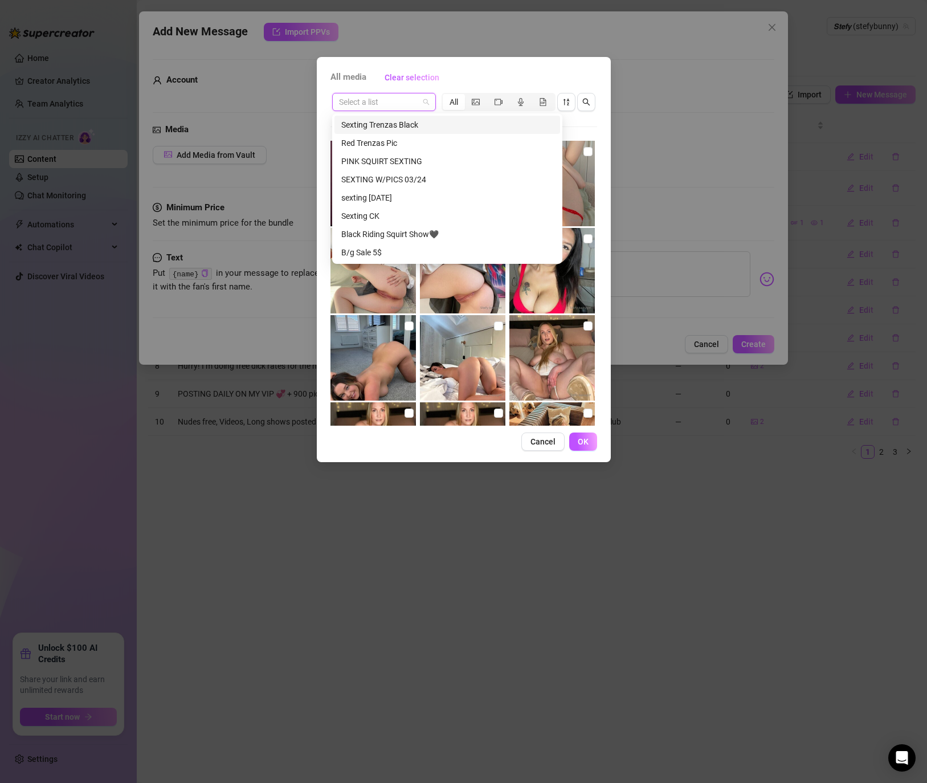
click at [383, 106] on input "search" at bounding box center [379, 101] width 80 height 17
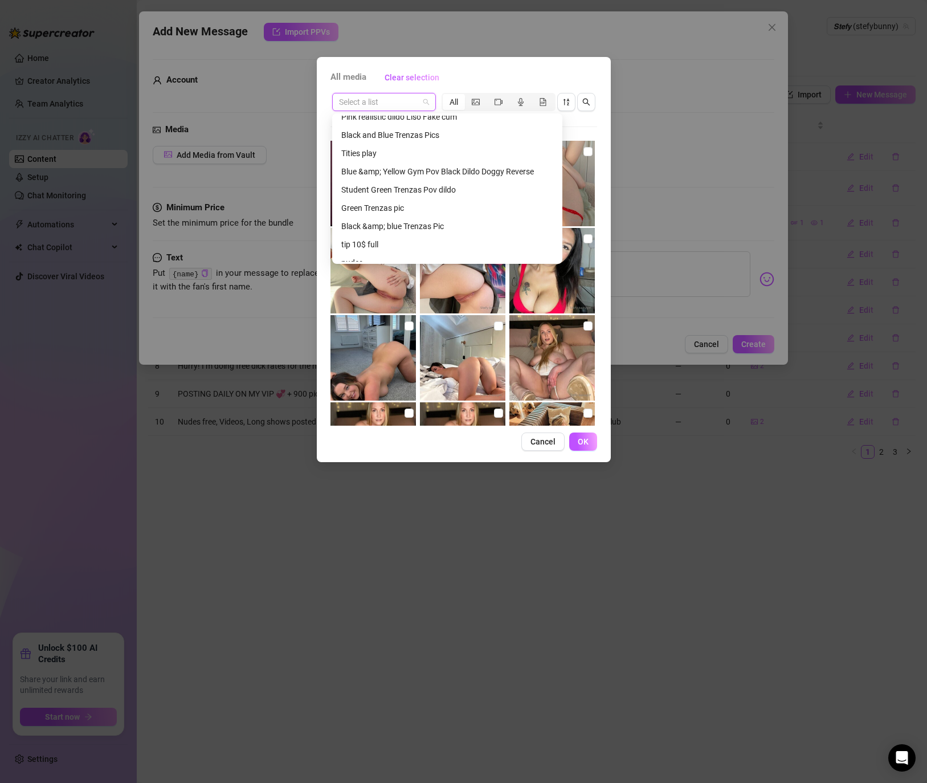
scroll to position [265, 0]
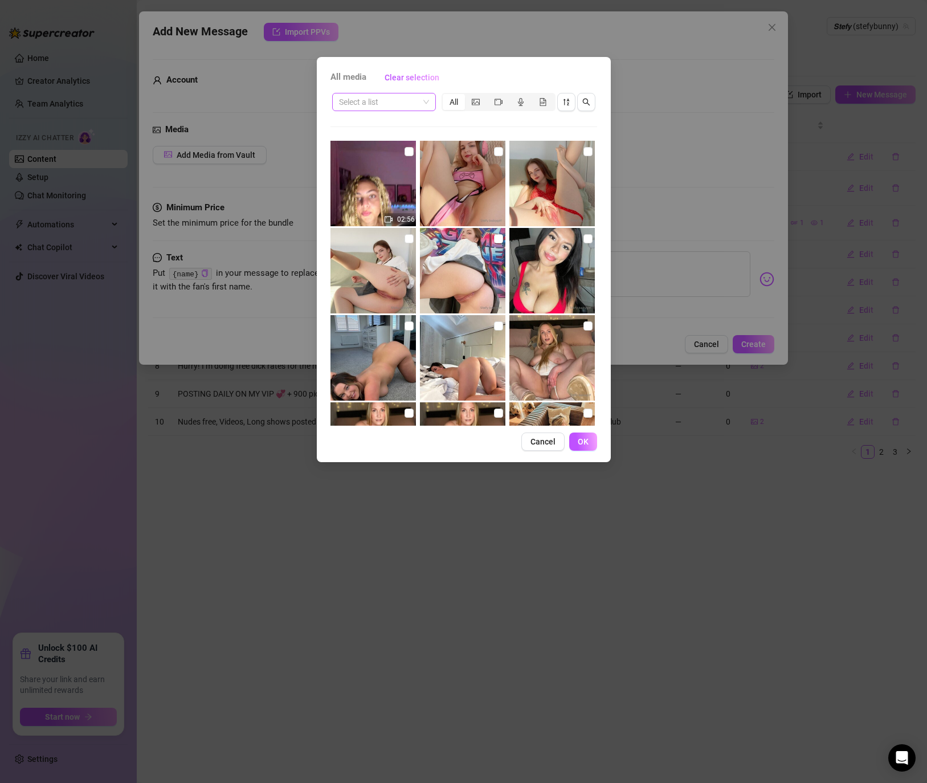
click at [382, 104] on input "search" at bounding box center [379, 101] width 80 height 17
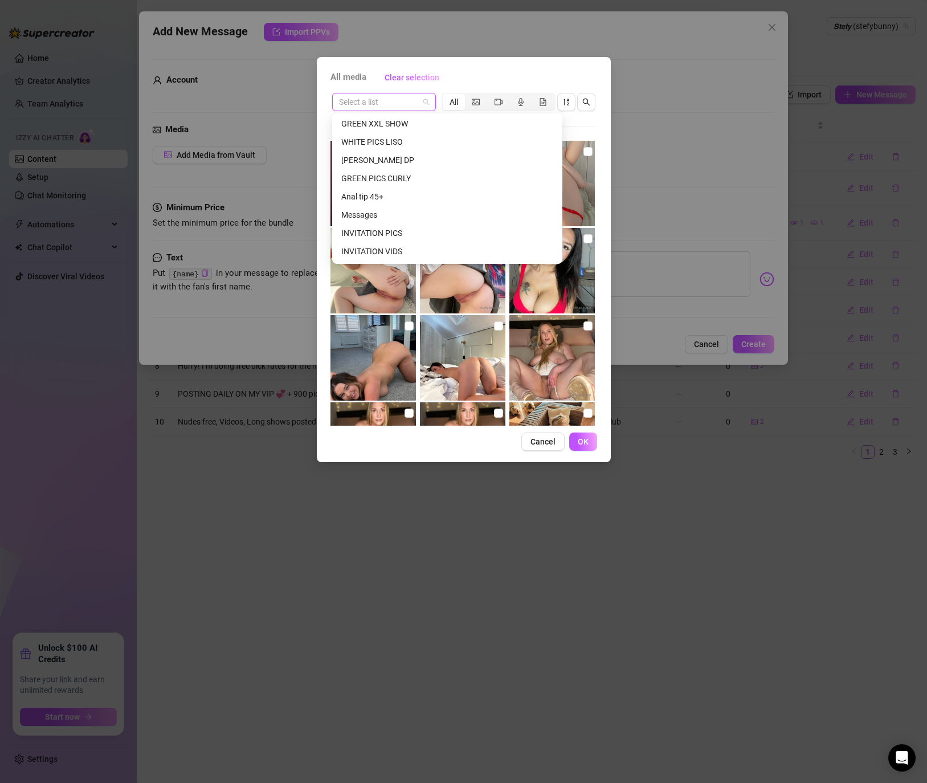
scroll to position [2005, 0]
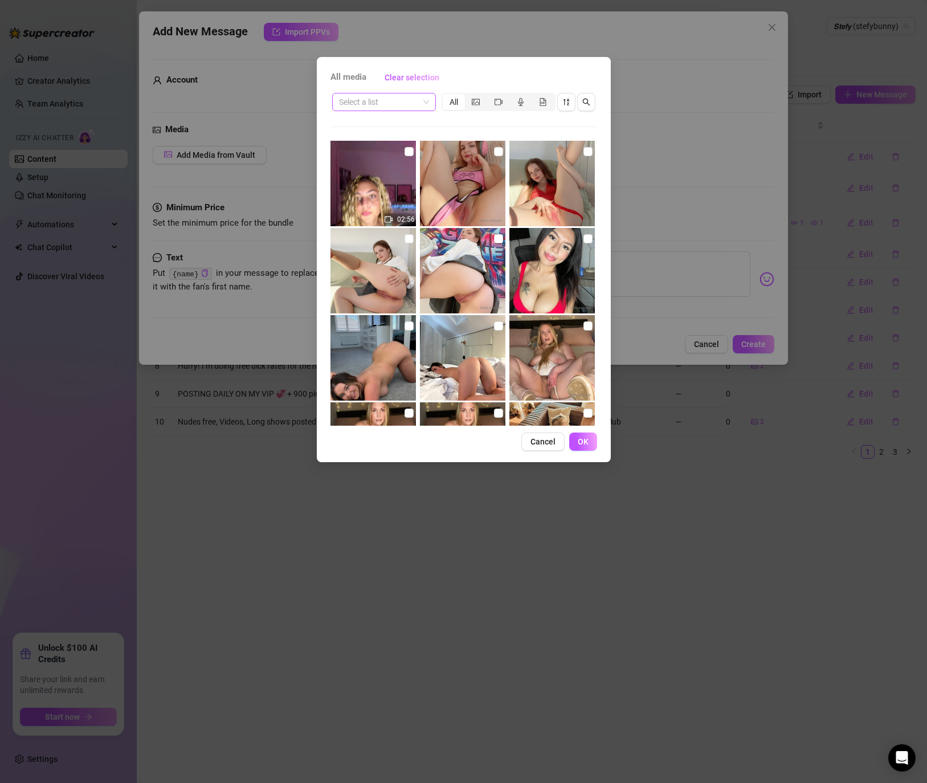
click at [370, 97] on input "search" at bounding box center [379, 101] width 80 height 17
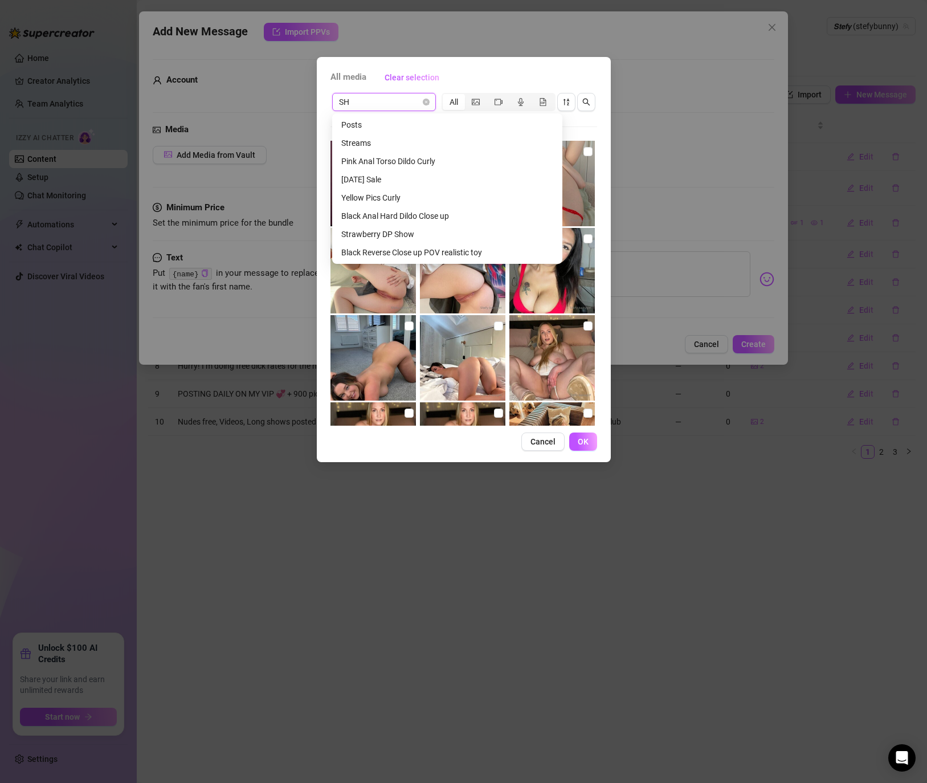
scroll to position [91, 0]
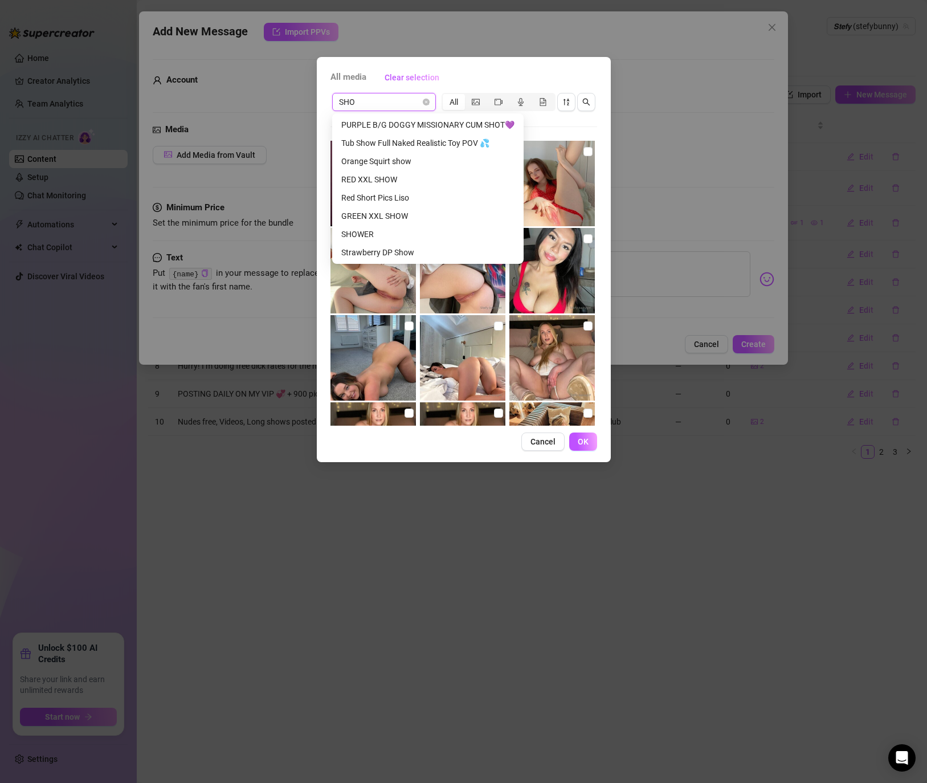
type input "SHOW"
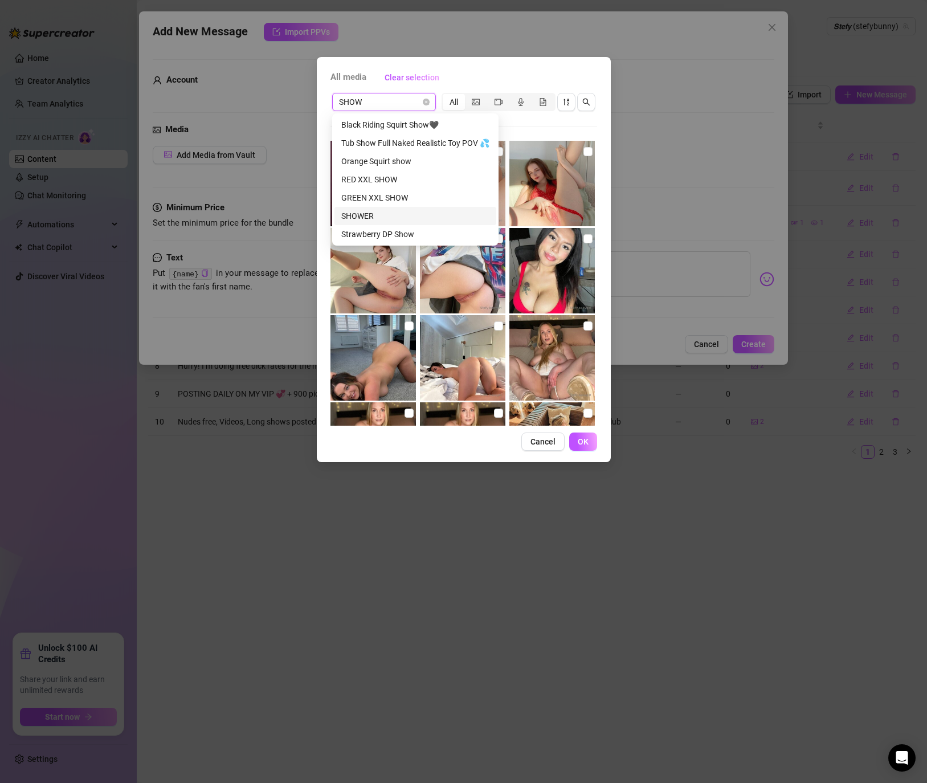
click at [350, 219] on div "SHOWER" at bounding box center [415, 216] width 148 height 13
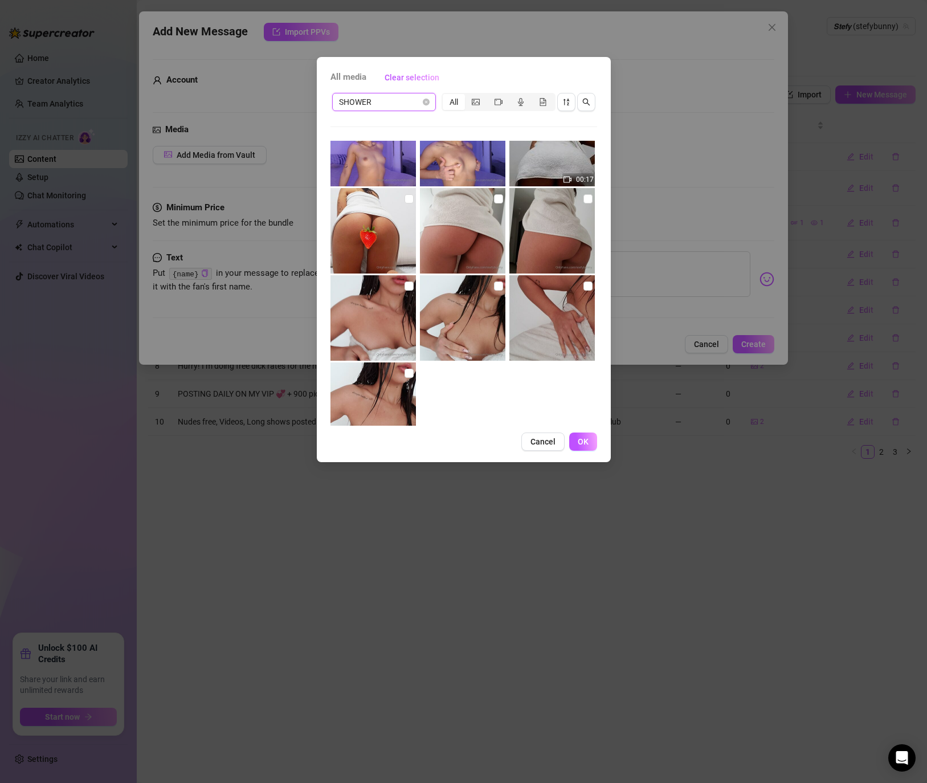
scroll to position [462, 0]
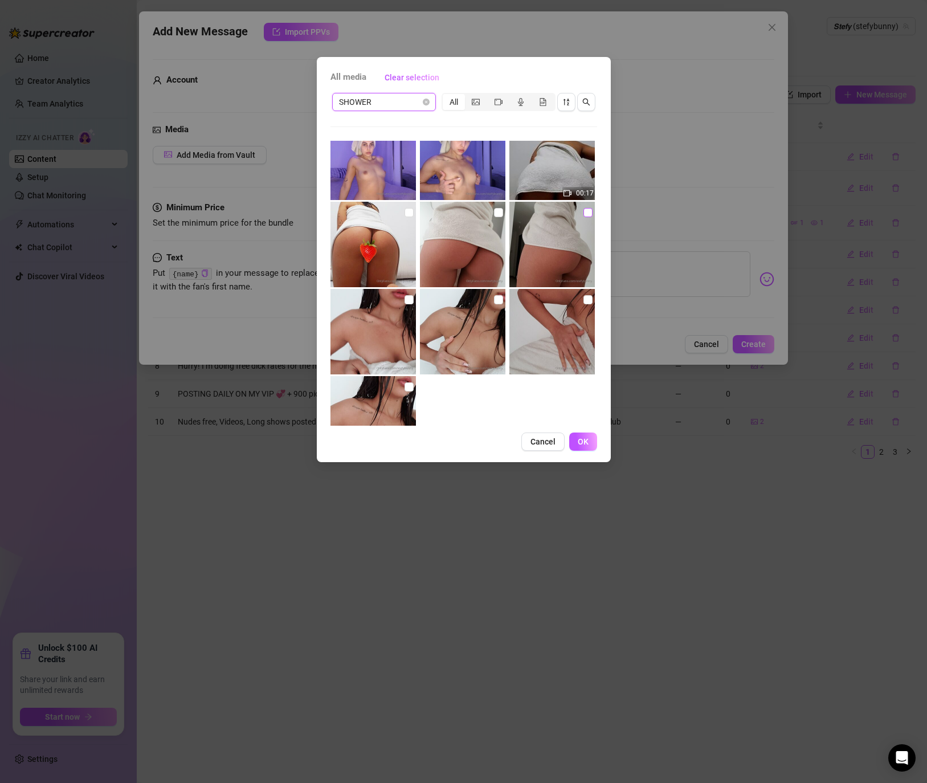
click at [587, 214] on input "checkbox" at bounding box center [587, 212] width 9 height 9
click at [583, 212] on input "checkbox" at bounding box center [587, 212] width 9 height 9
checkbox input "false"
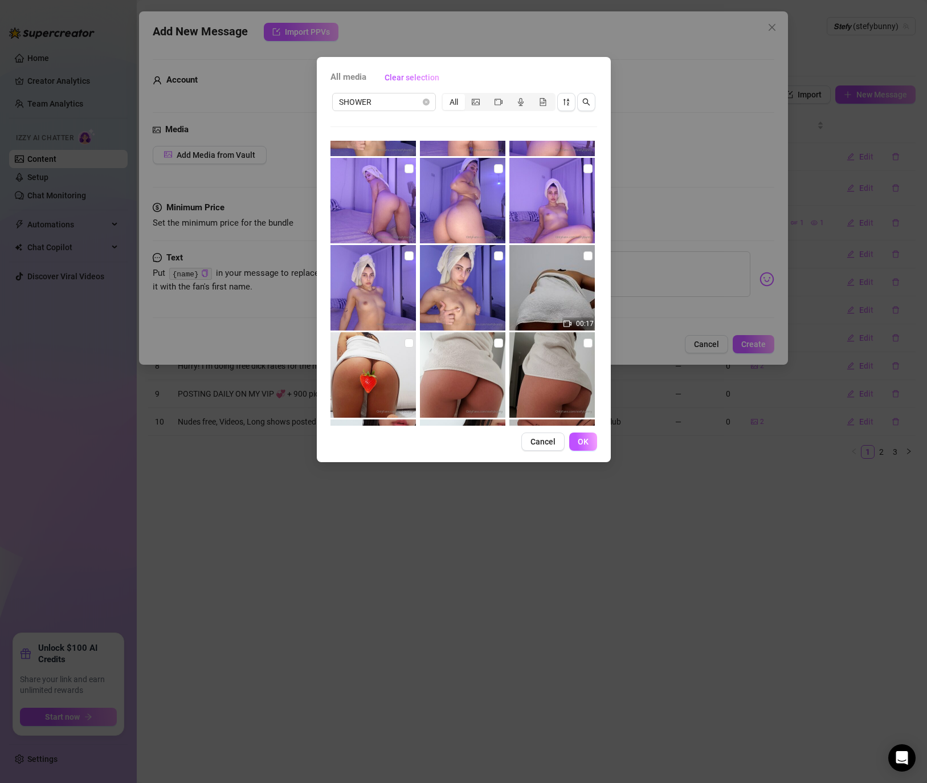
scroll to position [320, 0]
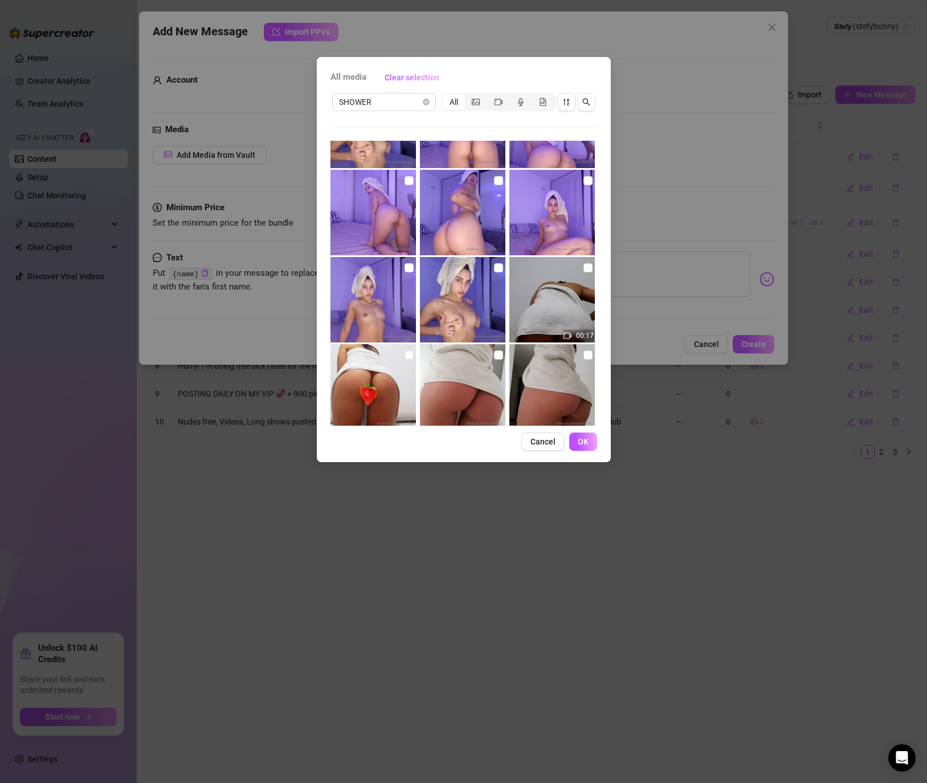
click at [463, 297] on img at bounding box center [462, 299] width 85 height 85
click at [500, 267] on input "checkbox" at bounding box center [498, 267] width 9 height 9
checkbox input "true"
click at [593, 354] on img at bounding box center [551, 386] width 85 height 85
click at [591, 354] on input "checkbox" at bounding box center [587, 354] width 9 height 9
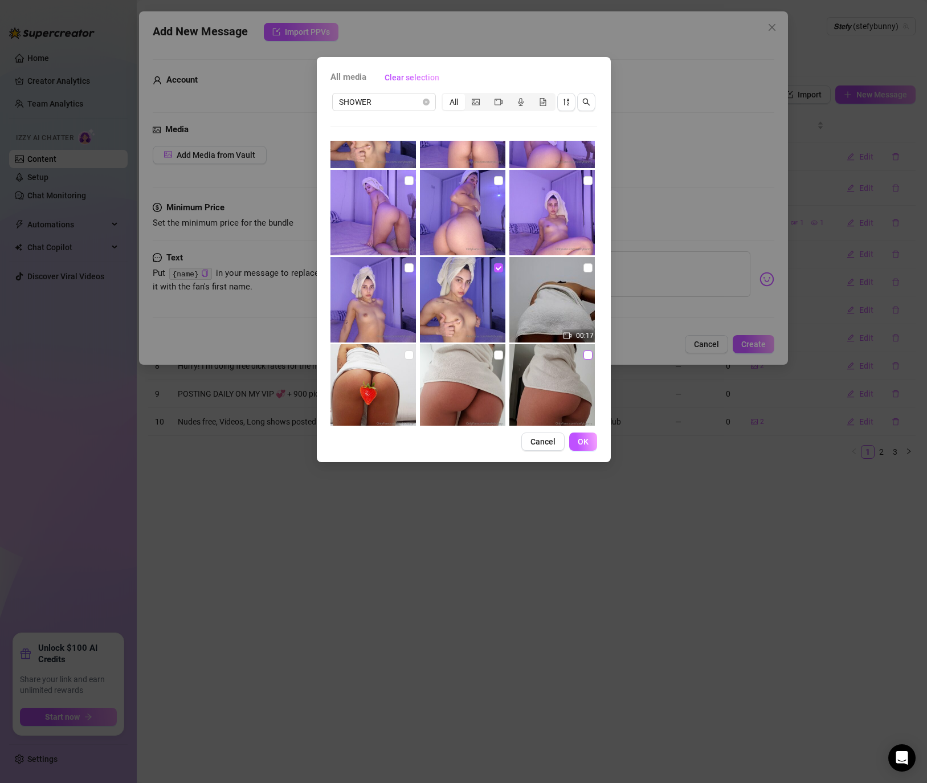
checkbox input "true"
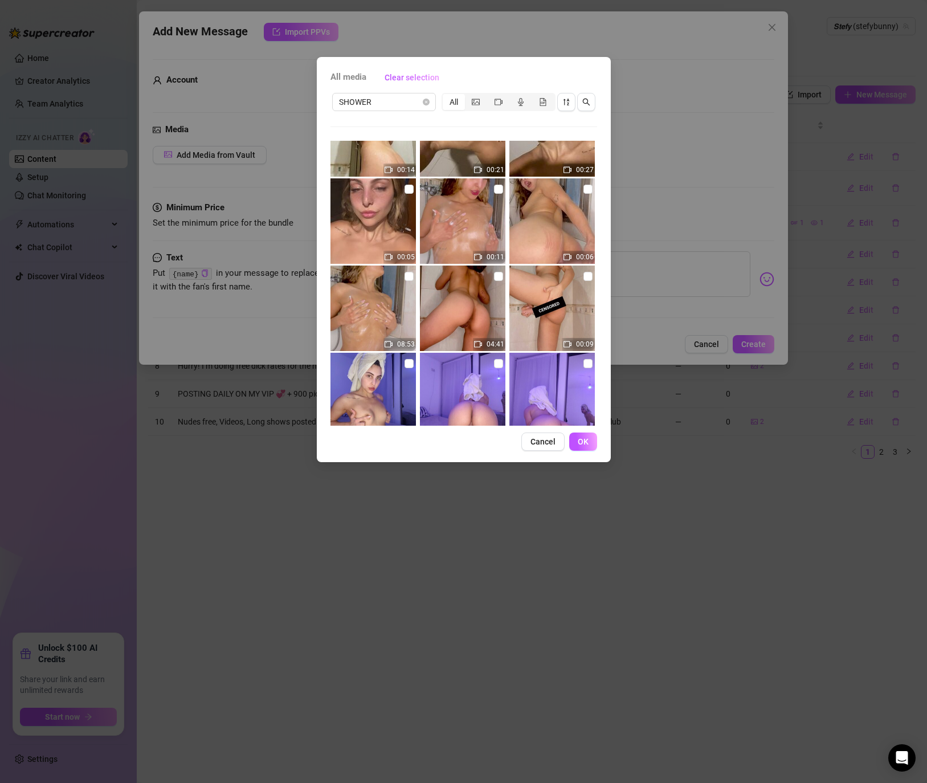
scroll to position [0, 0]
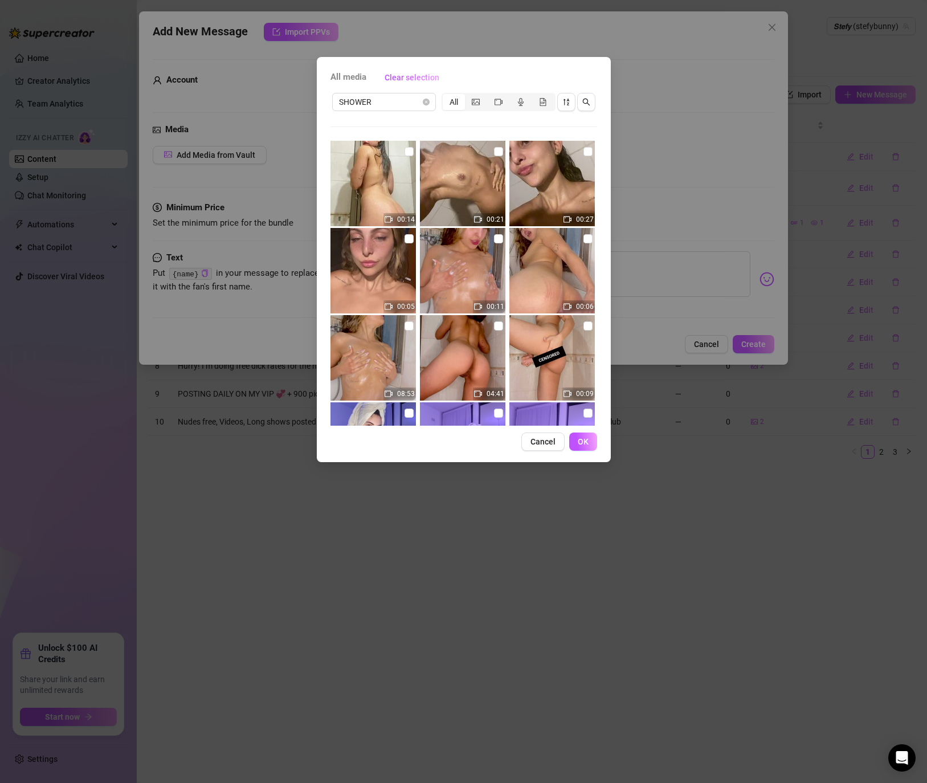
click at [401, 319] on img at bounding box center [372, 357] width 85 height 85
click at [406, 326] on input "checkbox" at bounding box center [409, 325] width 9 height 9
checkbox input "true"
click at [573, 447] on button "OK" at bounding box center [583, 441] width 28 height 18
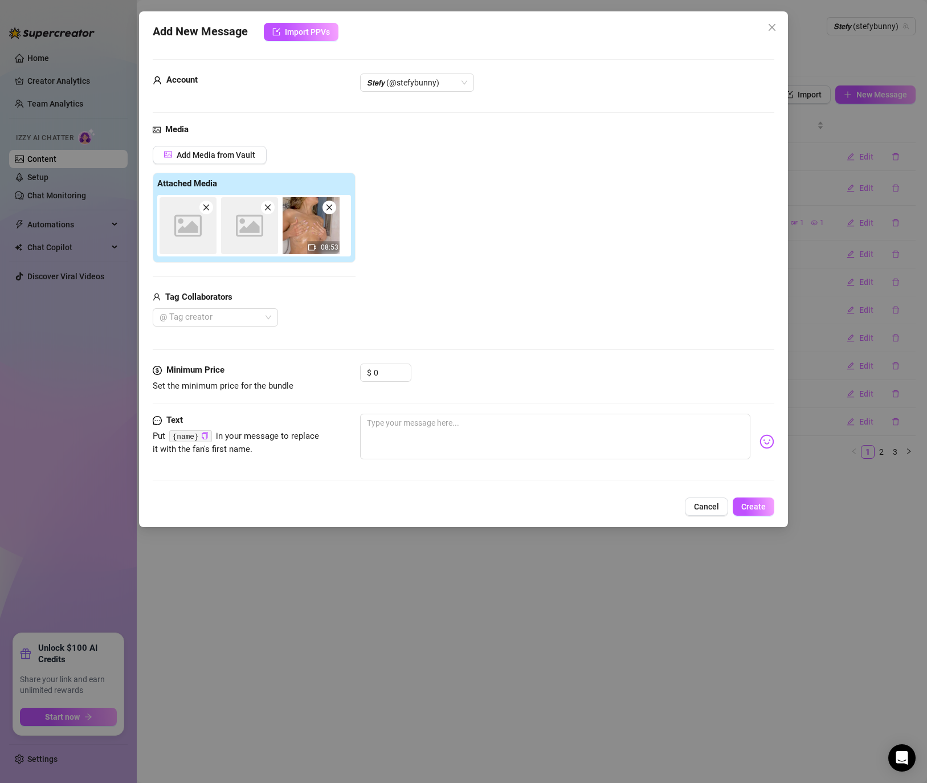
click at [478, 411] on div "Minimum Price Set the minimum price for the bundle $ 0" at bounding box center [464, 388] width 622 height 50
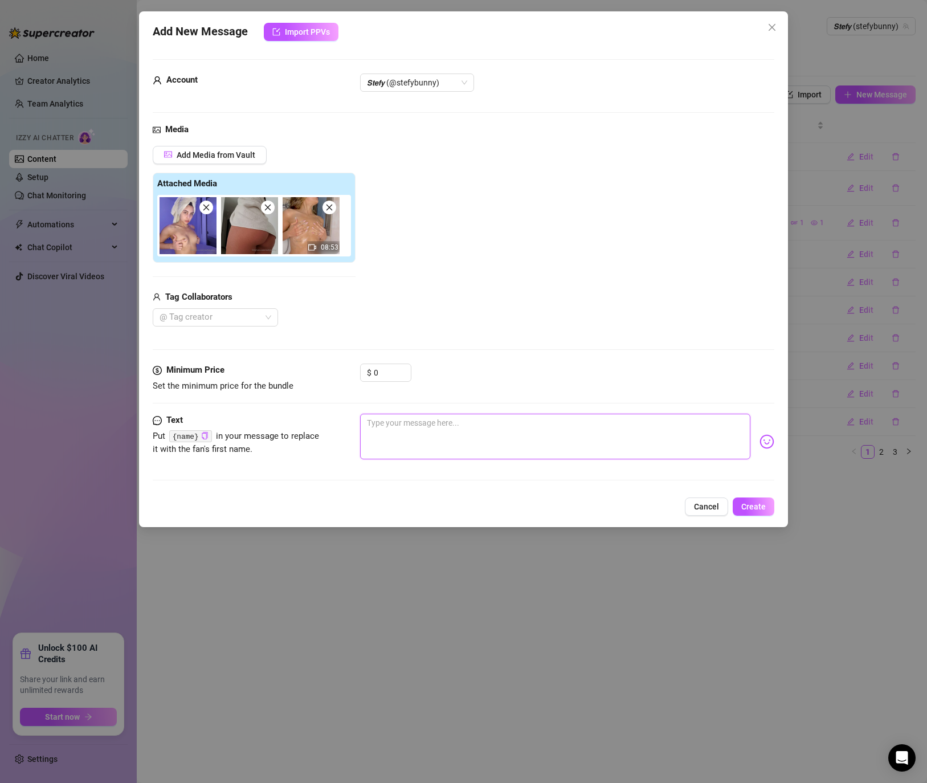
paste textarea "Completely naked in the shower, rubbing my pussy till I explode everywhere 💦💦 $…"
type textarea "Completely naked in the shower, rubbing my pussy till I explode everywhere 💦💦 $…"
click at [477, 429] on textarea "Completely naked in the shower, rubbing my pussy till I explode everywhere 💦💦 $…" at bounding box center [555, 437] width 390 height 46
type textarea "Completely naked in the shower, rubbing my pussy till I explode everywhere 💦💦 $…"
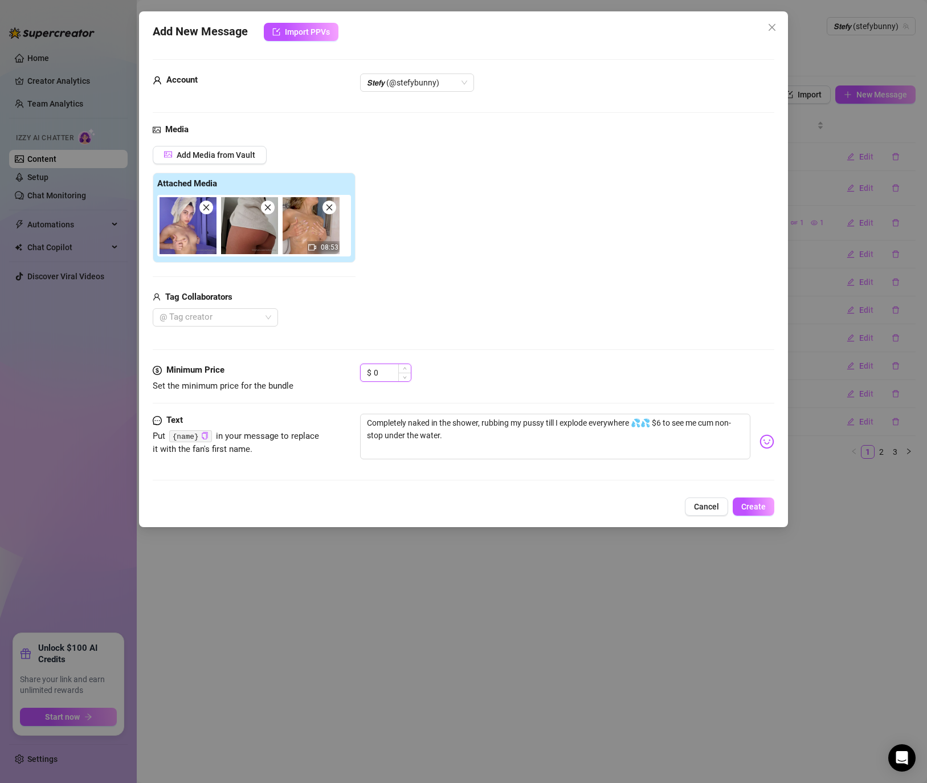
click at [385, 369] on input "0" at bounding box center [392, 372] width 37 height 17
drag, startPoint x: 385, startPoint y: 369, endPoint x: 357, endPoint y: 367, distance: 28.6
click at [357, 367] on div "Minimum Price Set the minimum price for the bundle $ 0" at bounding box center [464, 377] width 622 height 29
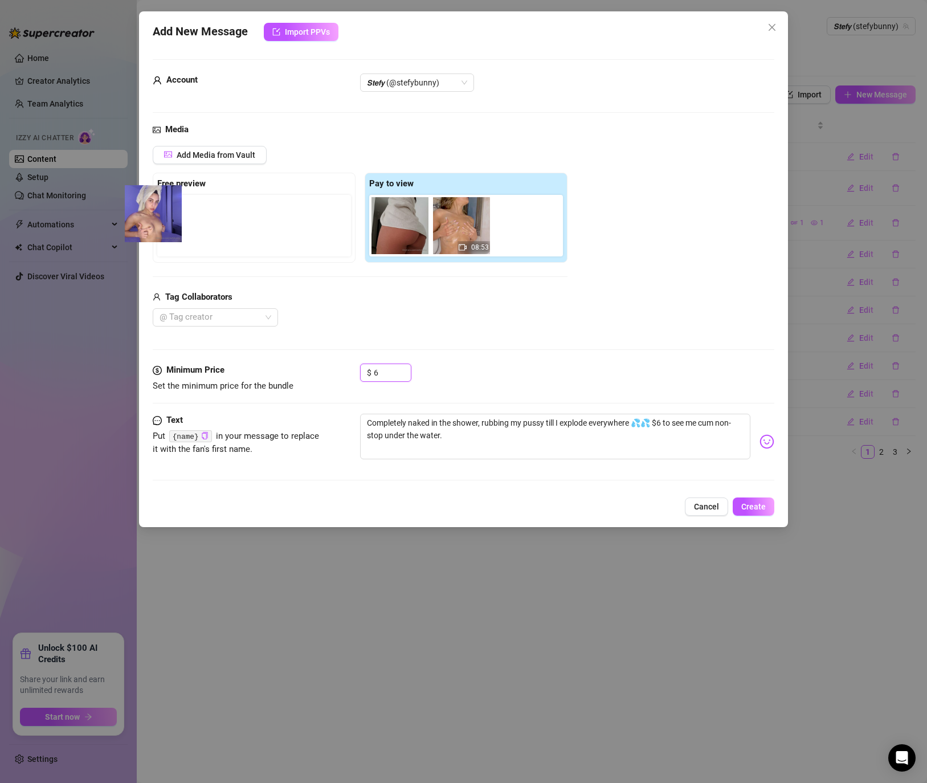
drag, startPoint x: 356, startPoint y: 230, endPoint x: 258, endPoint y: 225, distance: 97.6
click at [159, 220] on div "Free preview Pay to view 08:53" at bounding box center [360, 218] width 415 height 90
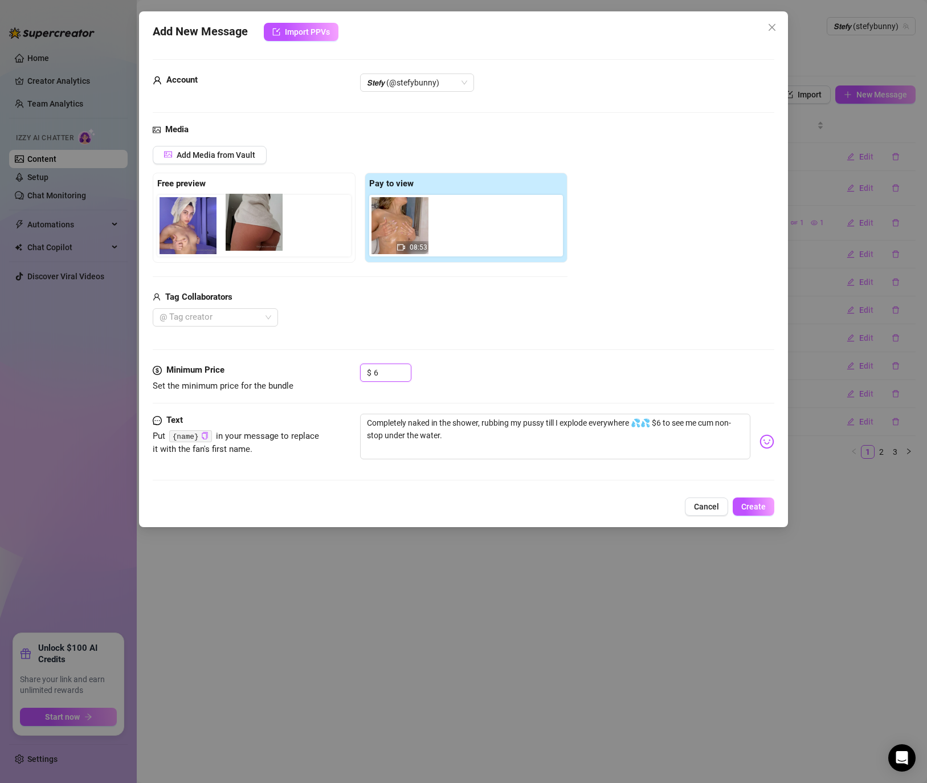
drag, startPoint x: 383, startPoint y: 222, endPoint x: 222, endPoint y: 221, distance: 160.7
click at [222, 221] on div "Free preview Pay to view 08:53" at bounding box center [360, 218] width 415 height 90
type input "6"
click at [757, 510] on span "Create" at bounding box center [753, 506] width 24 height 9
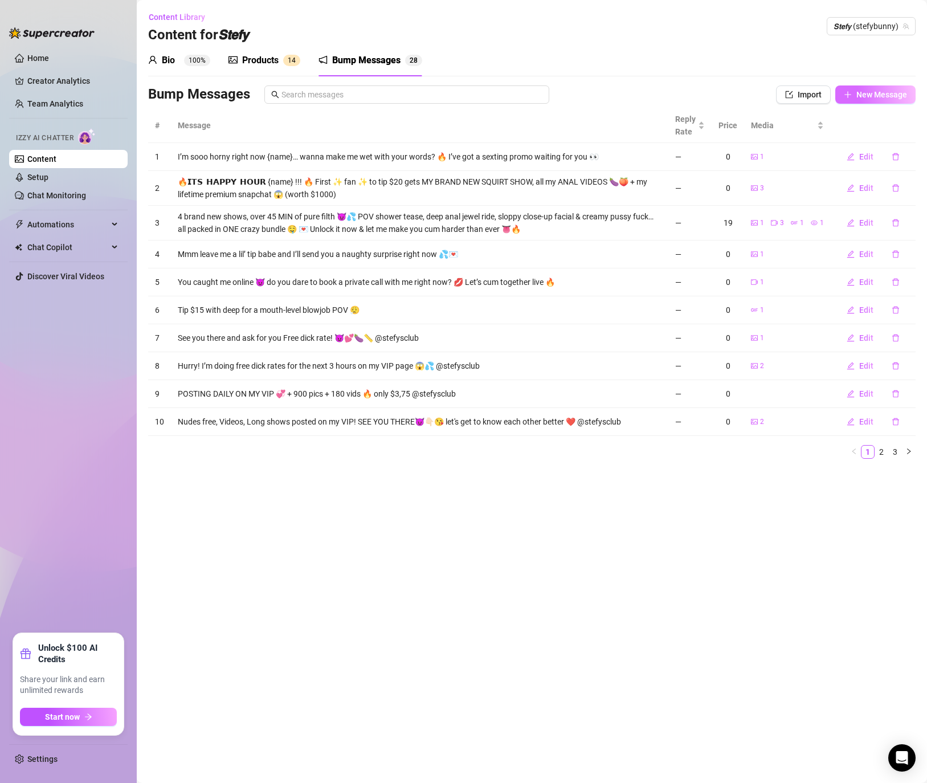
click at [867, 95] on span "New Message" at bounding box center [881, 94] width 51 height 9
type textarea "Type your message here..."
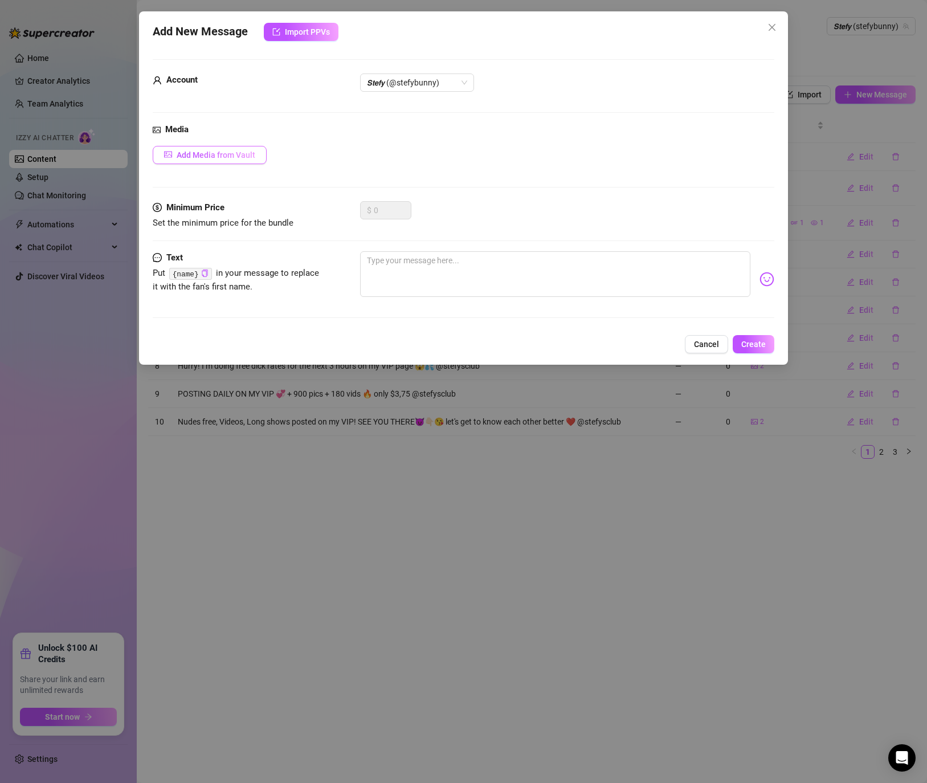
click at [263, 148] on button "Add Media from Vault" at bounding box center [210, 155] width 114 height 18
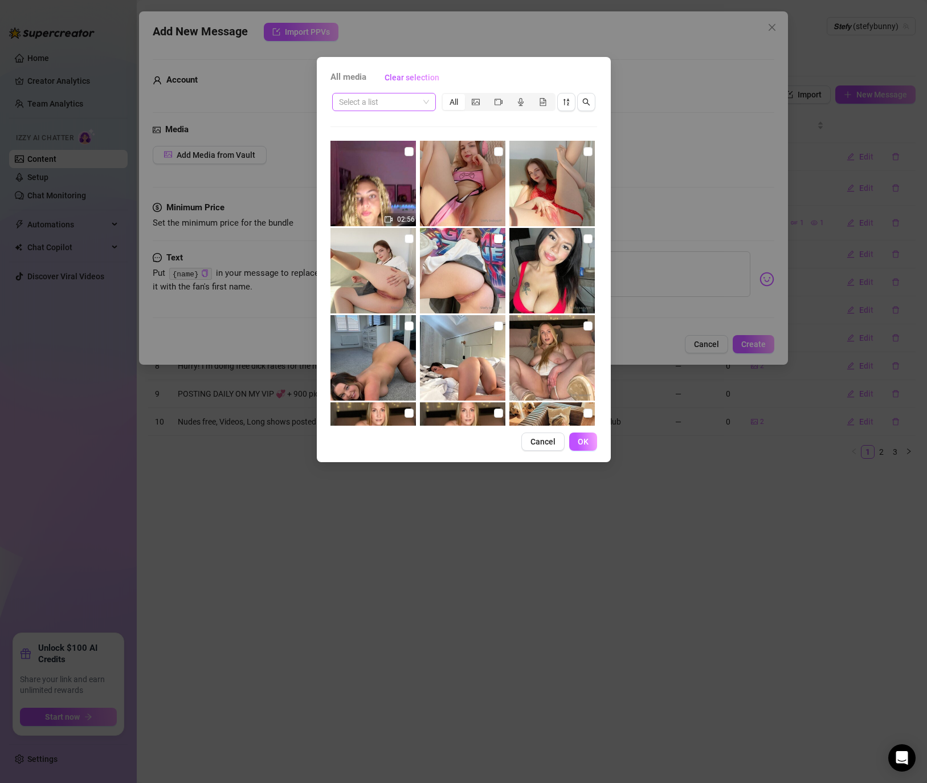
click at [363, 105] on input "search" at bounding box center [379, 101] width 80 height 17
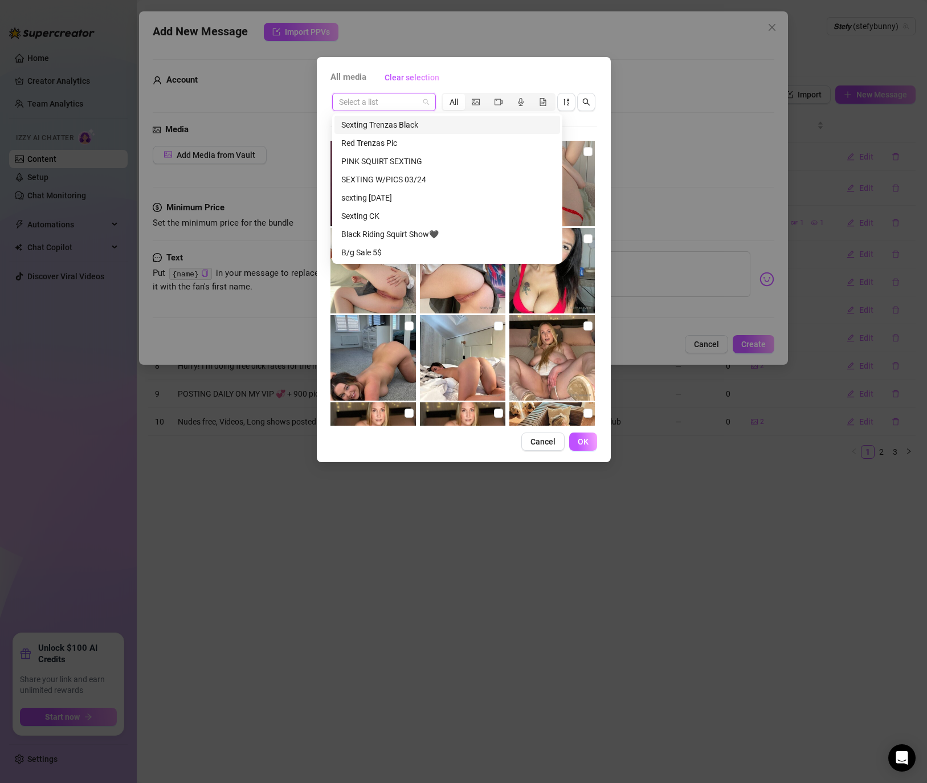
type input "T"
type input "RI"
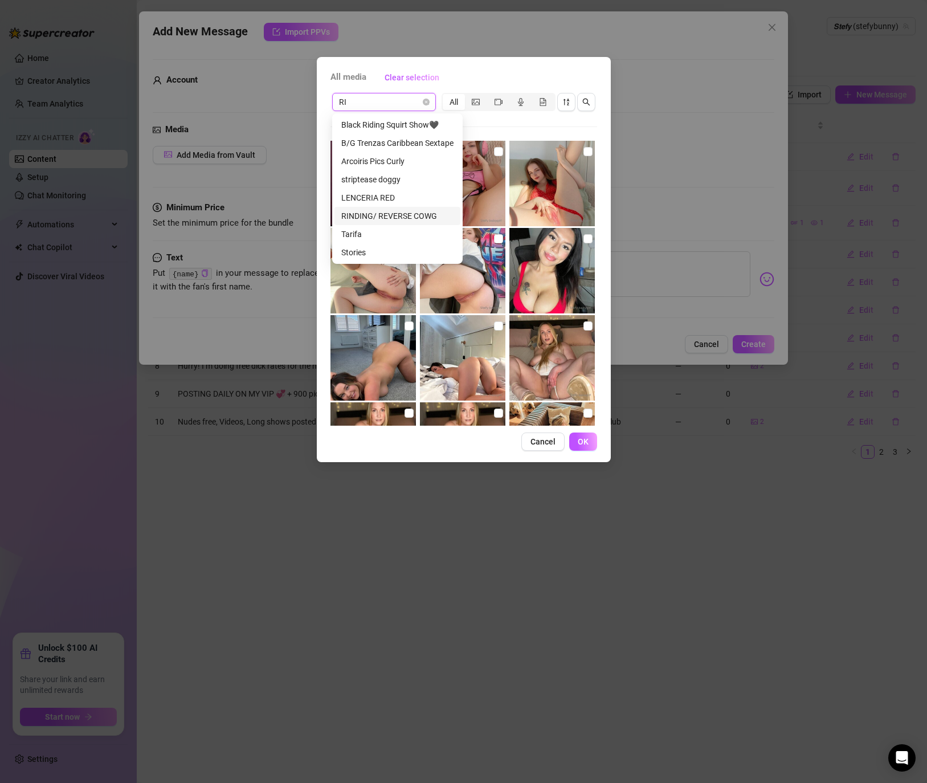
click at [371, 218] on div "RINDING/ REVERSE COWG" at bounding box center [397, 216] width 112 height 13
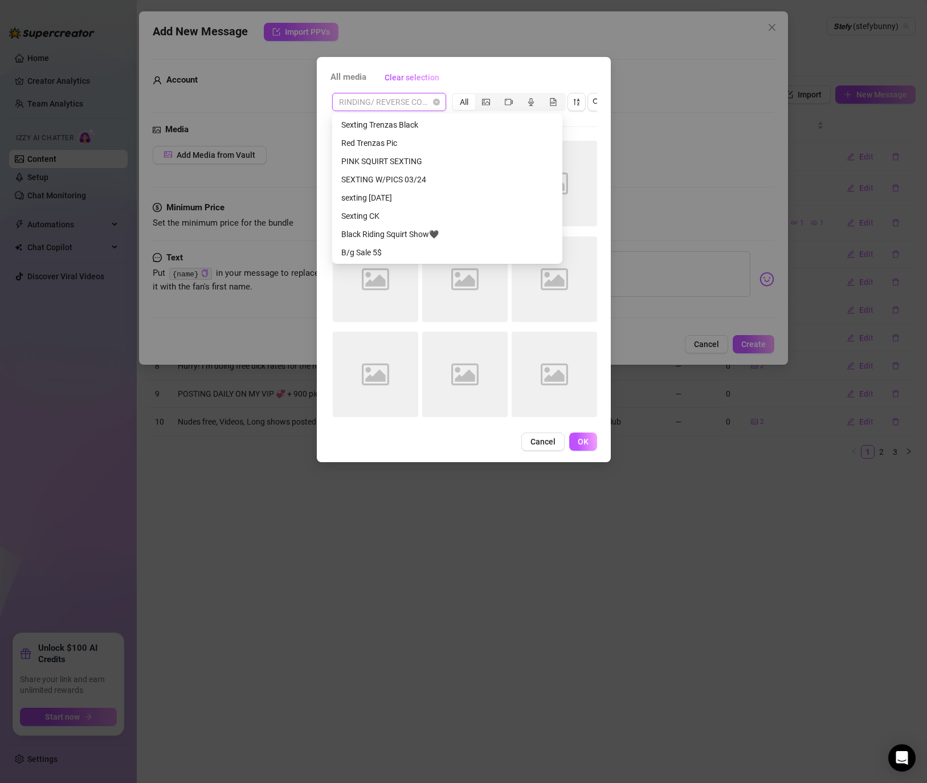
click at [440, 105] on div "RINDING/ REVERSE COWG" at bounding box center [389, 102] width 114 height 18
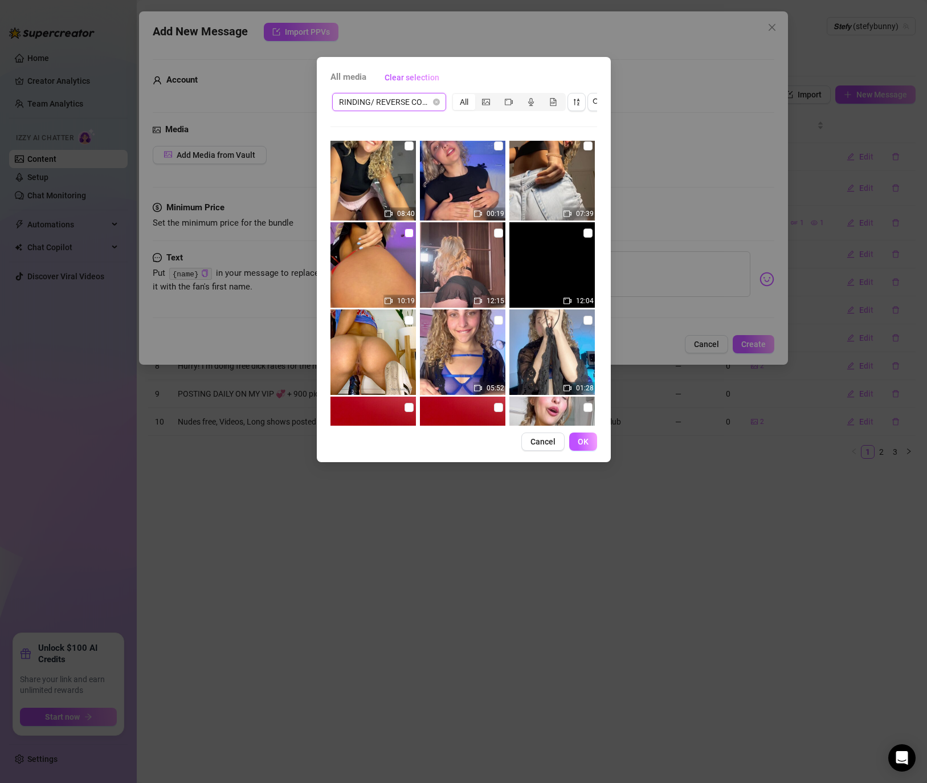
scroll to position [0, 0]
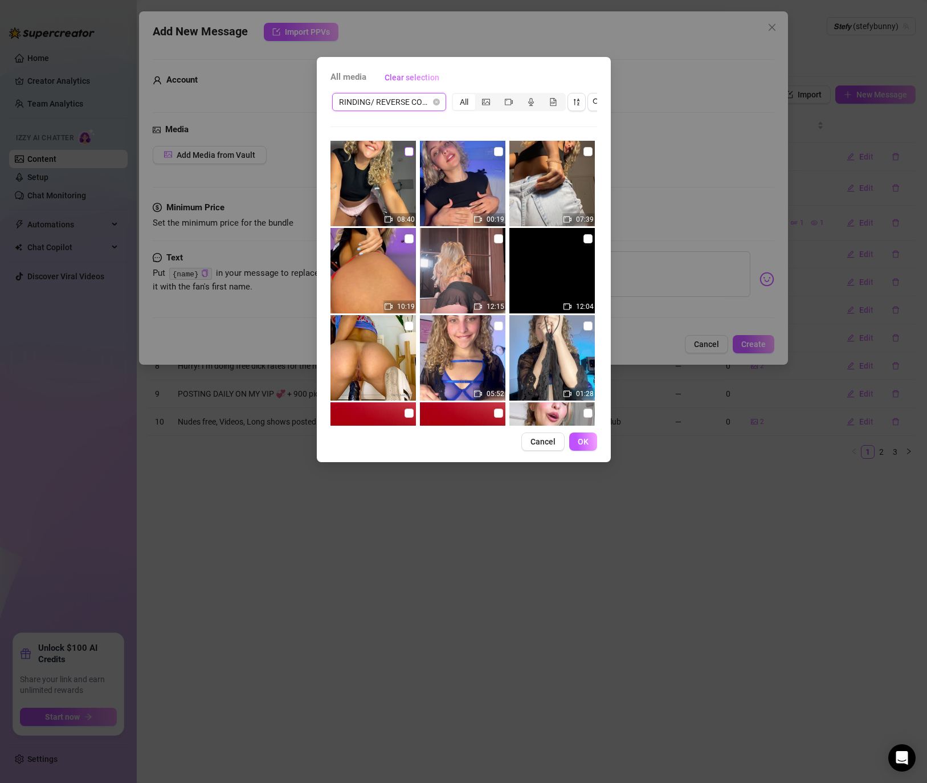
click at [412, 150] on input "checkbox" at bounding box center [409, 151] width 9 height 9
checkbox input "true"
click at [585, 443] on span "OK" at bounding box center [583, 441] width 11 height 9
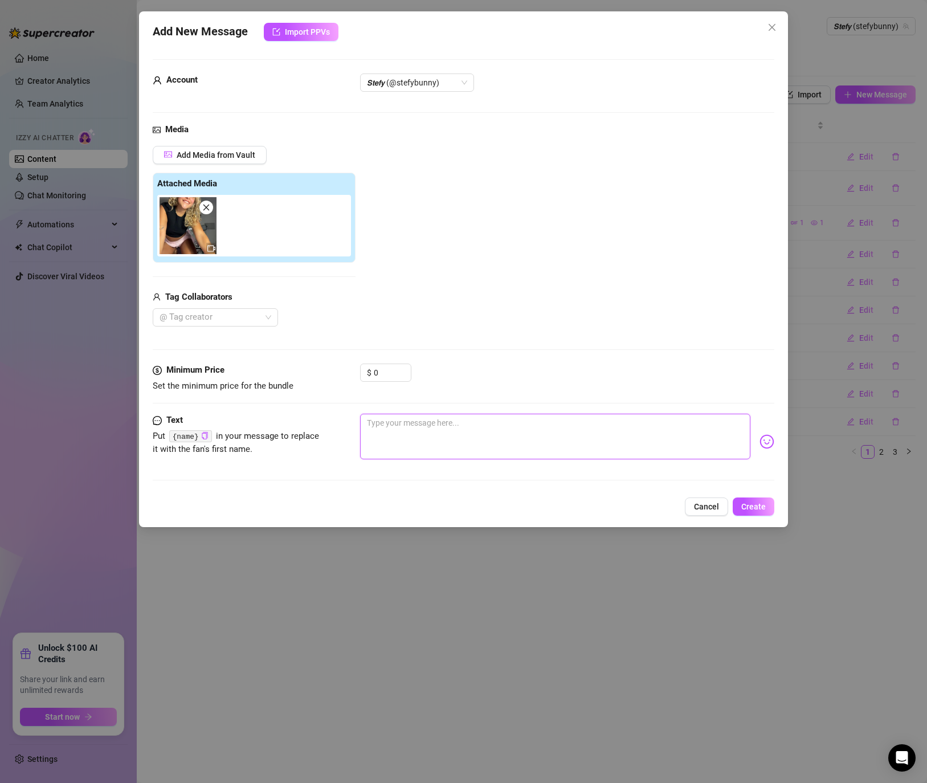
click at [475, 434] on textarea at bounding box center [555, 437] width 390 height 46
paste textarea "Oil dripping on my tits & pussy while I ride my dildo… sucking fingers like it’…"
type textarea "Oil dripping on my tits & pussy while I ride my dildo… sucking fingers like it’…"
click at [207, 207] on icon "close" at bounding box center [206, 207] width 8 height 8
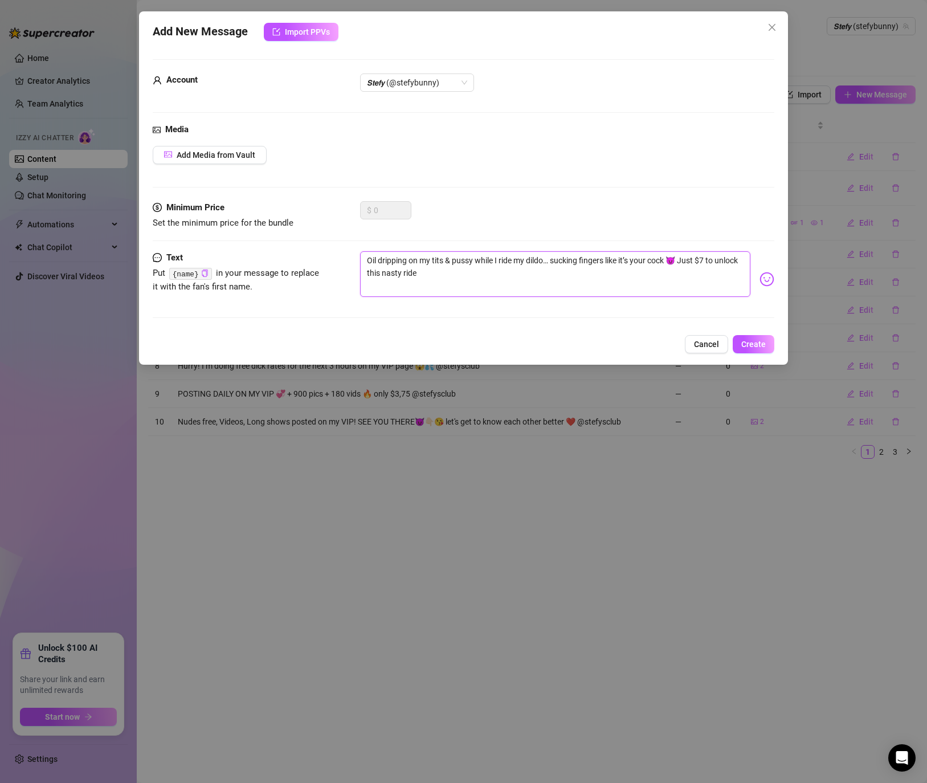
drag, startPoint x: 445, startPoint y: 279, endPoint x: 272, endPoint y: 244, distance: 176.7
click at [272, 244] on form "Account 𝙎𝙩𝙚𝙛𝙮 (@stefybunny) Media Add Media from Vault Minimum Price Set the mi…" at bounding box center [464, 193] width 622 height 269
paste textarea "My pussy grinding on the camera like it’s your face… moaning while I drip all o…"
type textarea "My pussy grinding on the camera like it’s your face… moaning while I drip all o…"
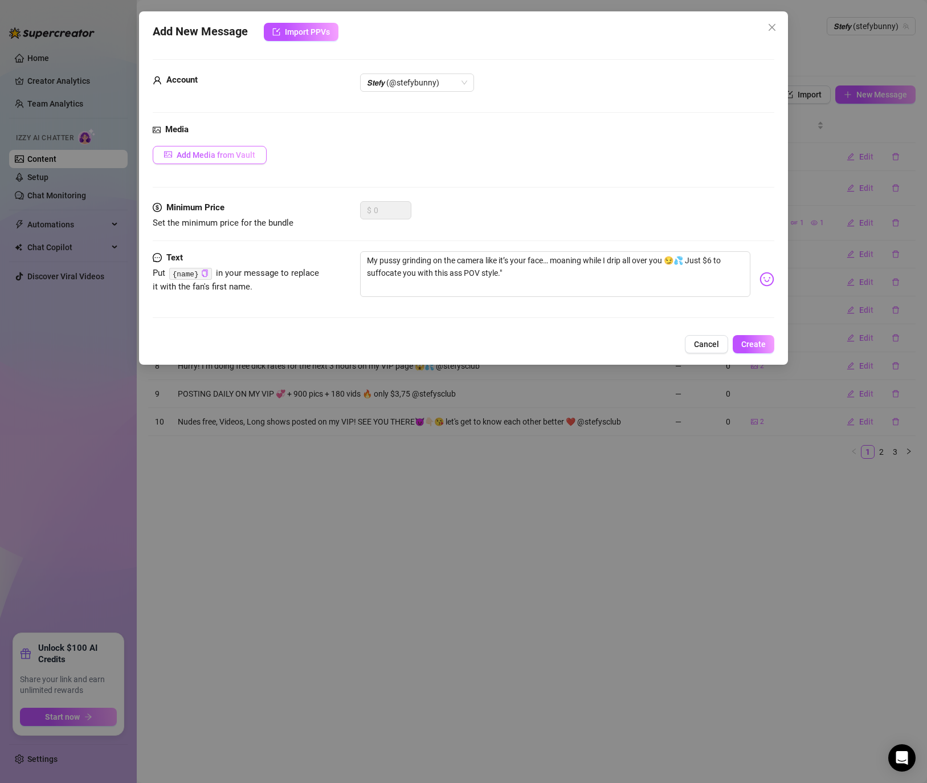
click at [243, 160] on button "Add Media from Vault" at bounding box center [210, 155] width 114 height 18
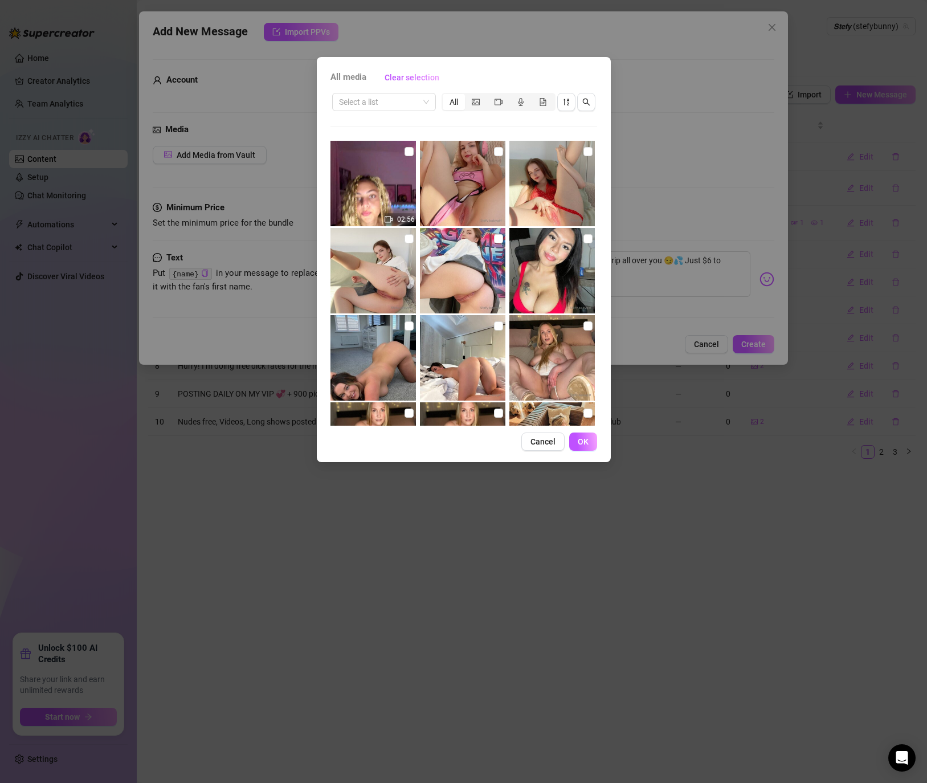
click at [370, 113] on div "Select a list All 02:56 00:04 00:05 00:03 00:19 00:07" at bounding box center [463, 258] width 267 height 334
click at [374, 104] on input "search" at bounding box center [379, 101] width 80 height 17
type input "twer"
click at [378, 120] on div "twerk" at bounding box center [383, 125] width 85 height 13
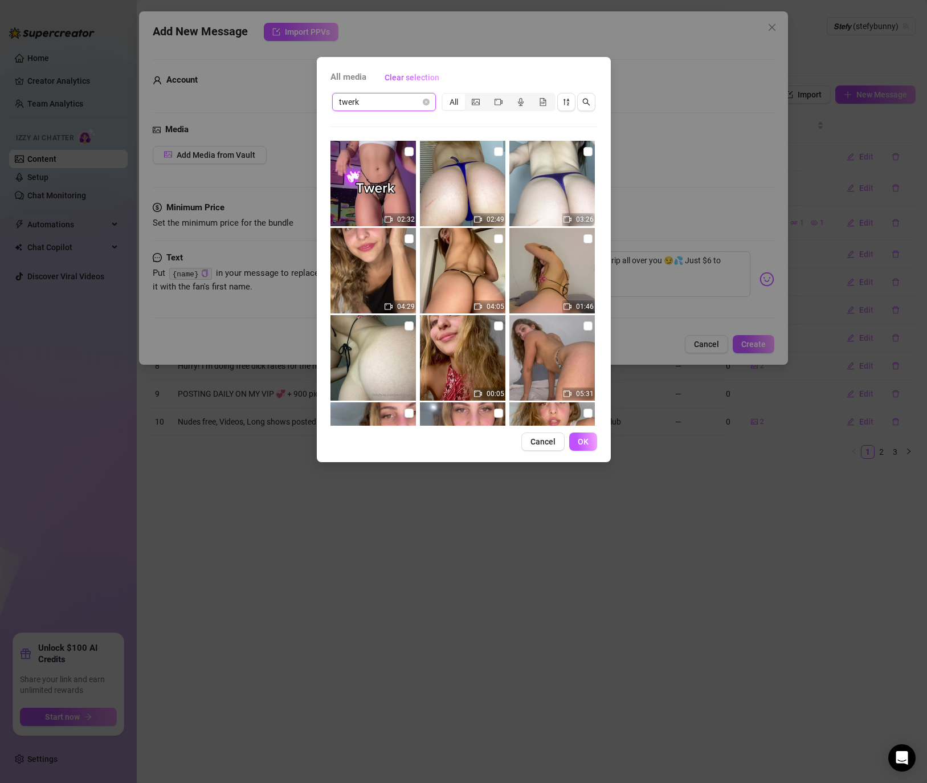
click at [491, 229] on img at bounding box center [462, 270] width 85 height 85
click at [496, 239] on input "checkbox" at bounding box center [498, 238] width 9 height 9
checkbox input "true"
click at [495, 152] on input "checkbox" at bounding box center [498, 151] width 9 height 9
checkbox input "true"
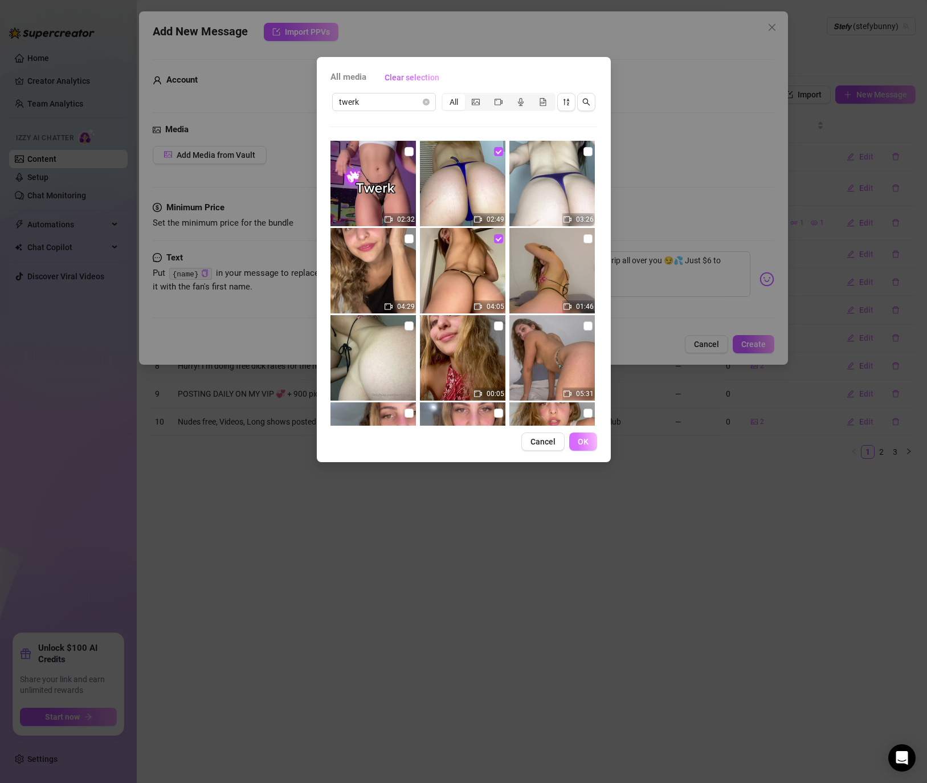
click at [583, 439] on span "OK" at bounding box center [583, 441] width 11 height 9
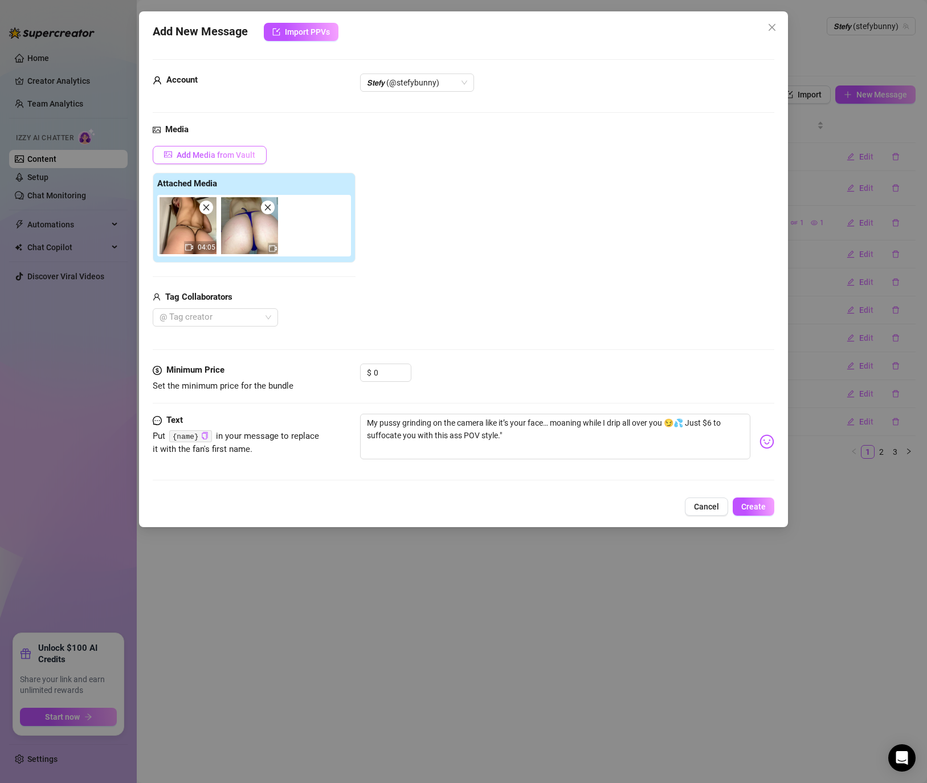
click at [238, 162] on button "Add Media from Vault" at bounding box center [210, 155] width 114 height 18
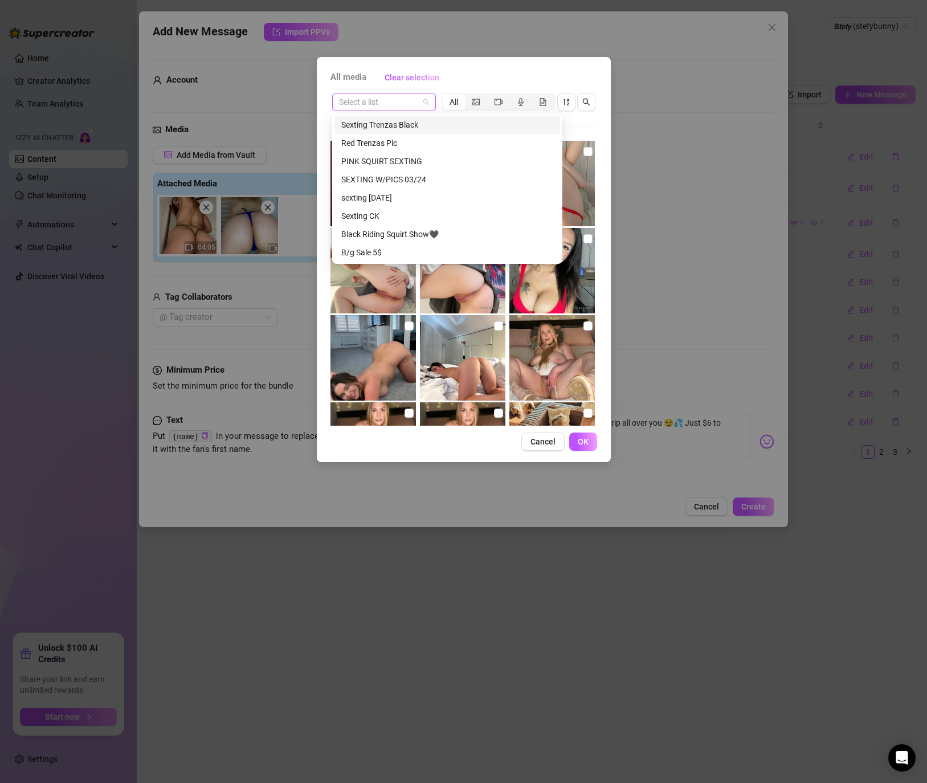
click at [422, 99] on span at bounding box center [384, 101] width 90 height 17
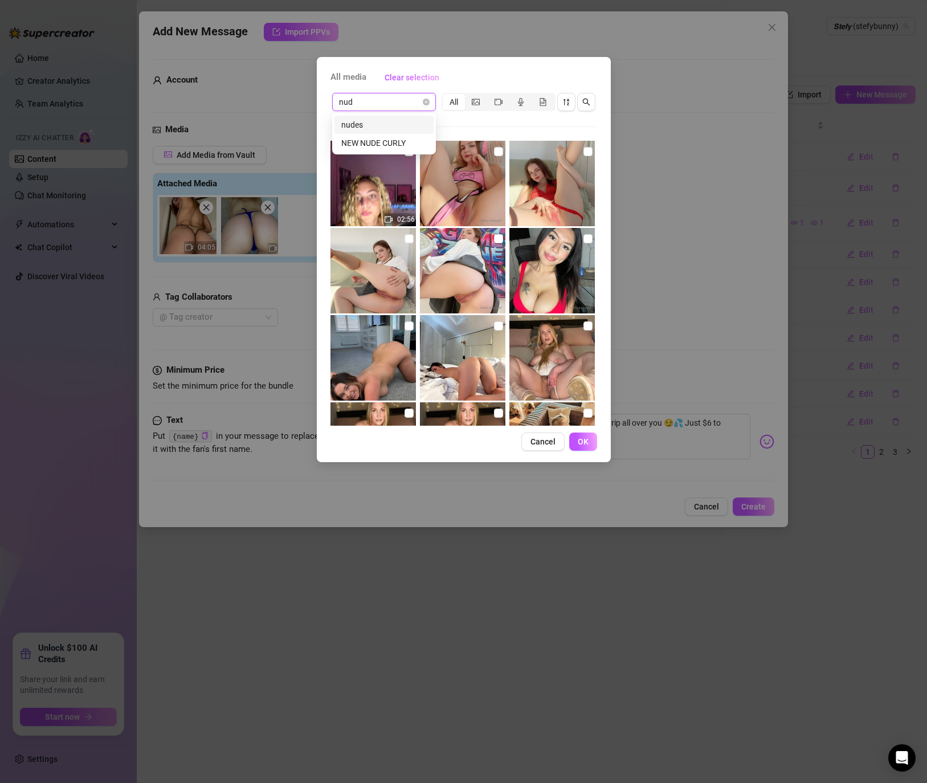
type input "nude"
click at [389, 119] on div "nudes" at bounding box center [383, 125] width 85 height 13
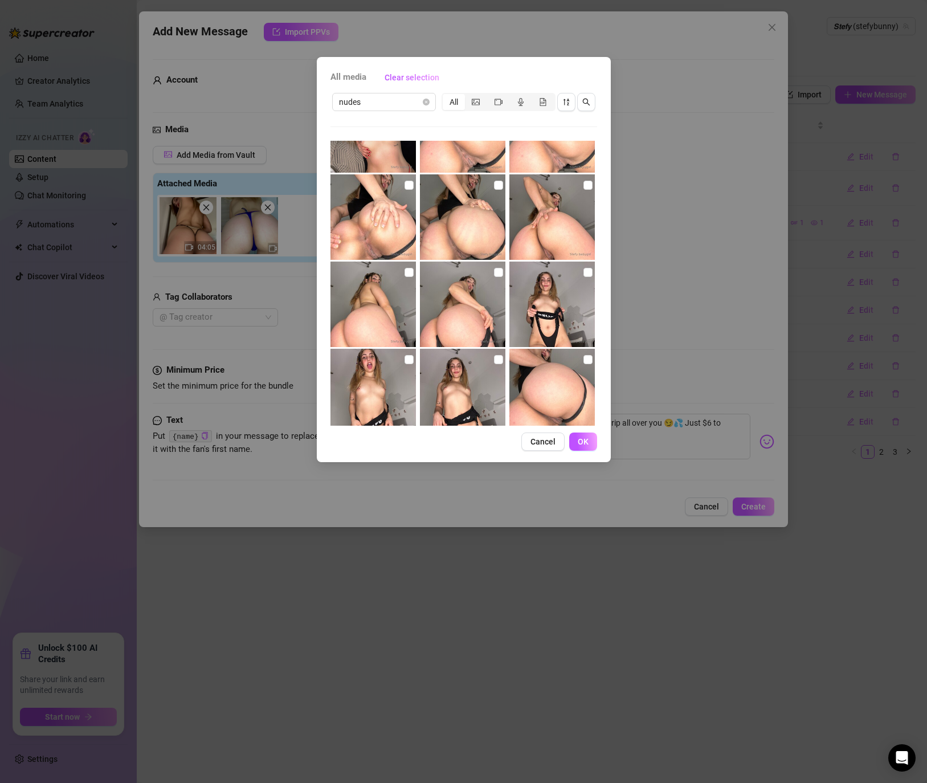
scroll to position [149, 0]
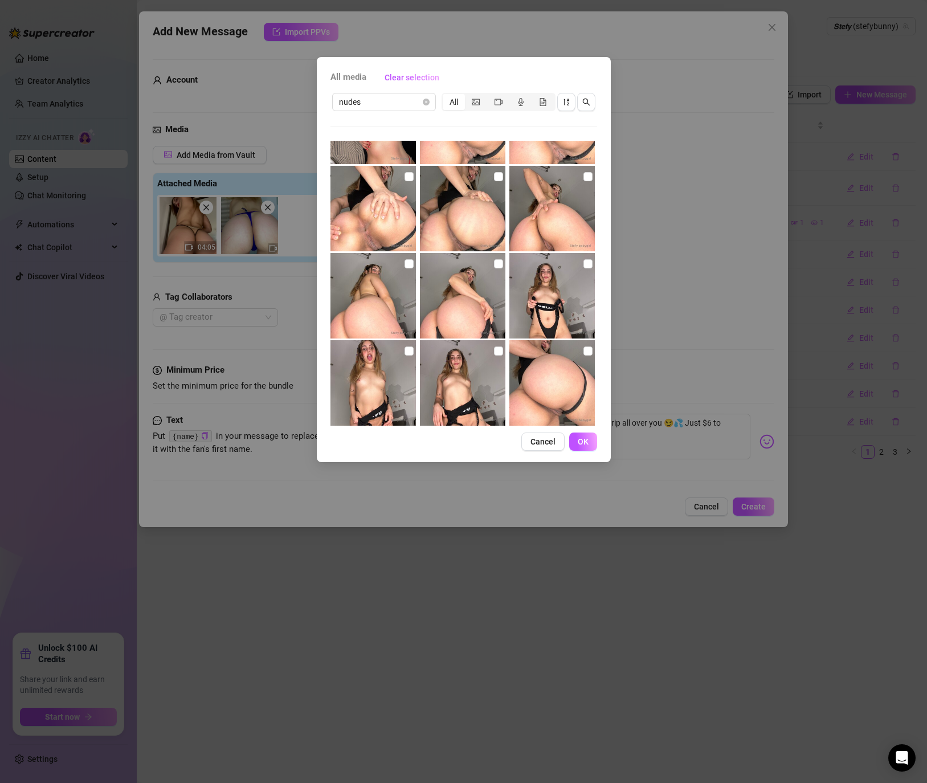
click at [595, 271] on div at bounding box center [553, 295] width 88 height 85
click at [594, 263] on img at bounding box center [551, 295] width 85 height 85
click at [502, 266] on input "checkbox" at bounding box center [498, 263] width 9 height 9
checkbox input "true"
click at [590, 264] on input "checkbox" at bounding box center [587, 263] width 9 height 9
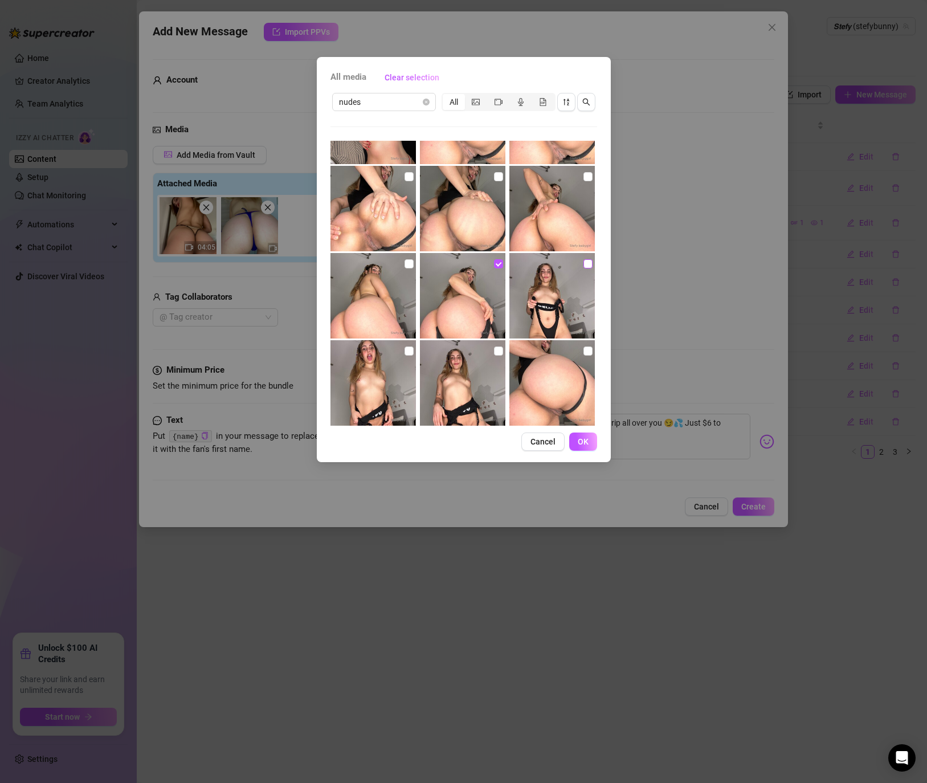
checkbox input "true"
click at [576, 443] on button "OK" at bounding box center [583, 441] width 28 height 18
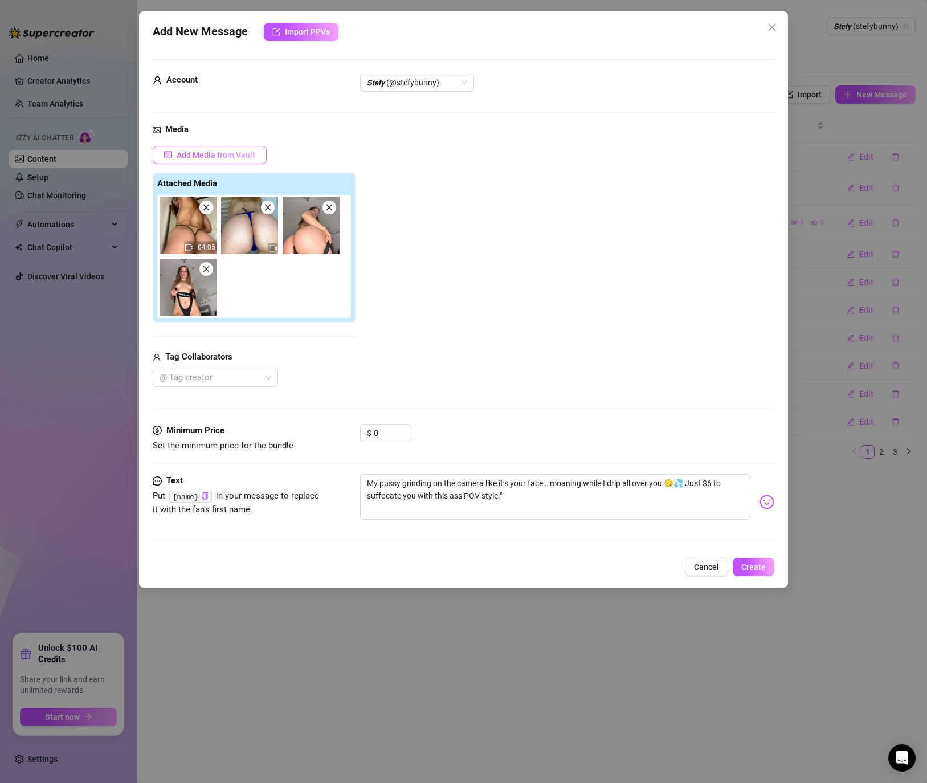
click at [218, 148] on button "Add Media from Vault" at bounding box center [210, 155] width 114 height 18
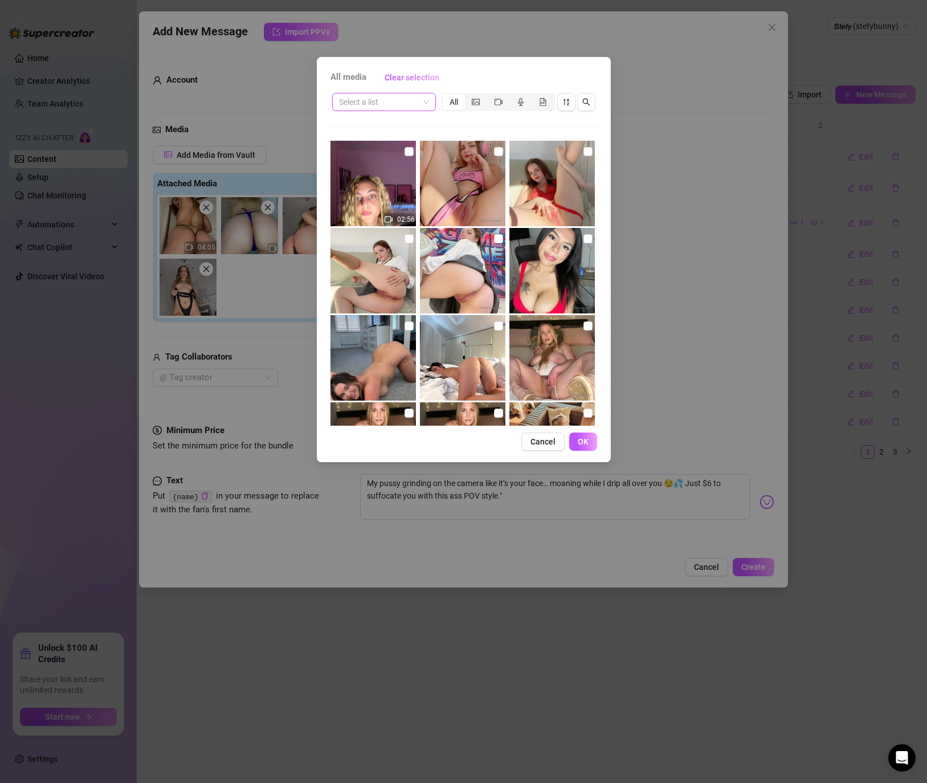
click at [406, 101] on input "search" at bounding box center [379, 101] width 80 height 17
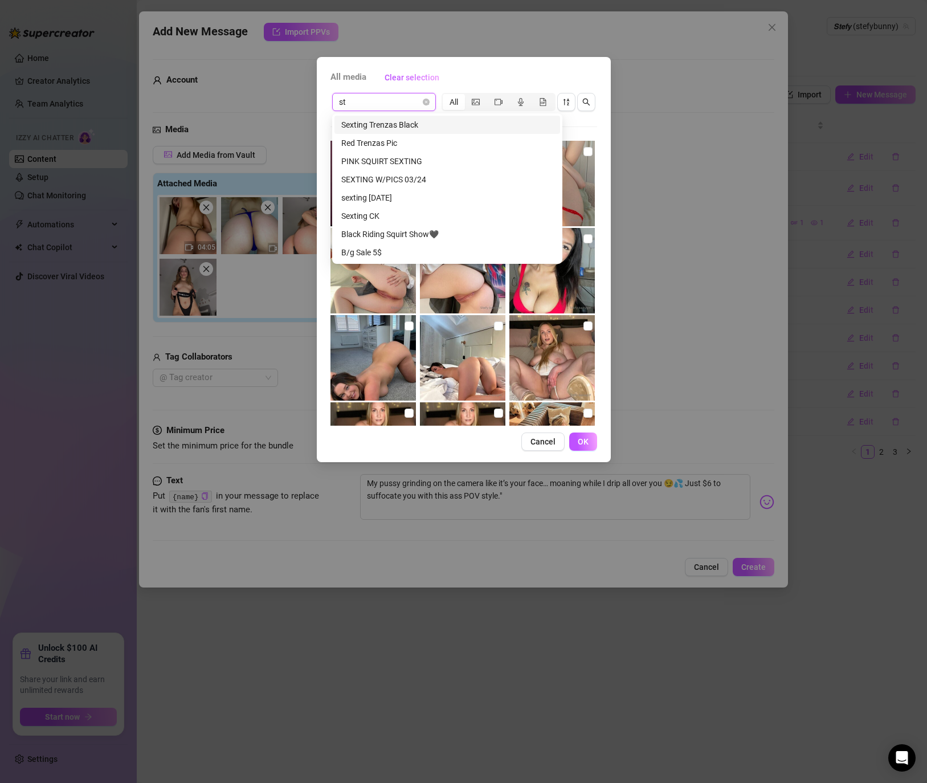
type input "str"
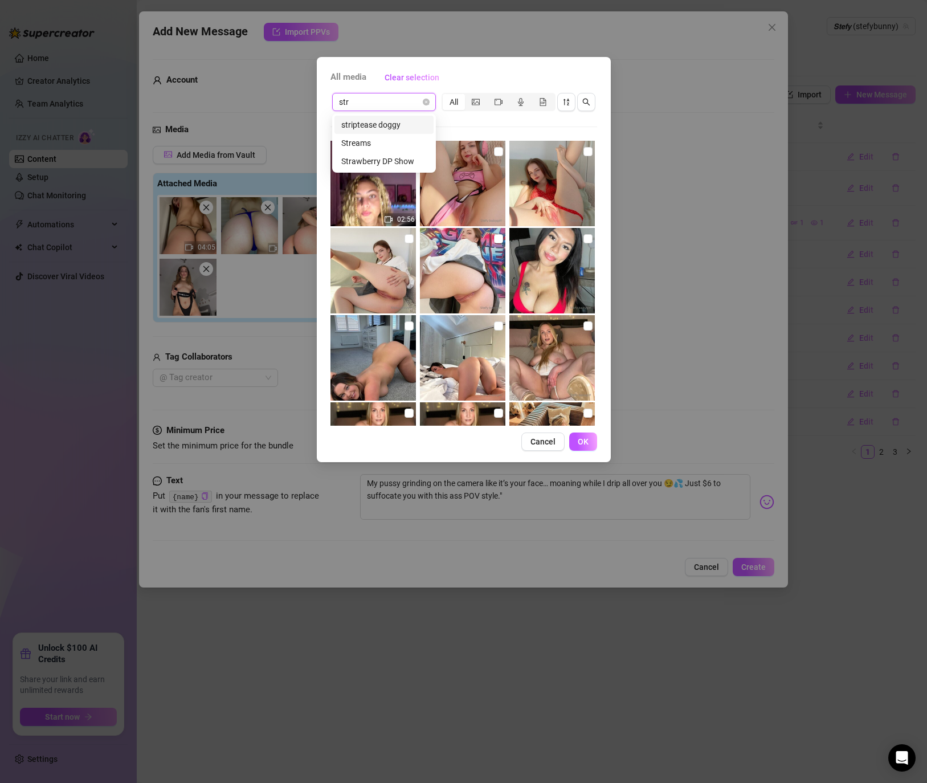
click at [393, 123] on div "striptease doggy" at bounding box center [383, 125] width 85 height 13
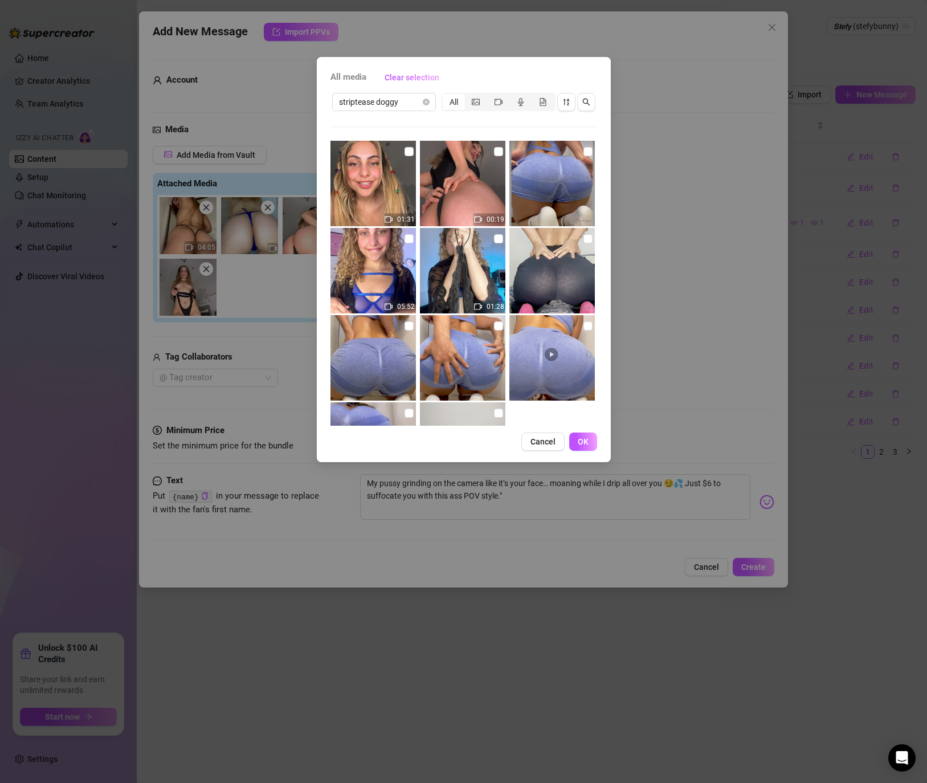
click at [489, 152] on img at bounding box center [462, 183] width 85 height 85
click at [494, 151] on input "checkbox" at bounding box center [498, 151] width 9 height 9
checkbox input "true"
click at [411, 151] on input "checkbox" at bounding box center [409, 151] width 9 height 9
checkbox input "true"
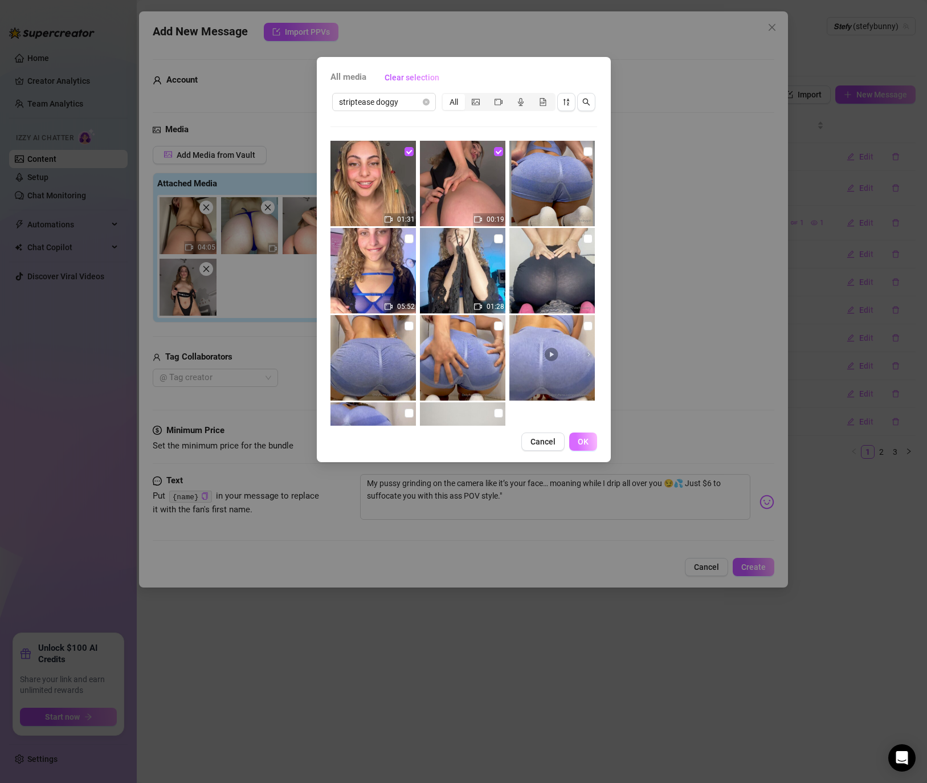
click at [578, 439] on span "OK" at bounding box center [583, 441] width 11 height 9
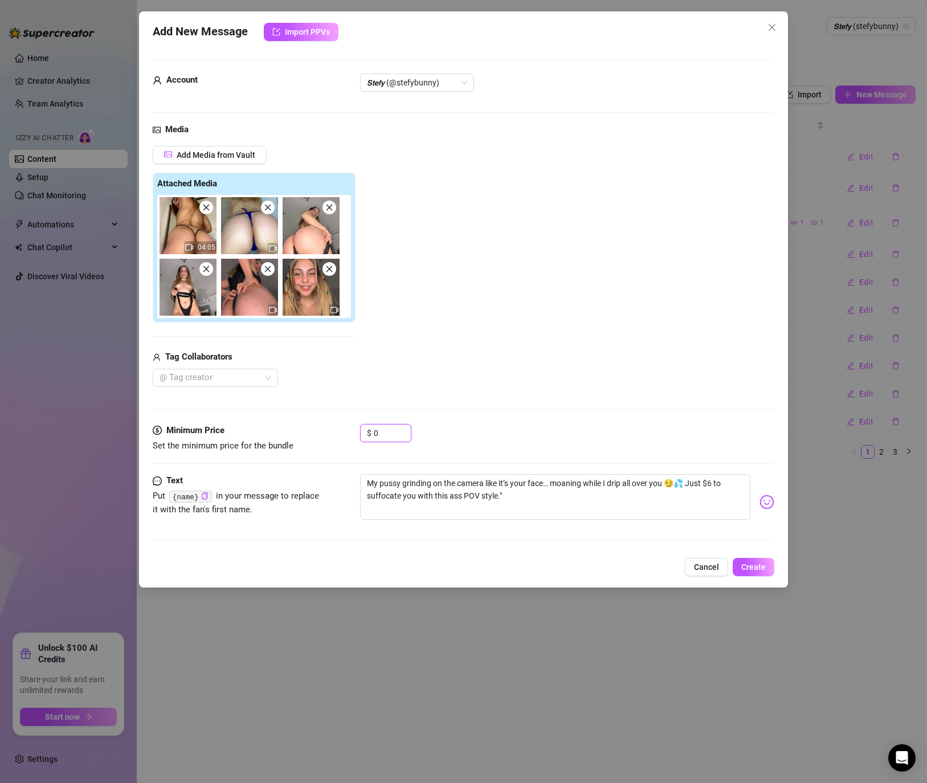
drag, startPoint x: 383, startPoint y: 438, endPoint x: 337, endPoint y: 430, distance: 46.9
click at [337, 430] on div "Minimum Price Set the minimum price for the bundle $ 0" at bounding box center [464, 438] width 622 height 29
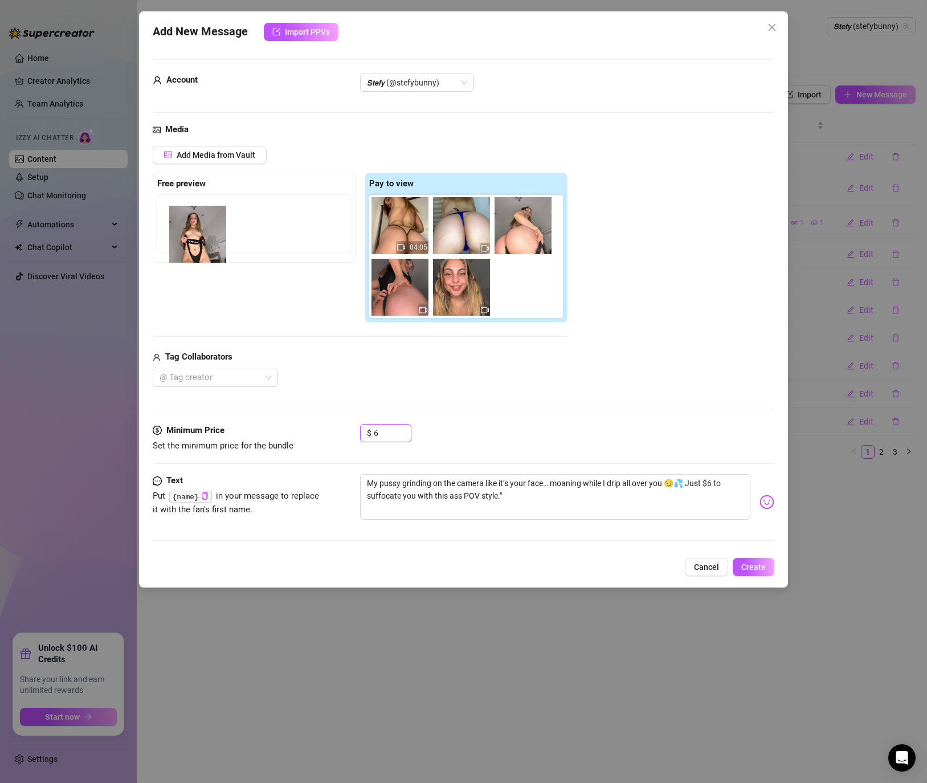
drag, startPoint x: 402, startPoint y: 298, endPoint x: 197, endPoint y: 244, distance: 212.5
click at [197, 244] on div "Free preview Pay to view 04:05" at bounding box center [360, 248] width 415 height 150
drag, startPoint x: 398, startPoint y: 309, endPoint x: 146, endPoint y: 227, distance: 265.0
click at [146, 227] on div "Add New Message Import PPVs Account 𝙎𝙩𝙚𝙛𝙮 (@stefybunny) Media Add Media from Va…" at bounding box center [463, 299] width 649 height 576
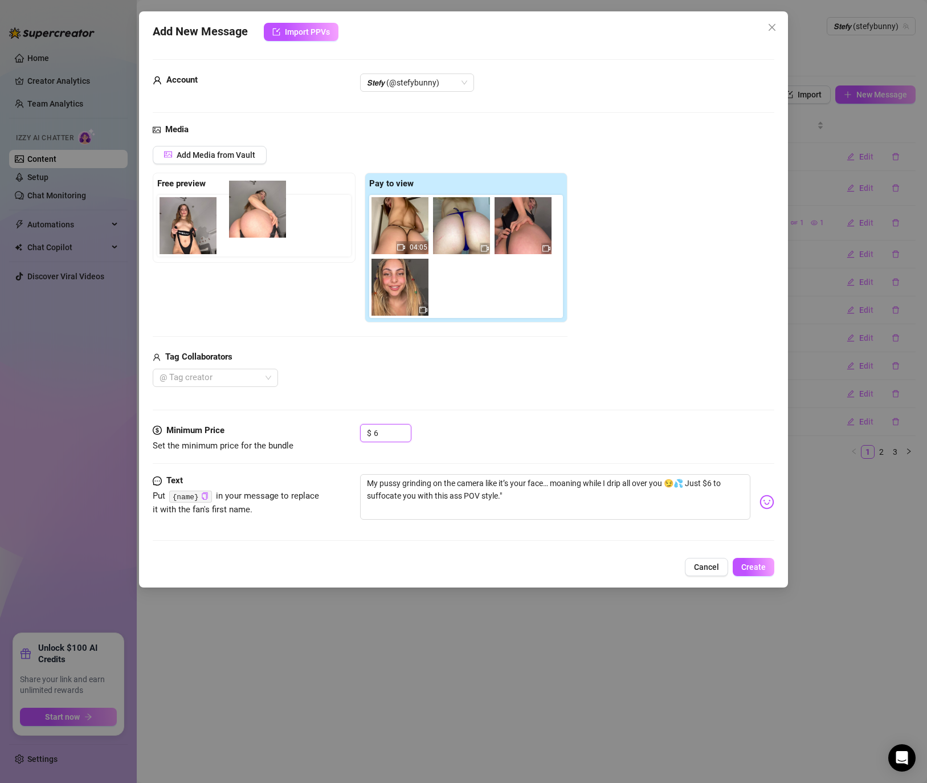
drag, startPoint x: 519, startPoint y: 239, endPoint x: 240, endPoint y: 221, distance: 279.2
click at [240, 221] on div "Free preview Pay to view 04:05" at bounding box center [360, 248] width 415 height 150
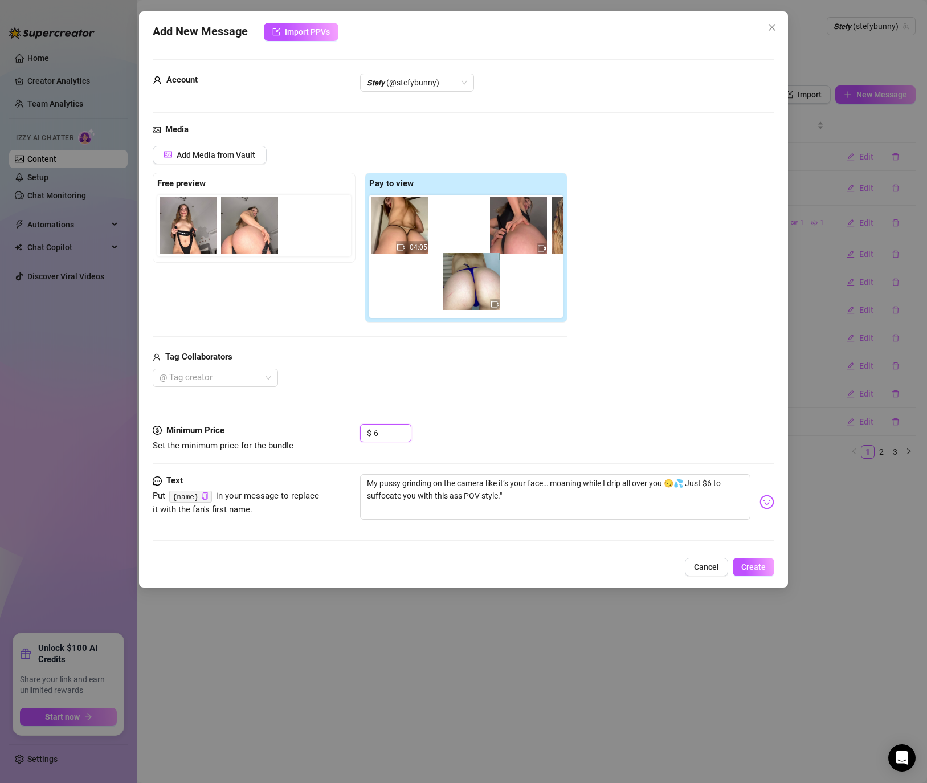
drag, startPoint x: 457, startPoint y: 230, endPoint x: 468, endPoint y: 291, distance: 61.5
click at [468, 291] on div "04:05" at bounding box center [468, 256] width 198 height 123
drag, startPoint x: 402, startPoint y: 223, endPoint x: 516, endPoint y: 301, distance: 138.1
click at [516, 301] on div "04:05" at bounding box center [468, 256] width 198 height 123
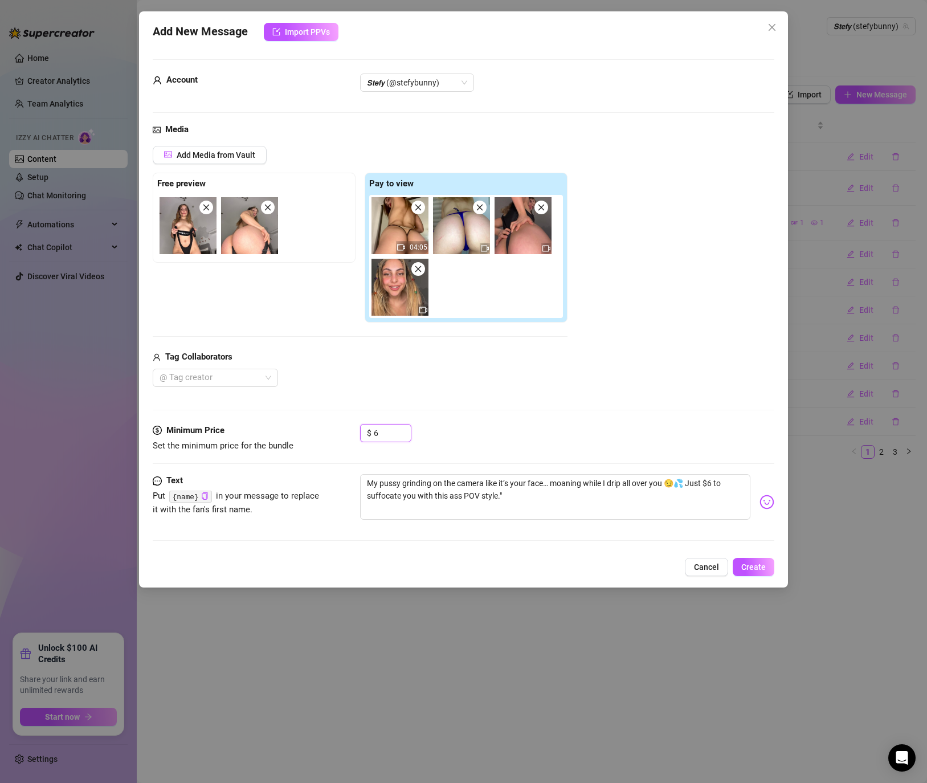
click at [473, 242] on img at bounding box center [461, 225] width 57 height 57
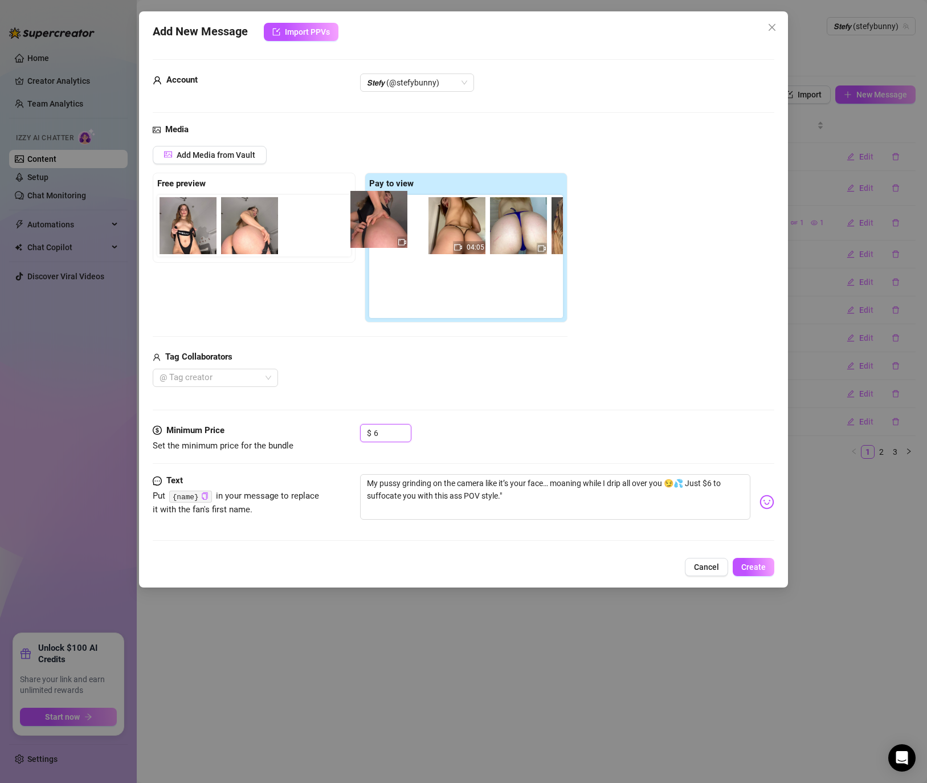
drag, startPoint x: 533, startPoint y: 239, endPoint x: 379, endPoint y: 232, distance: 154.0
click at [379, 232] on div "04:05" at bounding box center [468, 256] width 198 height 123
drag, startPoint x: 534, startPoint y: 238, endPoint x: 388, endPoint y: 234, distance: 145.9
click at [388, 234] on div "04:05" at bounding box center [468, 256] width 198 height 123
drag, startPoint x: 409, startPoint y: 293, endPoint x: 407, endPoint y: 214, distance: 79.2
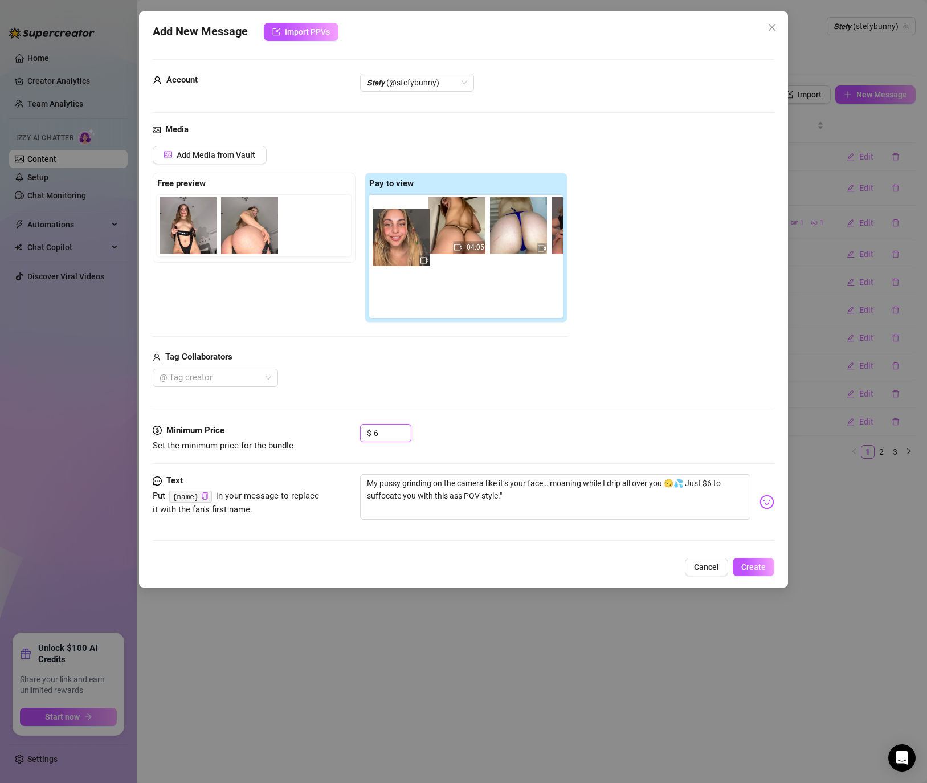
click at [407, 214] on div "04:05" at bounding box center [468, 256] width 198 height 123
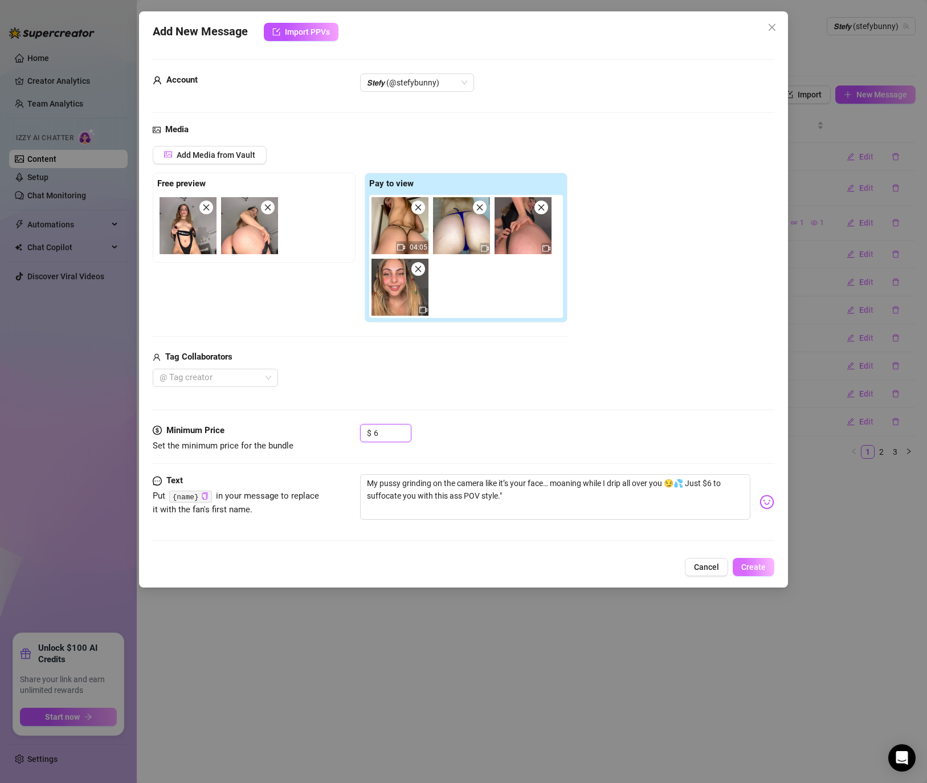
type input "6"
click at [742, 561] on button "Create" at bounding box center [754, 567] width 42 height 18
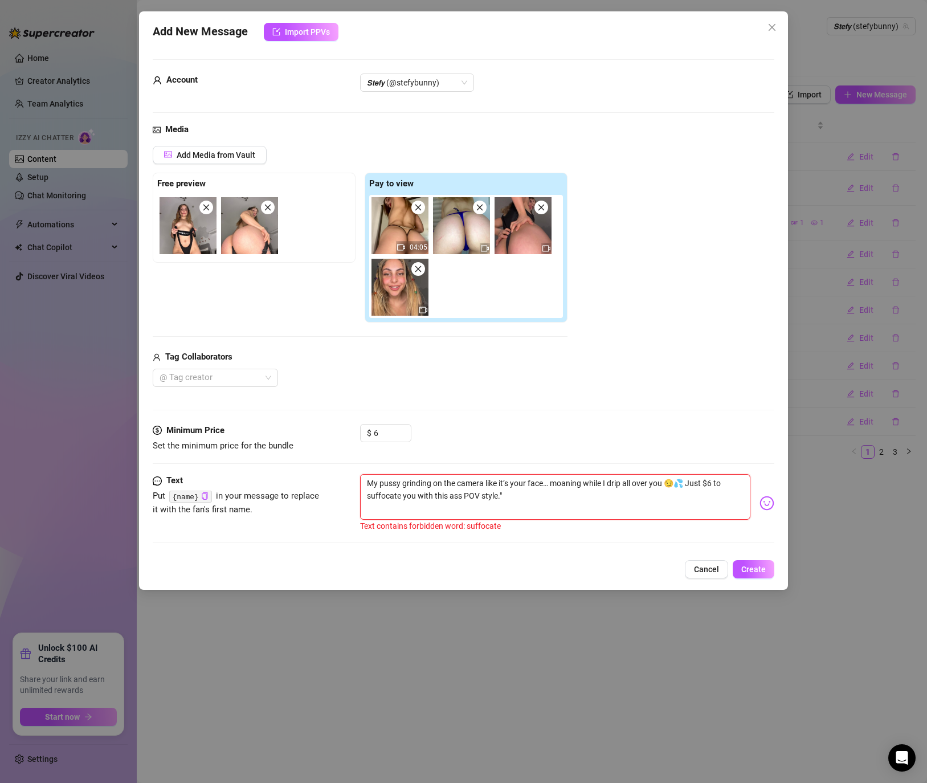
drag, startPoint x: 487, startPoint y: 489, endPoint x: 295, endPoint y: 451, distance: 195.6
click at [295, 451] on form "Account 𝙎𝙩𝙚𝙛𝙮 (@stefybunny) Media Add Media from Vault Free preview Pay to view…" at bounding box center [464, 306] width 622 height 494
paste textarea "ride this ass POV style"
type textarea "My pussy grinding on the camera like it’s your face… moaning while I drip all o…"
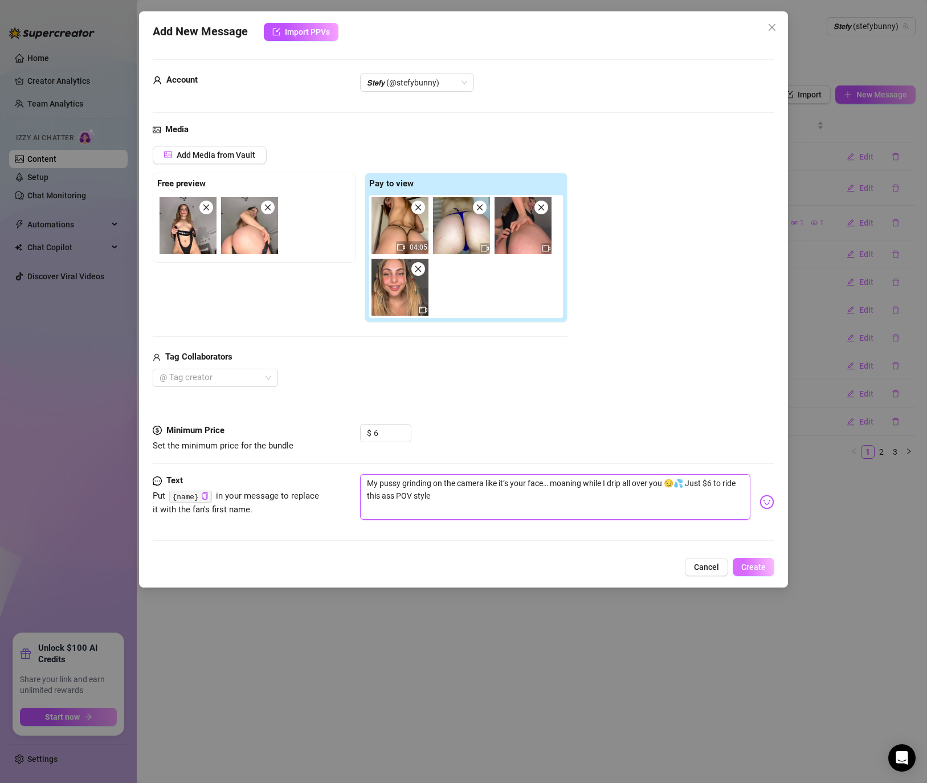
type textarea "My pussy grinding on the camera like it’s your face… moaning while I drip all o…"
click at [753, 573] on button "Create" at bounding box center [754, 567] width 42 height 18
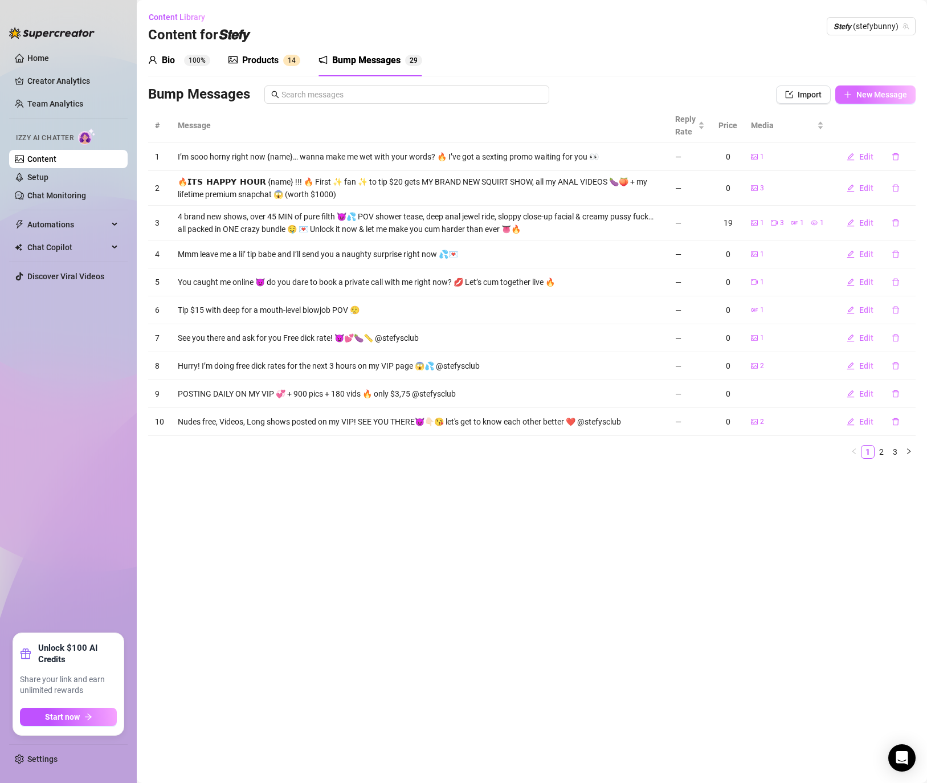
click at [863, 97] on span "New Message" at bounding box center [881, 94] width 51 height 9
type textarea "Type your message here..."
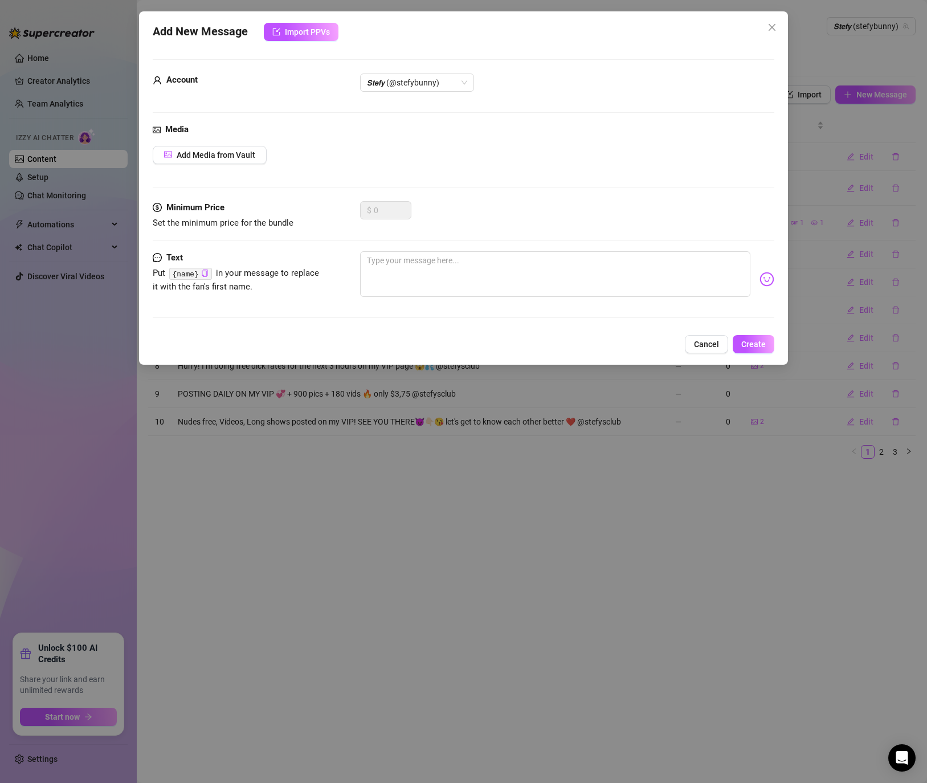
click at [239, 144] on div "Media Add Media from Vault" at bounding box center [464, 162] width 622 height 78
click at [234, 152] on span "Add Media from Vault" at bounding box center [216, 154] width 79 height 9
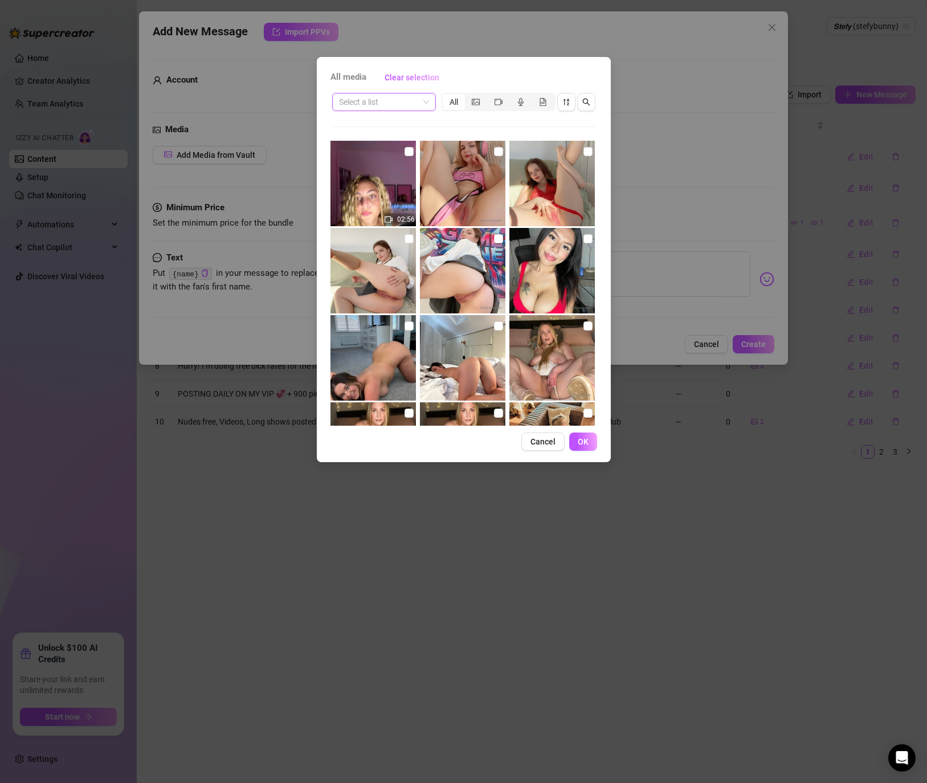
click at [385, 105] on input "search" at bounding box center [379, 101] width 80 height 17
drag, startPoint x: 349, startPoint y: 100, endPoint x: 338, endPoint y: 99, distance: 11.0
click at [339, 99] on input "fing" at bounding box center [379, 101] width 80 height 17
click at [365, 100] on input "fing" at bounding box center [379, 101] width 80 height 17
drag, startPoint x: 365, startPoint y: 100, endPoint x: 275, endPoint y: 103, distance: 90.1
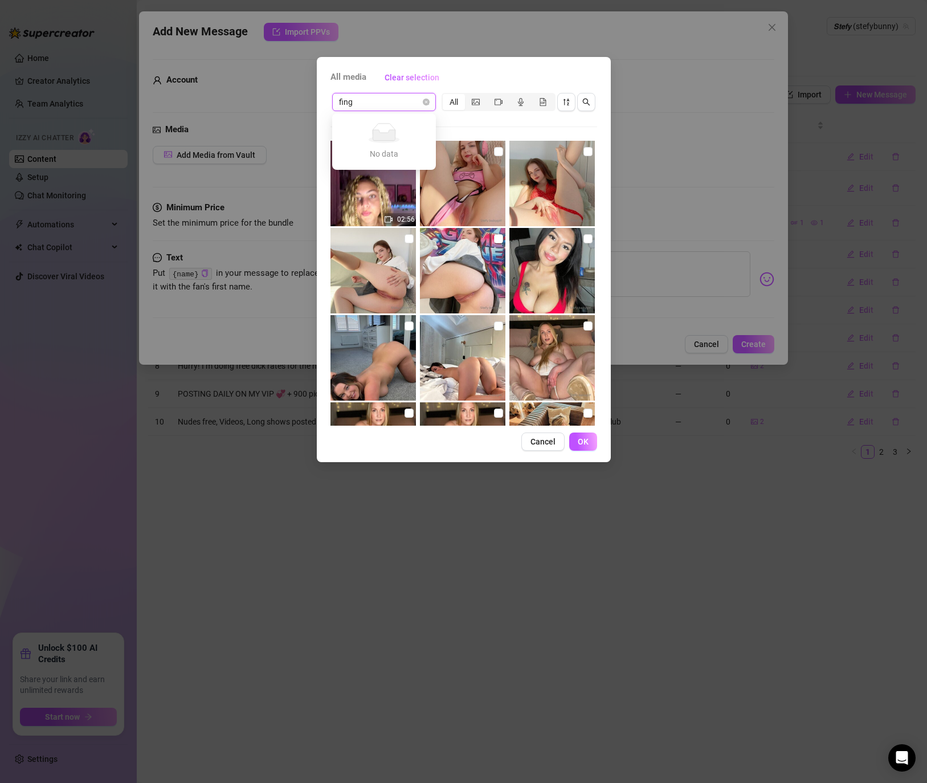
click at [275, 103] on div "All media Clear selection fing Select a list All 02:56 00:04 00:05 00:03 00:19 …" at bounding box center [463, 391] width 927 height 783
type input "puss"
click at [406, 101] on input "search" at bounding box center [379, 101] width 80 height 17
drag, startPoint x: 395, startPoint y: 108, endPoint x: 274, endPoint y: 97, distance: 121.3
click at [274, 97] on div "All media Clear selection fing Select a list All 02:56 00:04 00:05 00:03 00:19 …" at bounding box center [463, 391] width 927 height 783
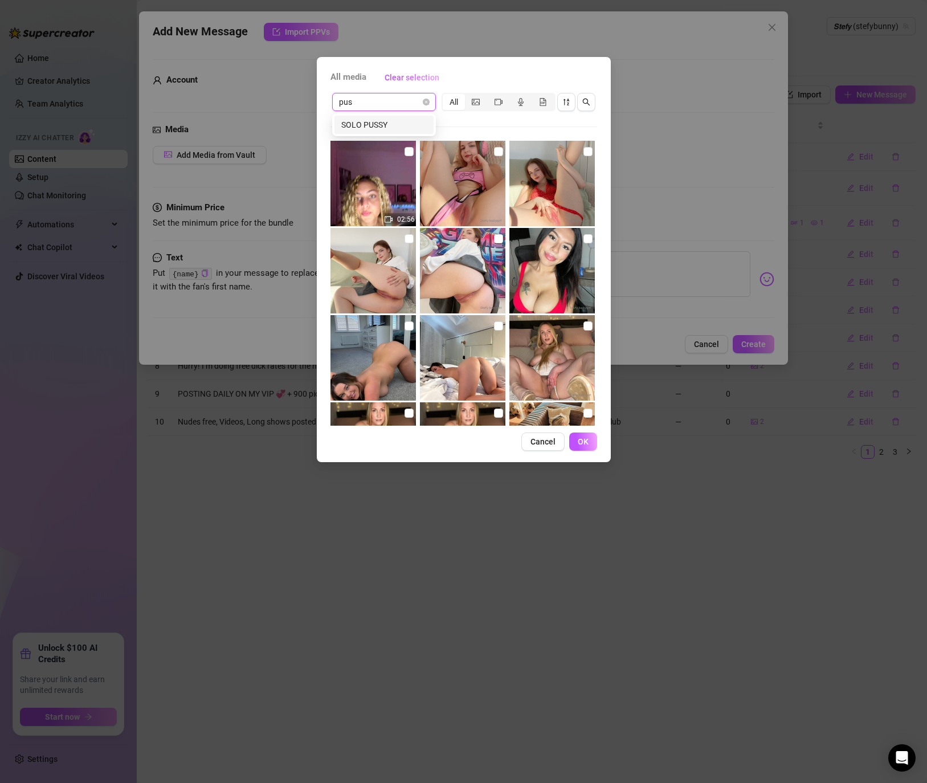
type input "puss"
click at [373, 121] on div "SOLO PUSSY" at bounding box center [383, 125] width 85 height 13
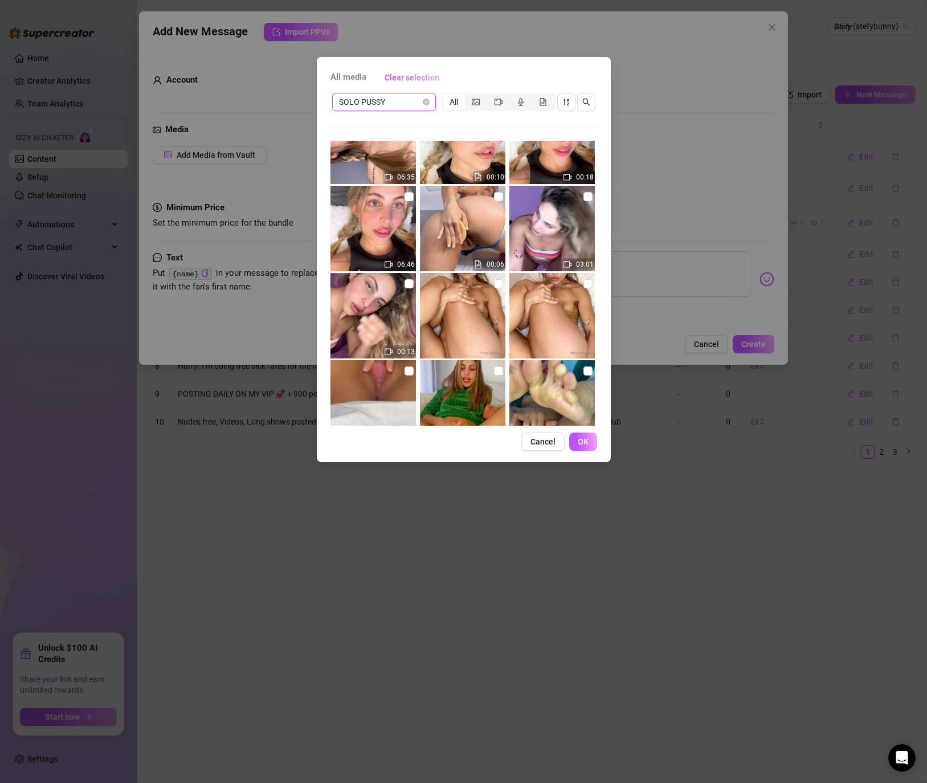
scroll to position [430, 0]
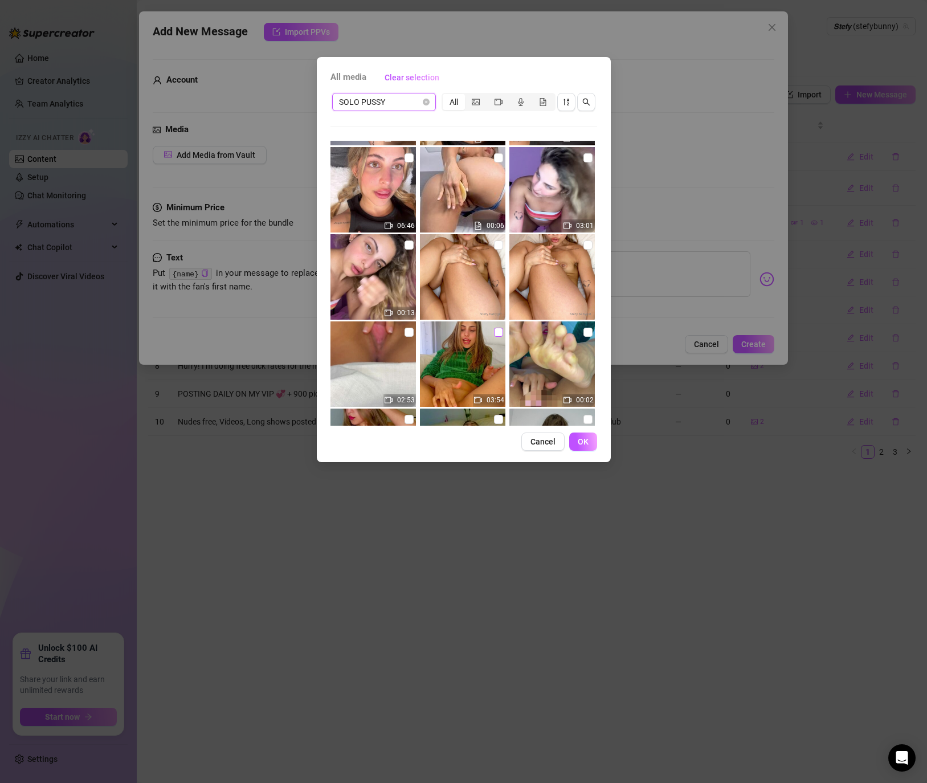
click at [496, 326] on label at bounding box center [498, 332] width 9 height 13
click at [496, 328] on input "checkbox" at bounding box center [498, 332] width 9 height 9
checkbox input "true"
click at [415, 332] on div "02:53" at bounding box center [374, 363] width 88 height 85
click at [411, 333] on input "checkbox" at bounding box center [409, 332] width 9 height 9
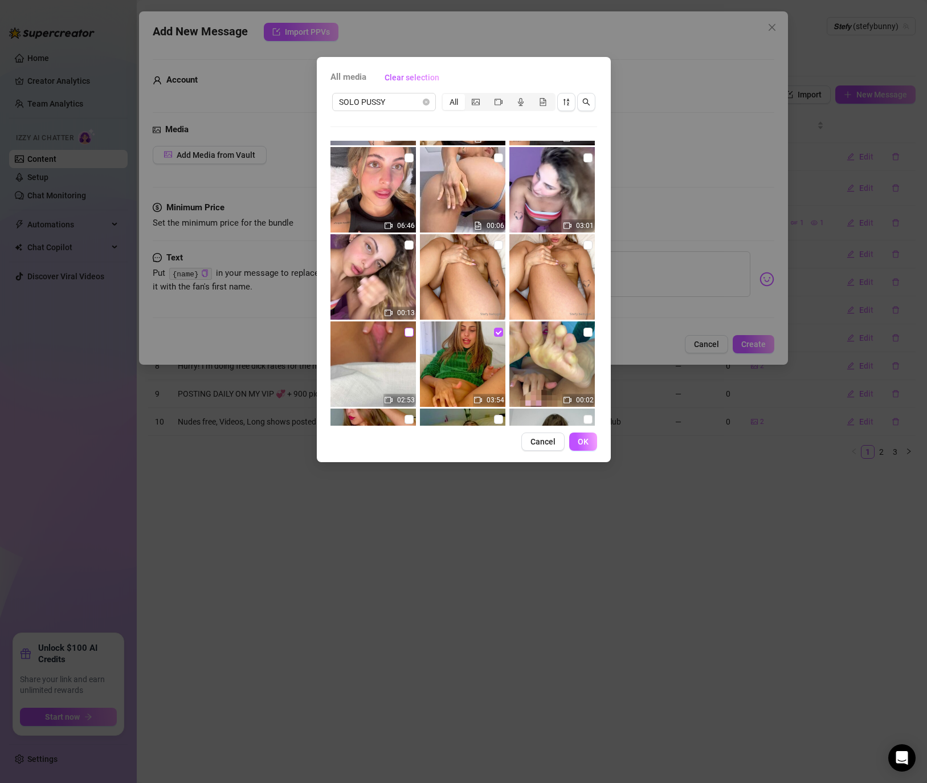
checkbox input "true"
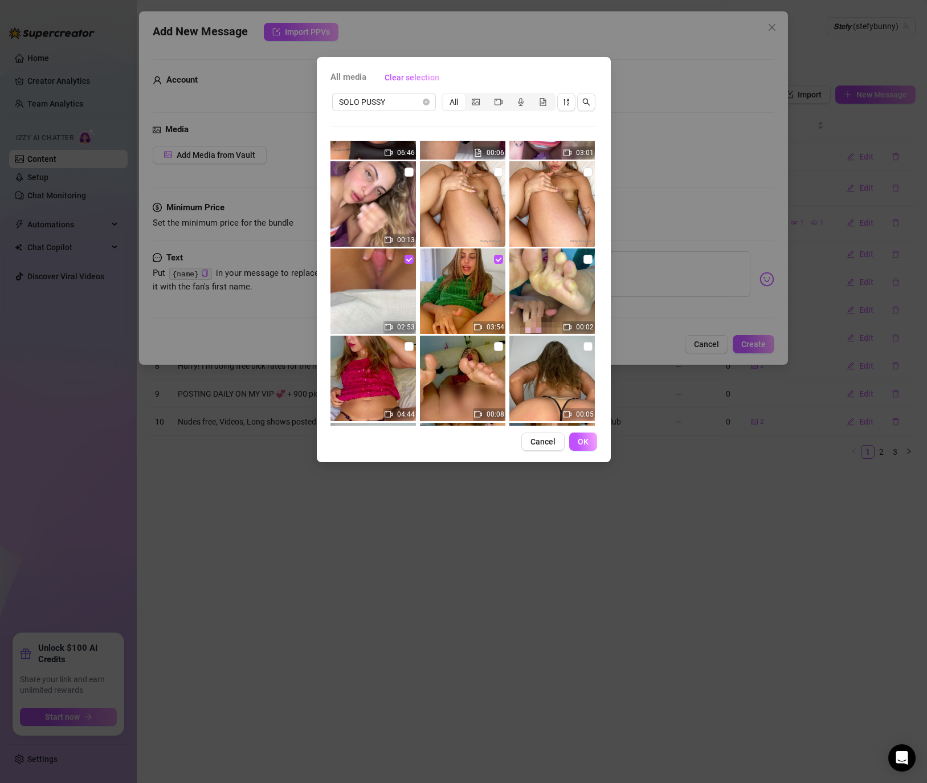
scroll to position [556, 0]
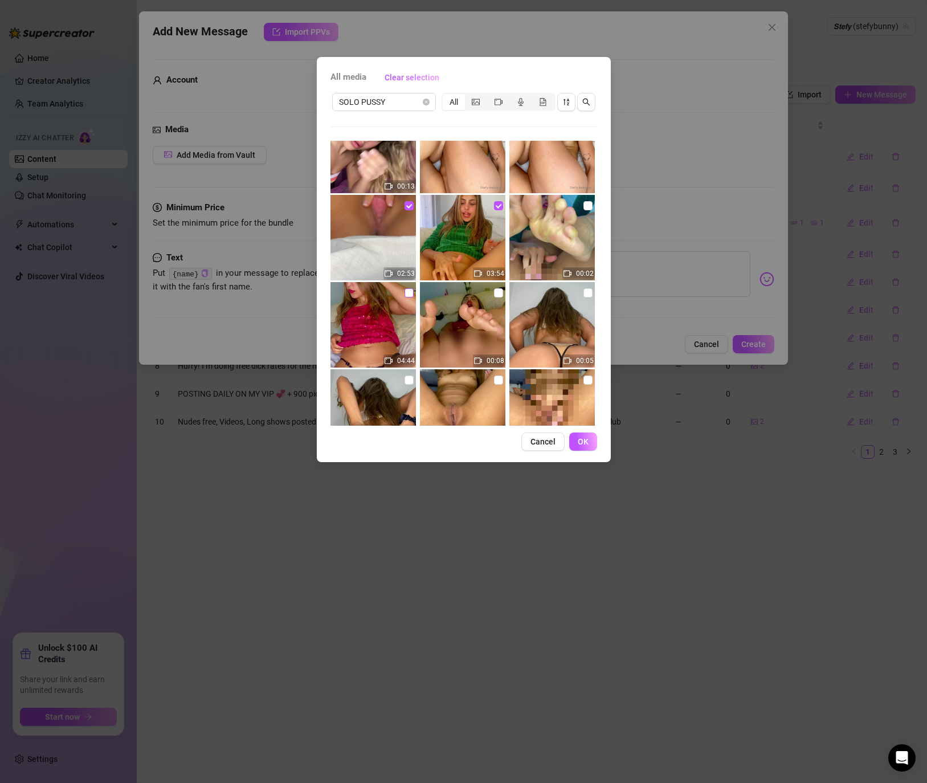
click at [407, 295] on input "checkbox" at bounding box center [409, 292] width 9 height 9
checkbox input "true"
drag, startPoint x: 586, startPoint y: 439, endPoint x: 555, endPoint y: 420, distance: 36.1
click at [586, 439] on span "OK" at bounding box center [583, 441] width 11 height 9
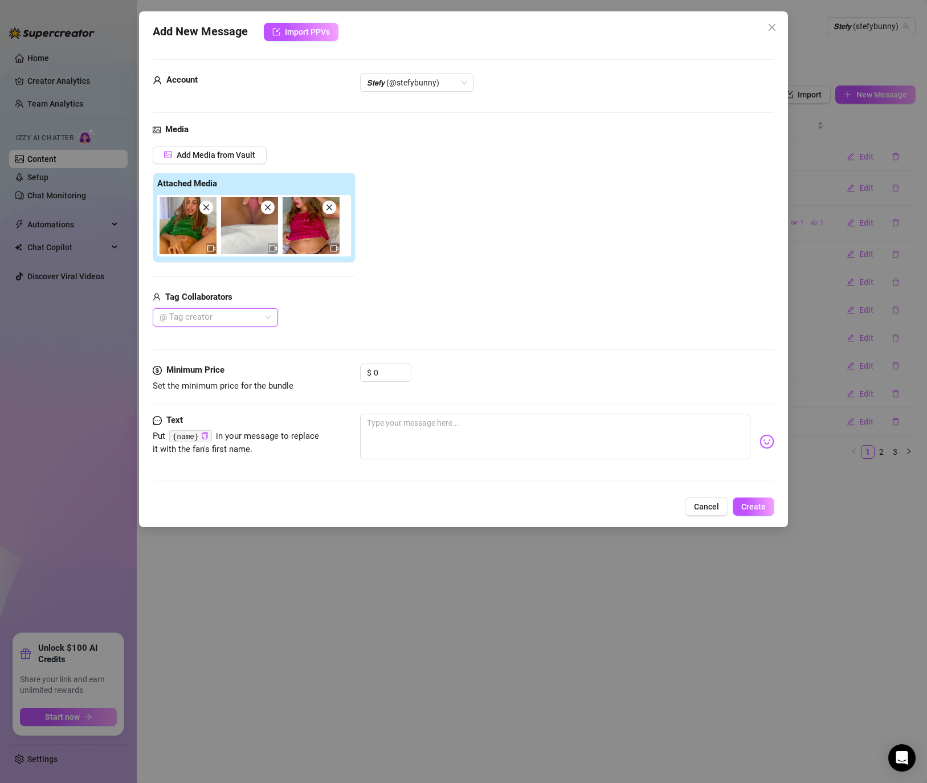
click at [240, 168] on div "Add Media from Vault" at bounding box center [254, 159] width 203 height 27
click at [240, 156] on span "Add Media from Vault" at bounding box center [216, 154] width 79 height 9
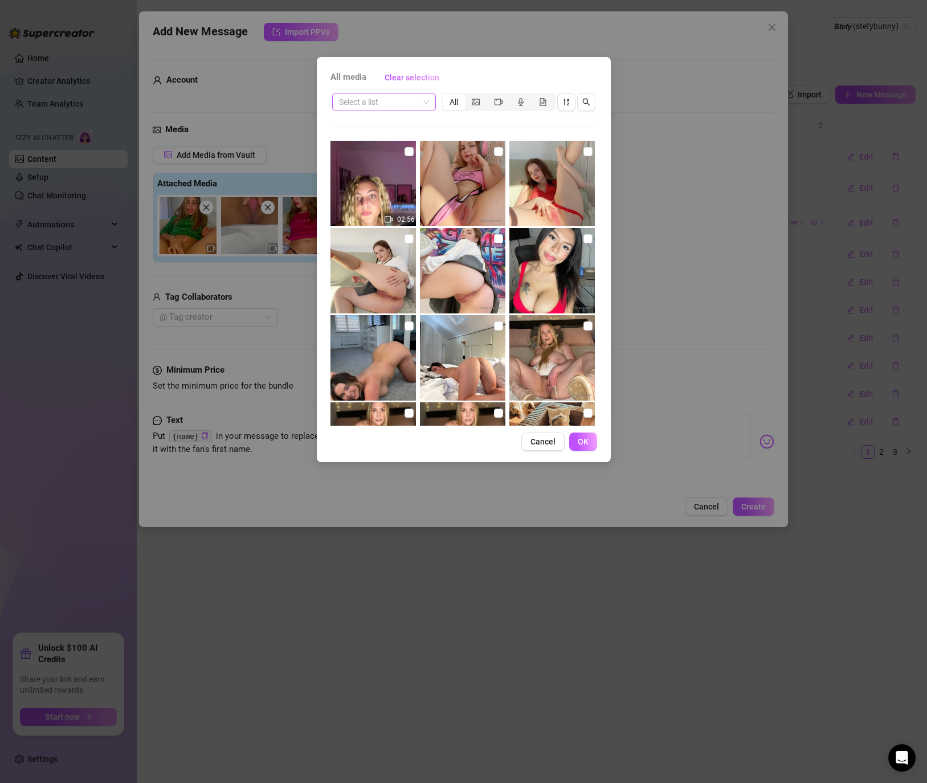
click at [381, 98] on input "search" at bounding box center [379, 101] width 80 height 17
type input "nude"
click at [368, 119] on div "nudes" at bounding box center [383, 125] width 85 height 13
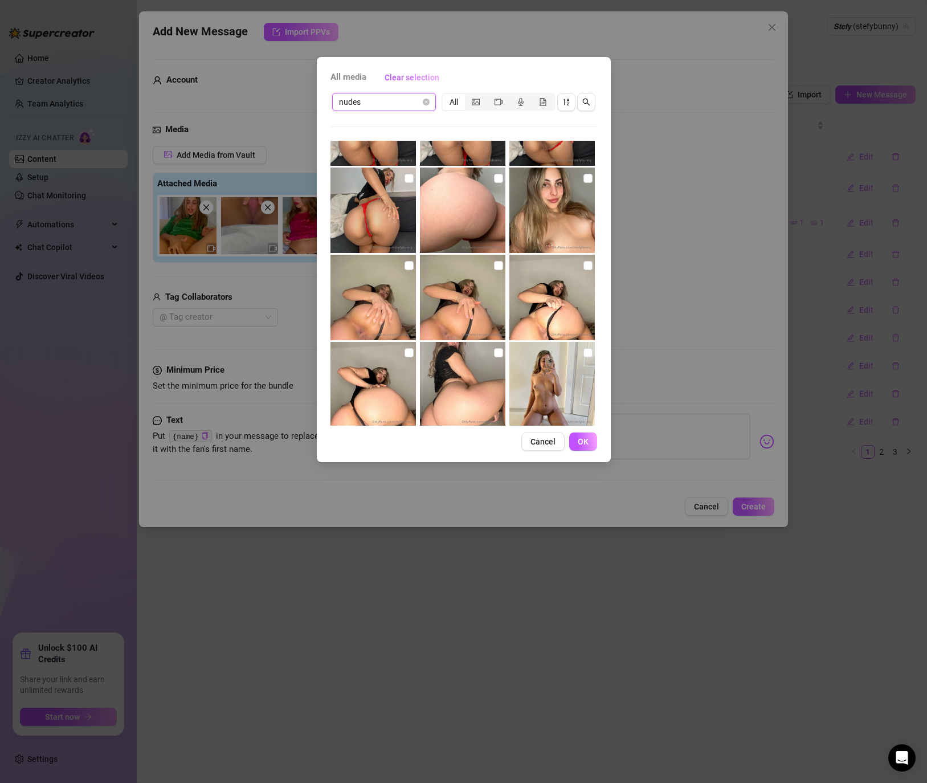
scroll to position [3548, 0]
click at [585, 178] on input "checkbox" at bounding box center [587, 177] width 9 height 9
checkbox input "true"
click at [497, 179] on input "checkbox" at bounding box center [498, 177] width 9 height 9
checkbox input "true"
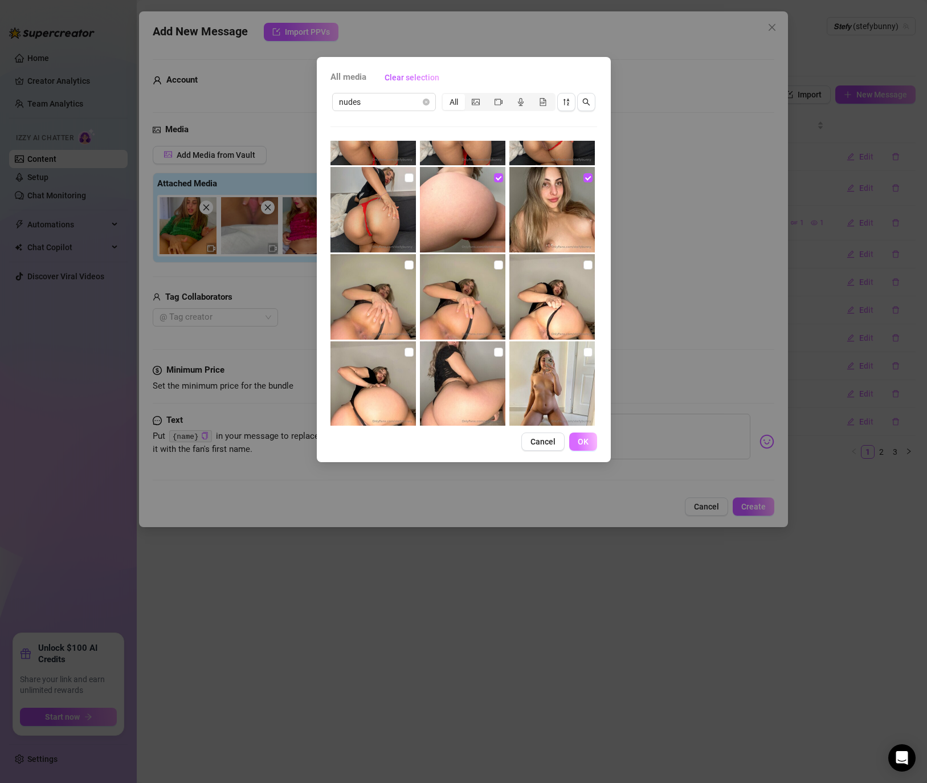
click at [582, 447] on button "OK" at bounding box center [583, 441] width 28 height 18
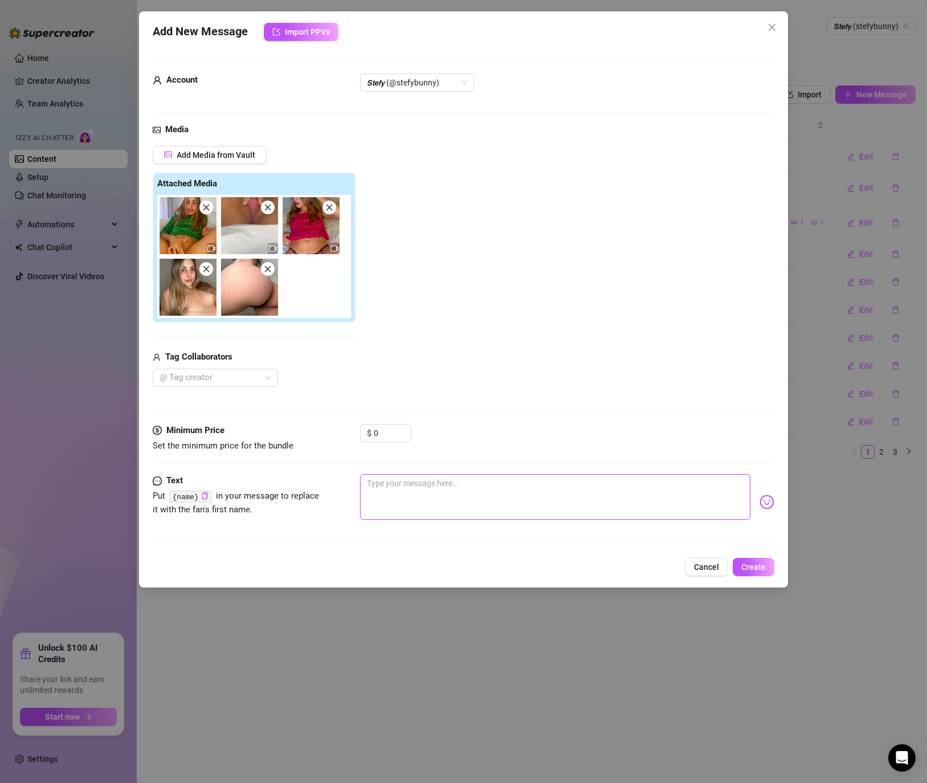
click at [422, 495] on textarea at bounding box center [555, 497] width 390 height 46
paste textarea "Close-up of my pussy getting fingered until I squirt everywhere 🥵💦 You need to …"
type textarea "Close-up of my pussy getting fingered until I squirt everywhere 🥵💦 You need to …"
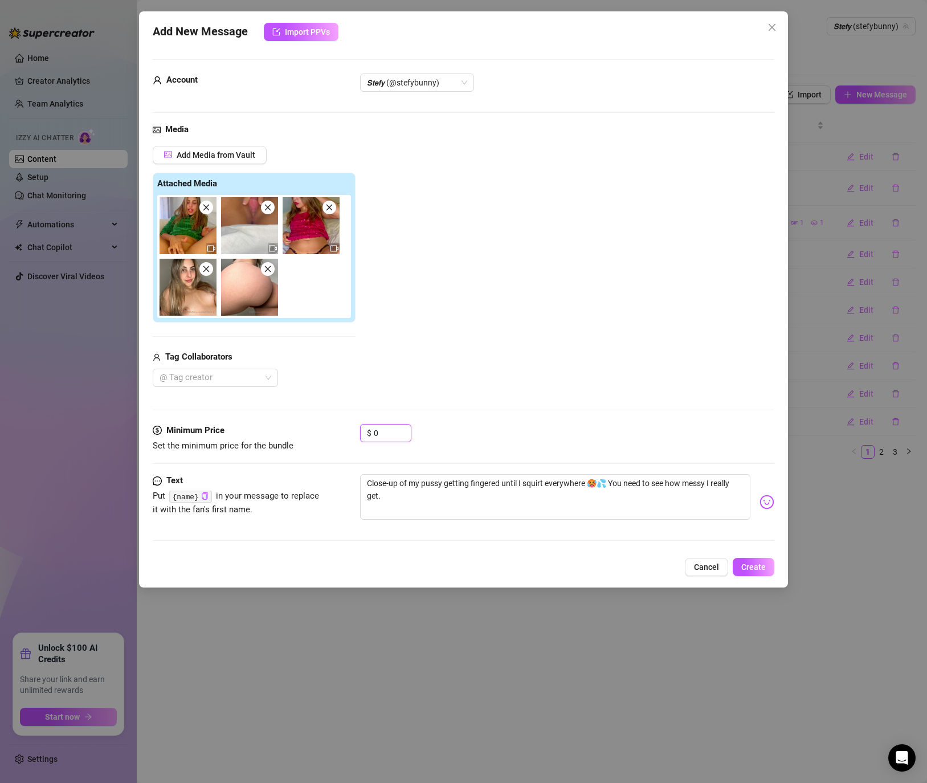
drag, startPoint x: 379, startPoint y: 432, endPoint x: 341, endPoint y: 427, distance: 37.9
click at [341, 427] on div "Minimum Price Set the minimum price for the bundle $ 0" at bounding box center [464, 438] width 622 height 29
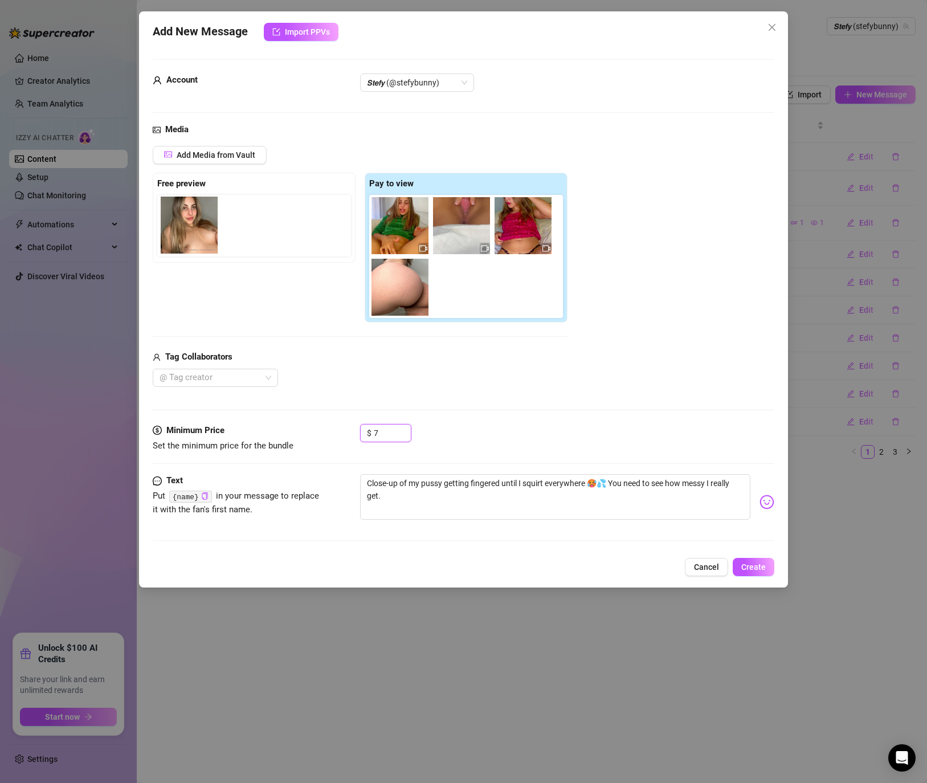
drag, startPoint x: 395, startPoint y: 304, endPoint x: 174, endPoint y: 239, distance: 230.9
click at [174, 239] on div "Free preview Pay to view" at bounding box center [360, 248] width 415 height 150
drag, startPoint x: 392, startPoint y: 296, endPoint x: 239, endPoint y: 234, distance: 165.6
click at [239, 234] on div "Free preview Pay to view" at bounding box center [360, 248] width 415 height 150
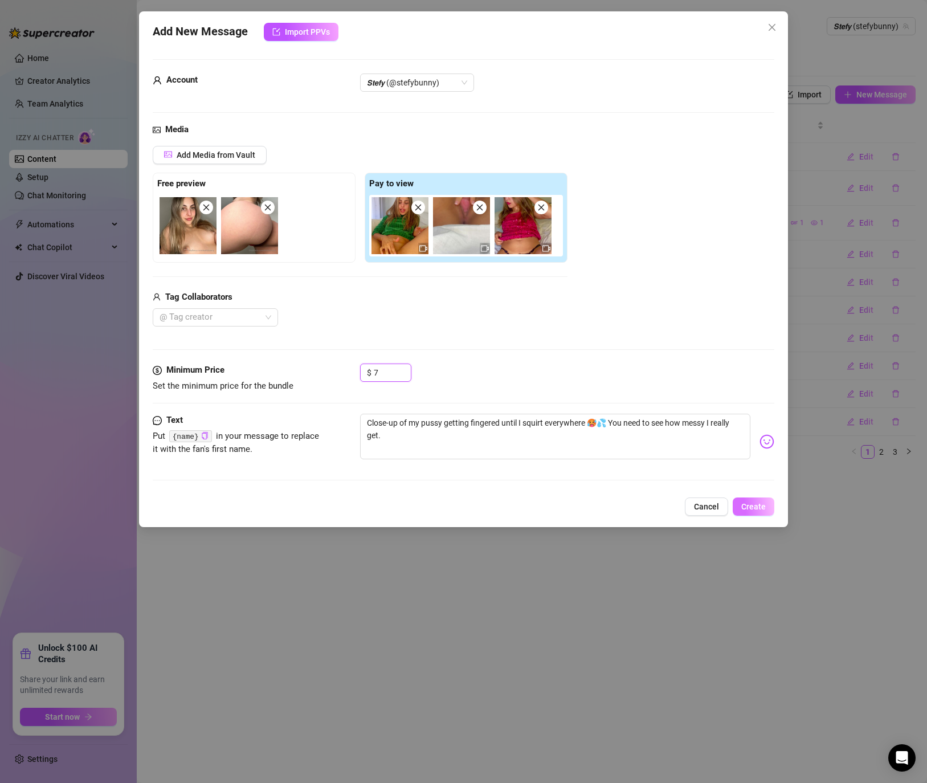
type input "7"
click at [742, 504] on span "Create" at bounding box center [753, 506] width 24 height 9
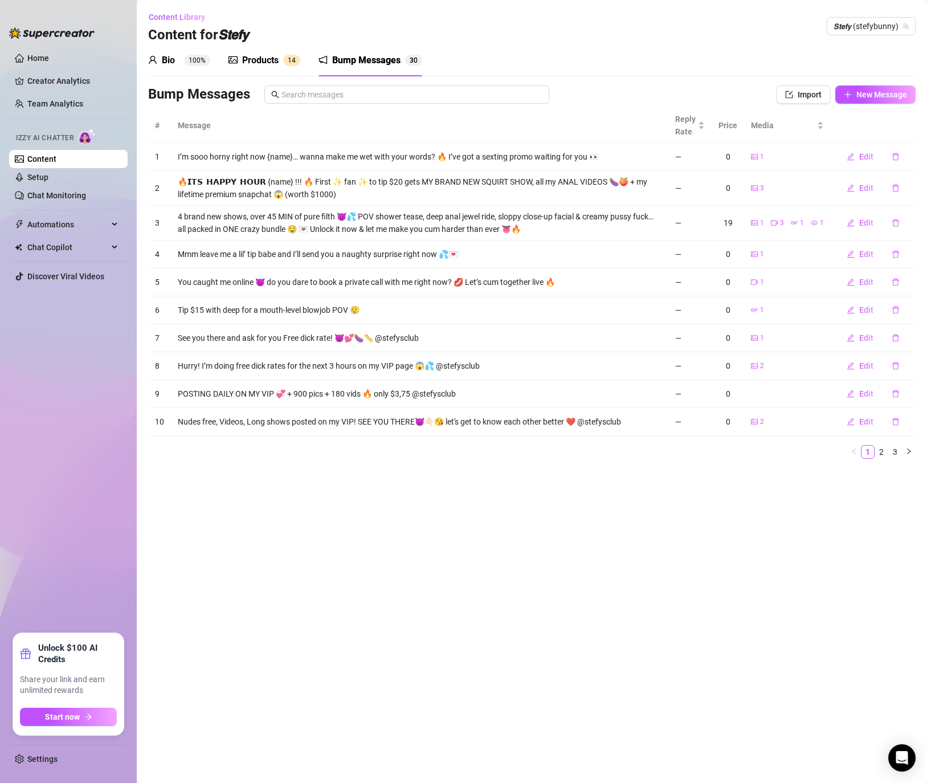
click at [268, 60] on div "Products" at bounding box center [260, 61] width 36 height 14
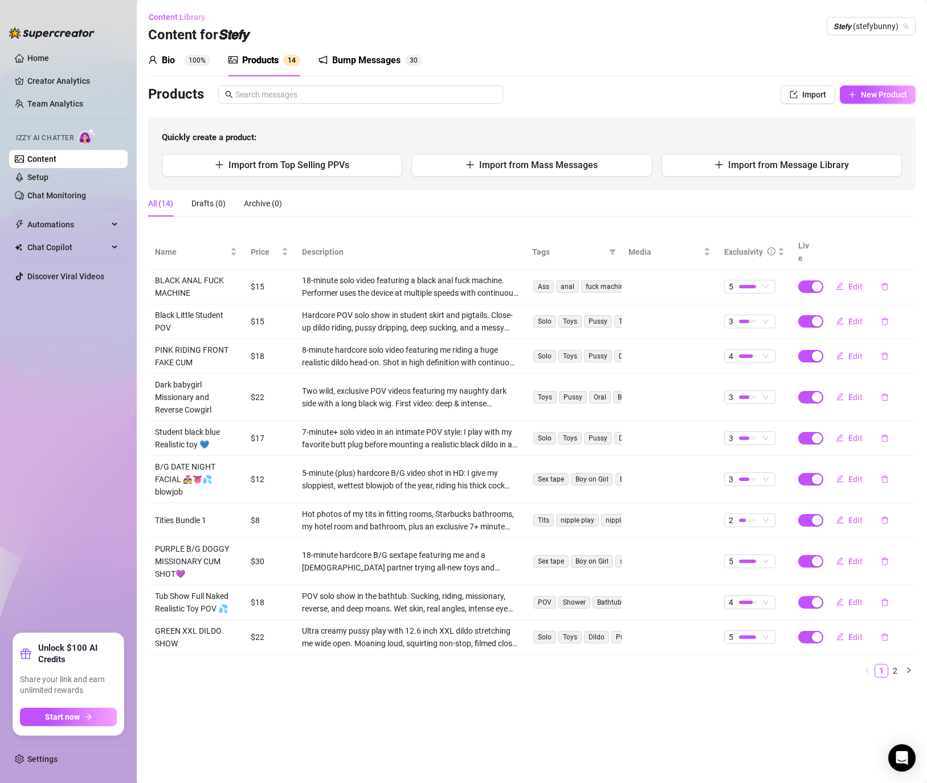
click at [268, 58] on div "Products" at bounding box center [260, 61] width 36 height 14
click at [862, 99] on span "New Product" at bounding box center [884, 94] width 46 height 9
type textarea "Type your message here..."
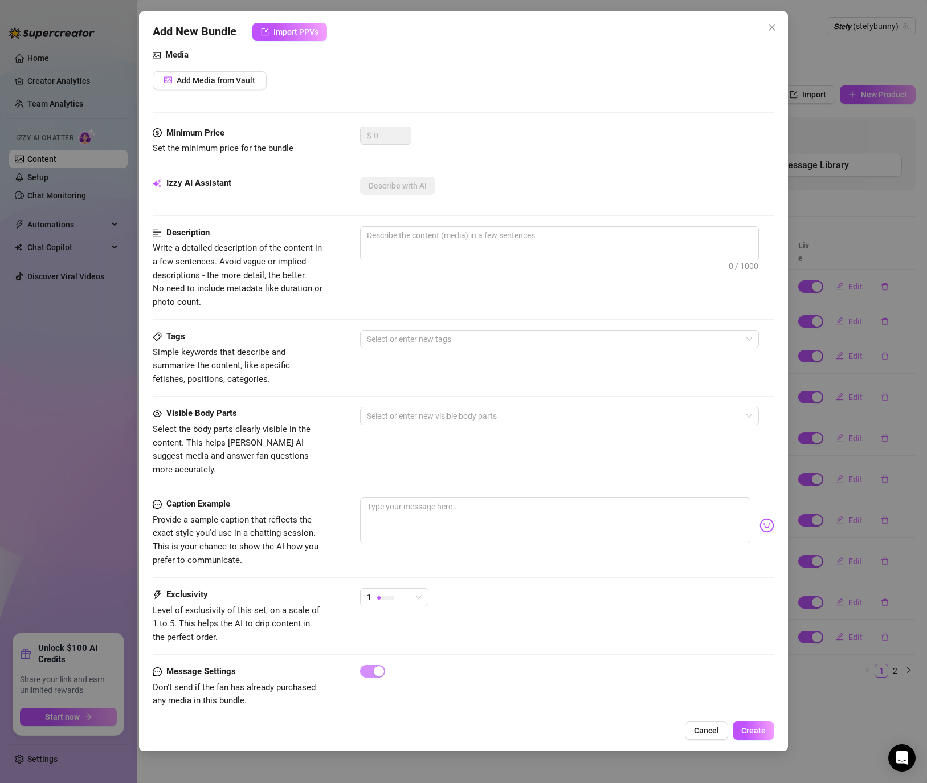
scroll to position [125, 0]
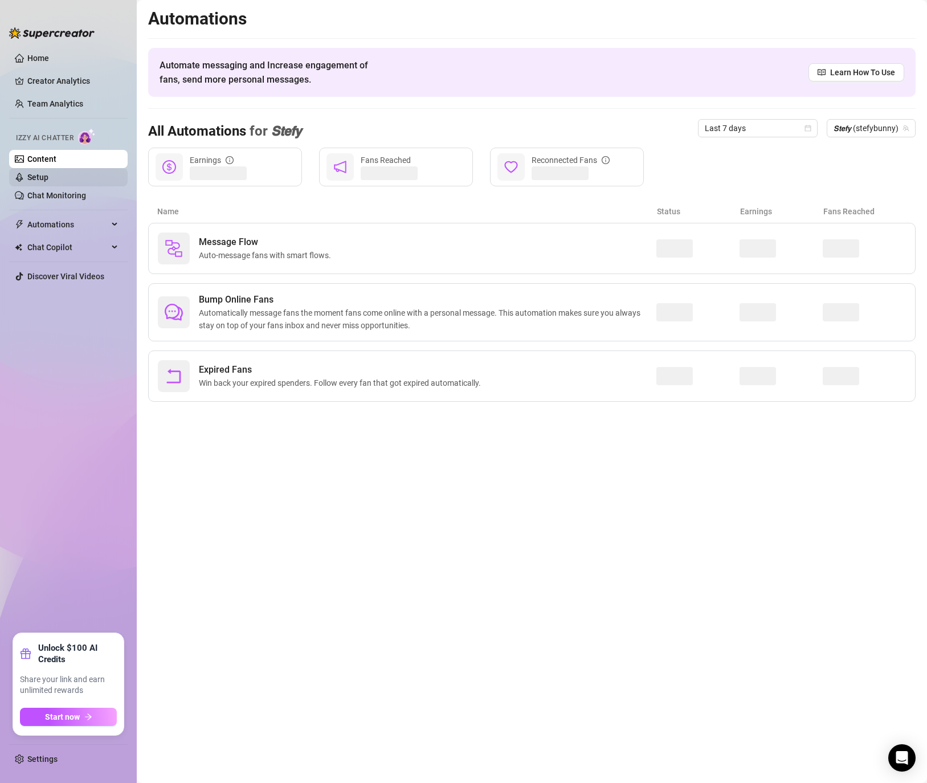
click at [48, 180] on link "Setup" at bounding box center [37, 177] width 21 height 9
